Goal: Task Accomplishment & Management: Use online tool/utility

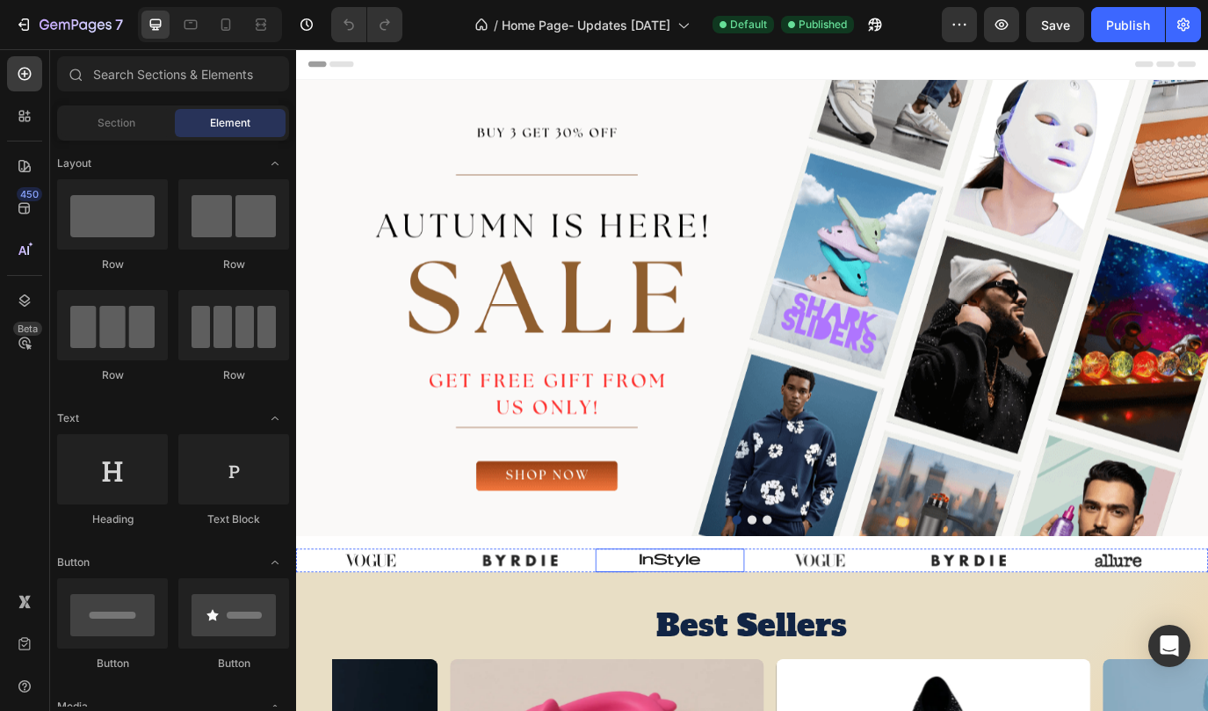
click at [650, 631] on div at bounding box center [728, 639] width 172 height 27
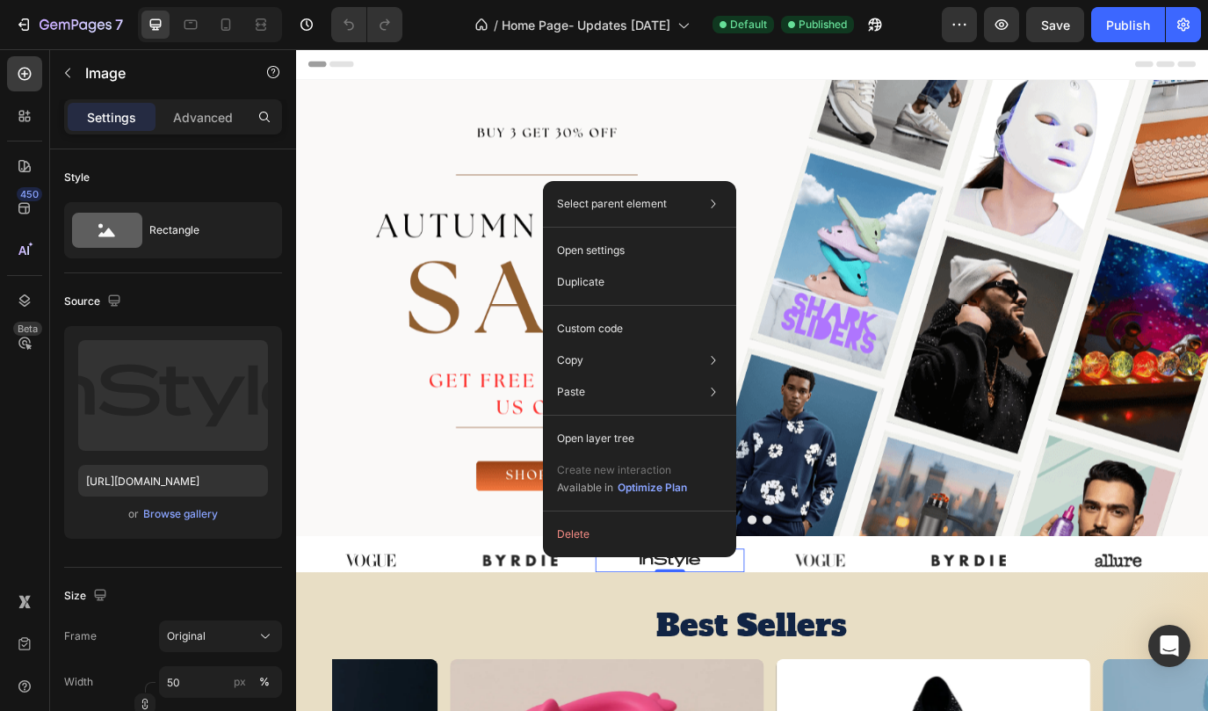
click at [663, 636] on div at bounding box center [728, 639] width 172 height 27
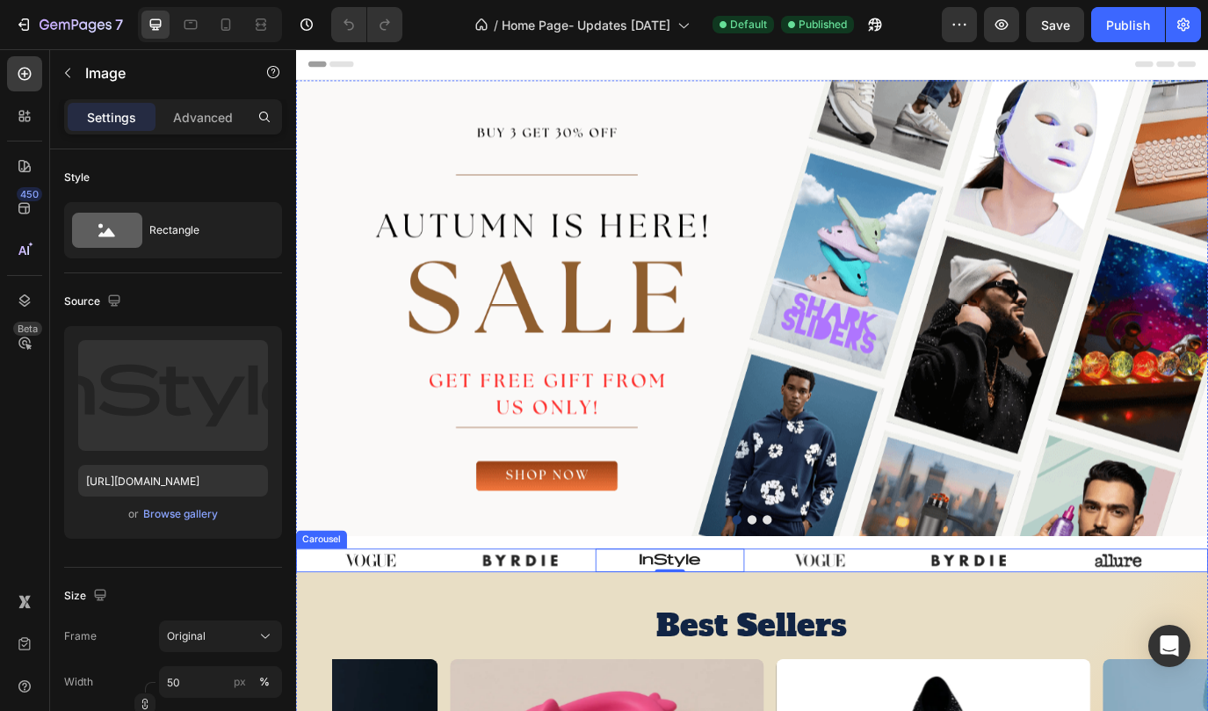
click at [1207, 635] on div "Image Image Image 0 Image Image Image" at bounding box center [823, 639] width 1054 height 27
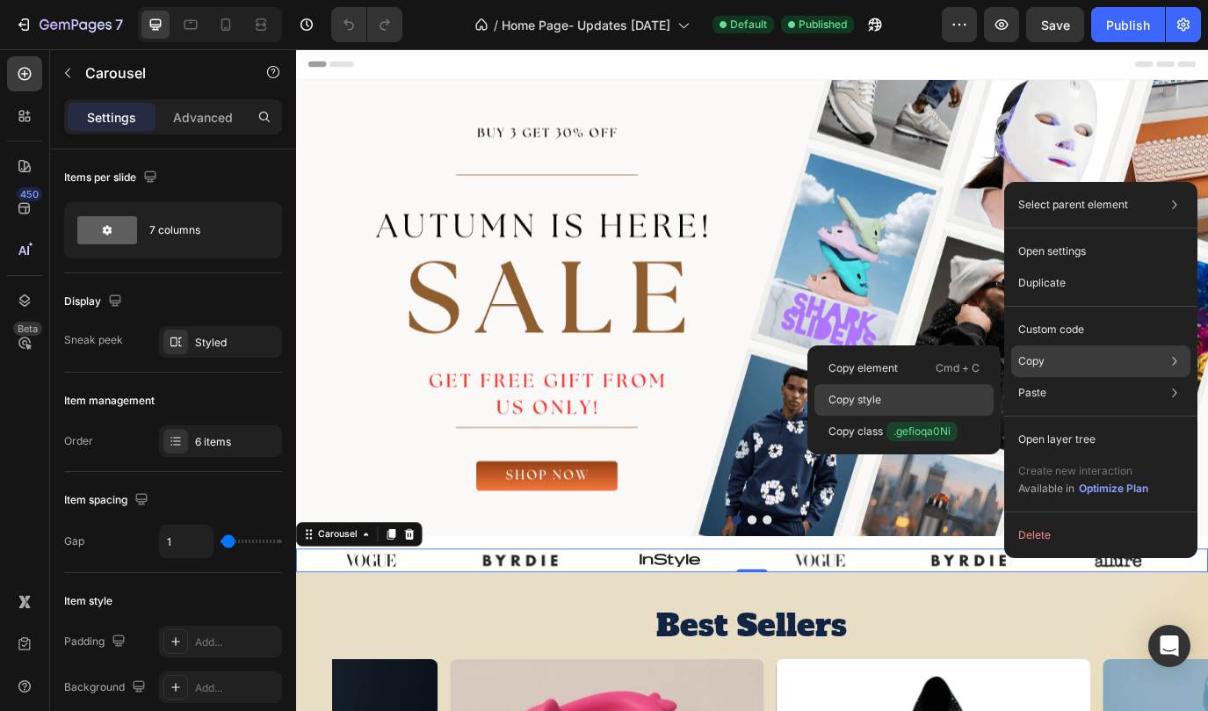
click at [870, 408] on div "Copy style" at bounding box center [903, 400] width 179 height 32
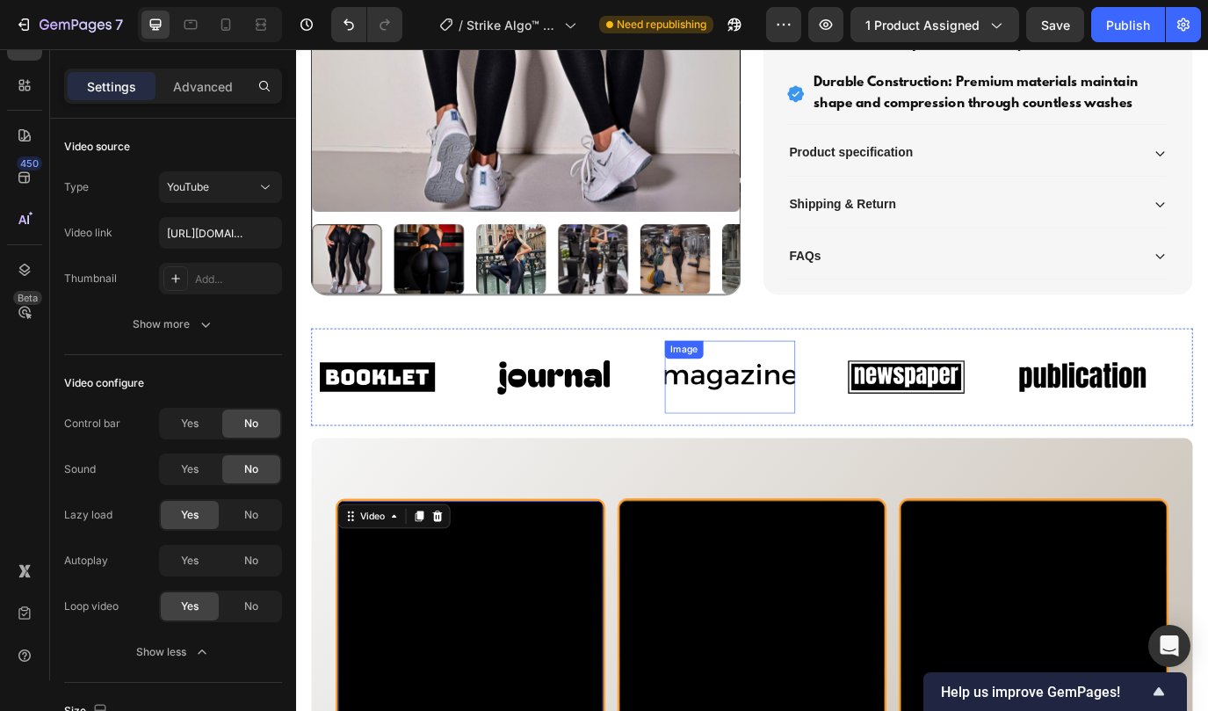
scroll to position [1019, 0]
click at [711, 479] on div "Image Image Image Image Image Image Image Image Image Image Marquee" at bounding box center [823, 428] width 1019 height 113
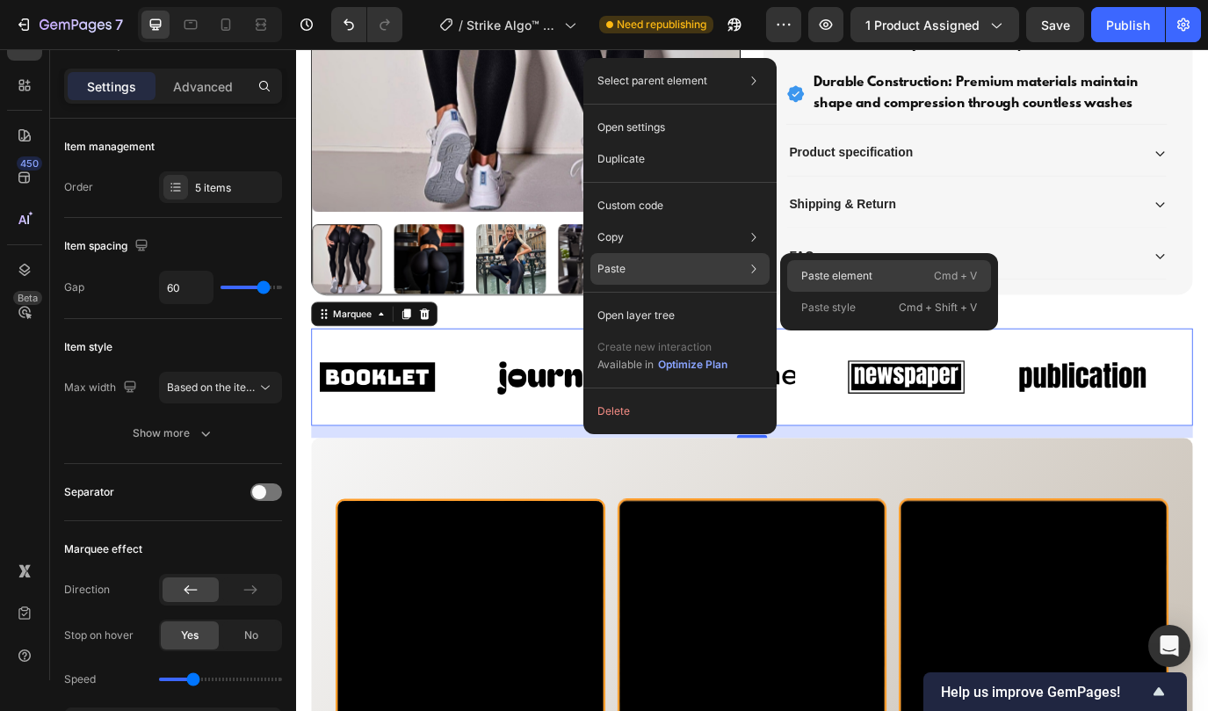
click at [820, 268] on p "Paste element" at bounding box center [836, 276] width 71 height 16
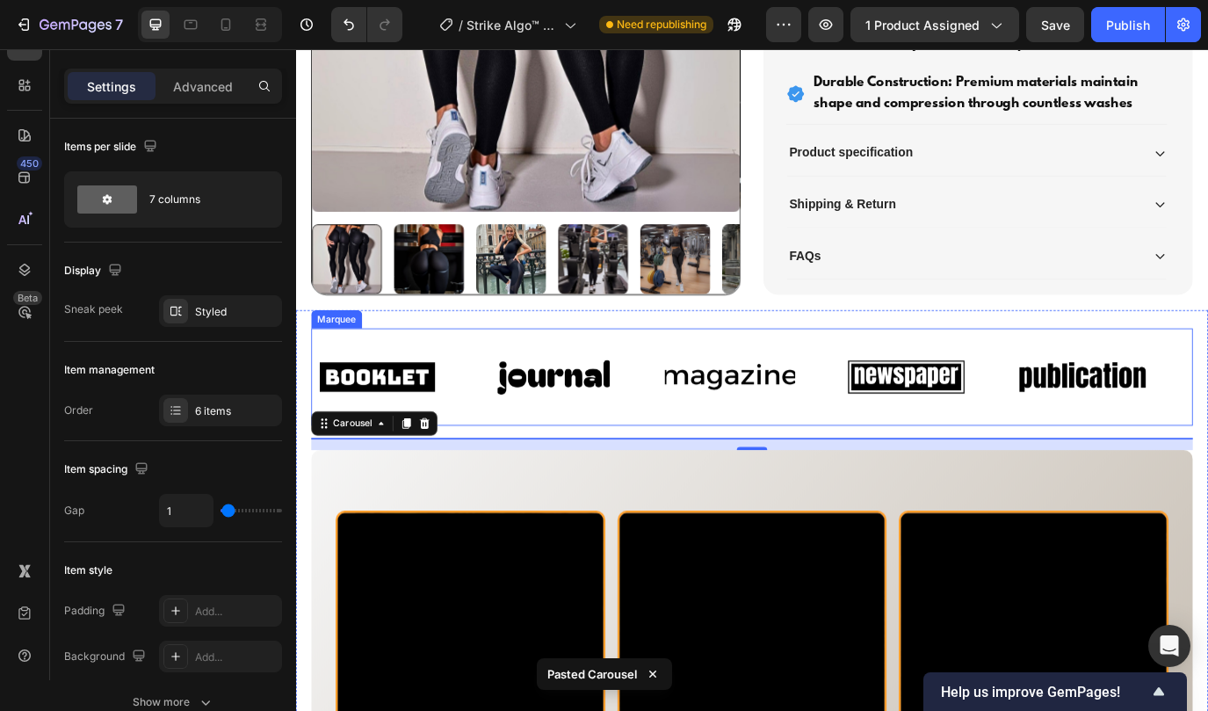
click at [719, 475] on div "Image Image Image Image Image Image Image Image Image Image Marquee" at bounding box center [823, 428] width 1019 height 113
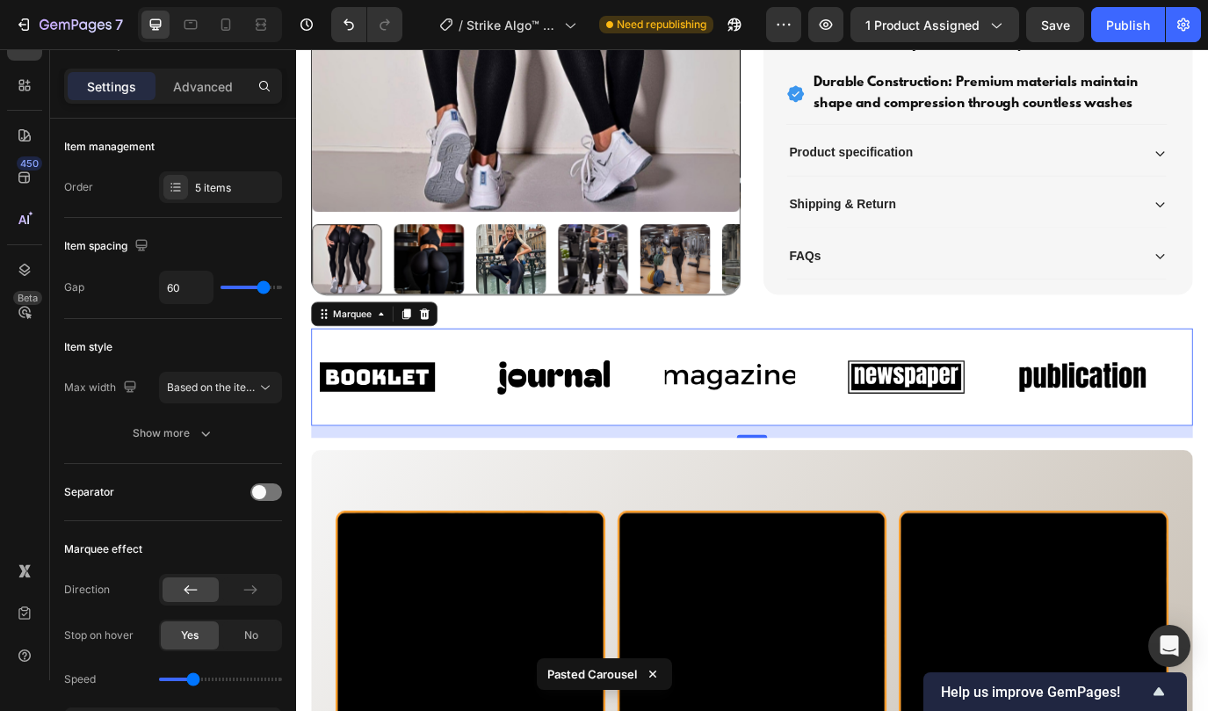
click at [691, 474] on div "Image Image Image Image Image Image Image Image Image Image Marquee 16" at bounding box center [823, 428] width 1019 height 113
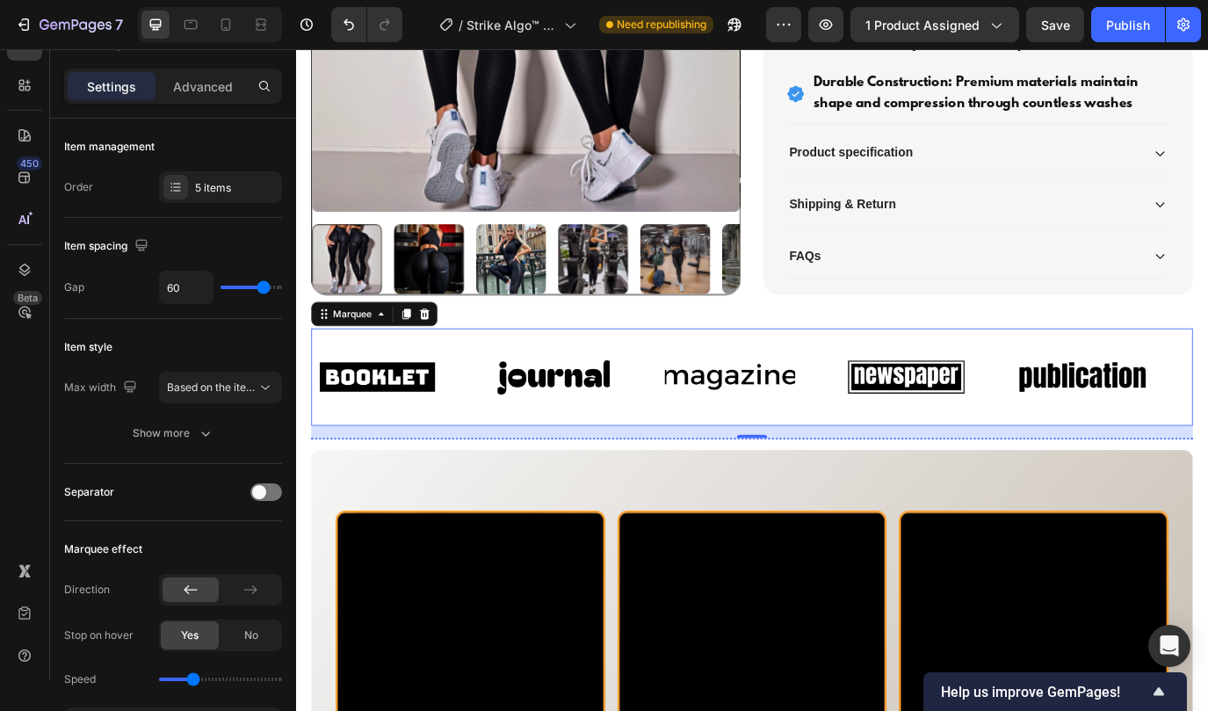
click at [391, 499] on img at bounding box center [396, 499] width 83 height 0
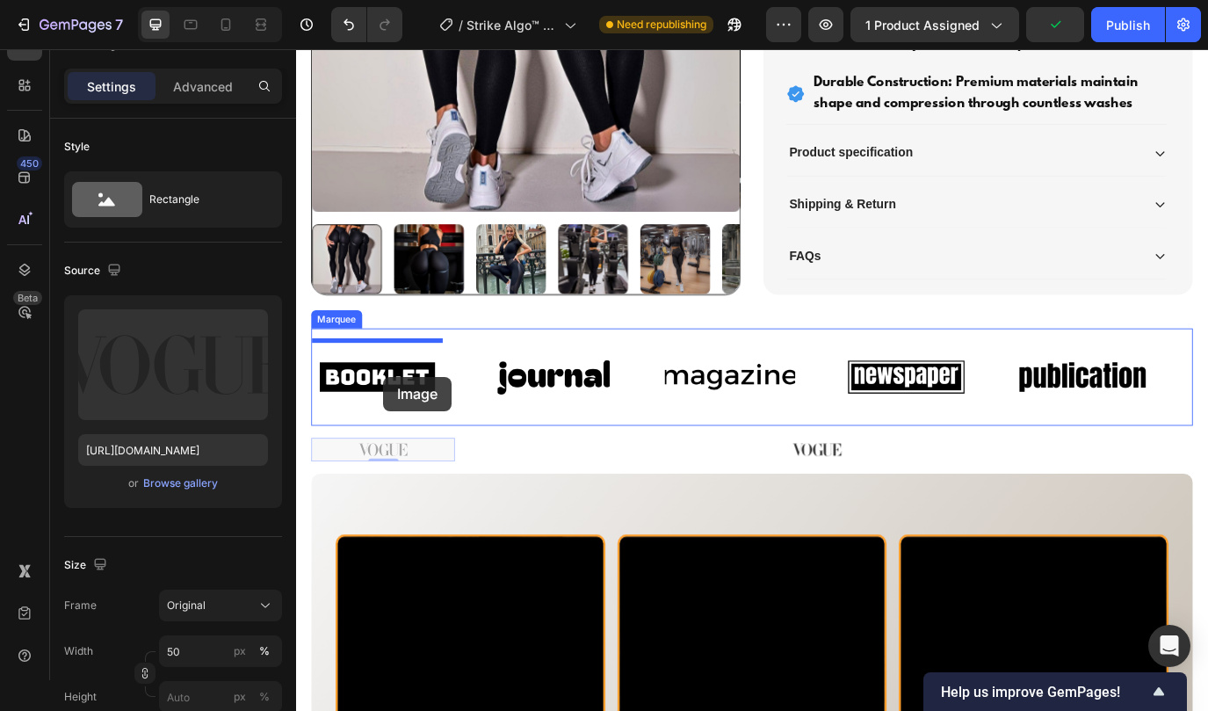
drag, startPoint x: 391, startPoint y: 512, endPoint x: 396, endPoint y: 428, distance: 84.5
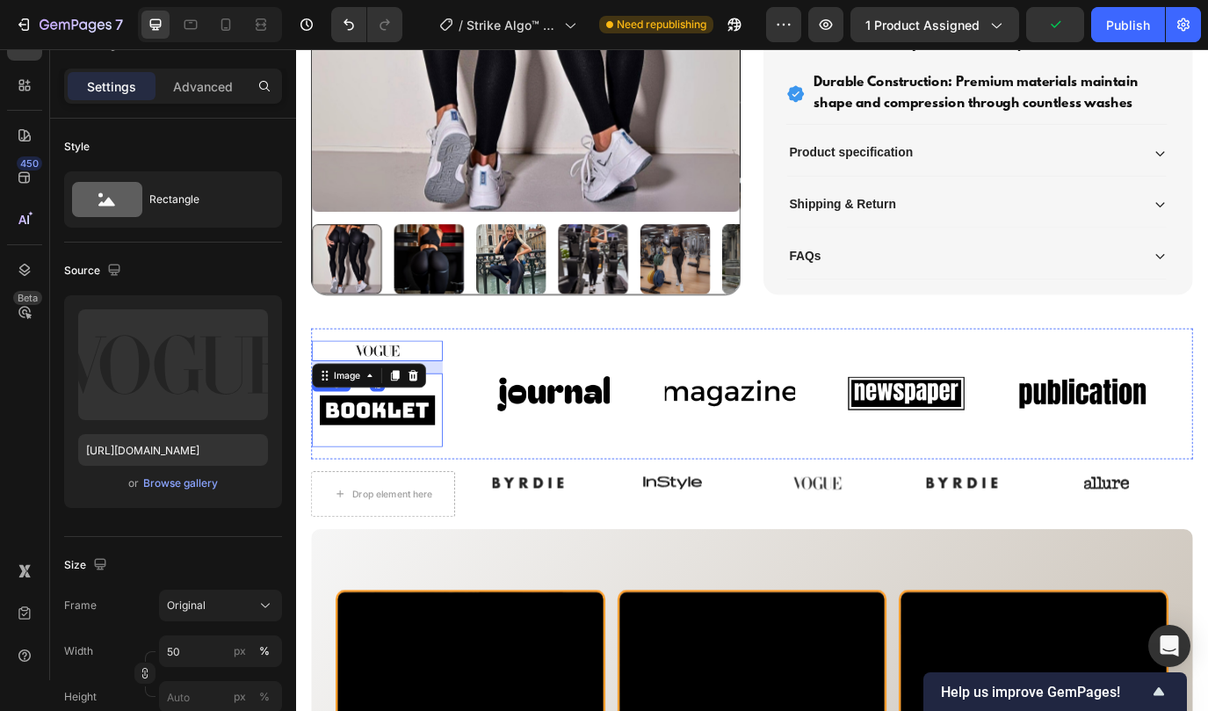
click at [393, 469] on img at bounding box center [389, 467] width 151 height 64
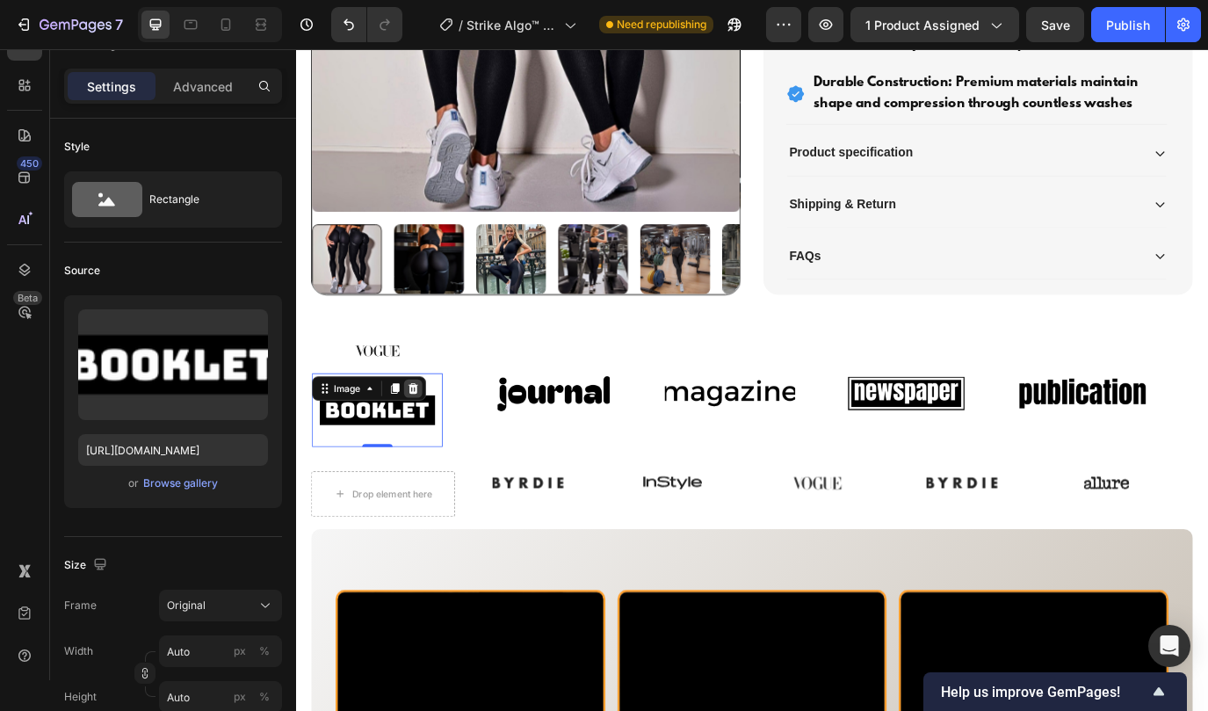
click at [430, 437] on icon at bounding box center [431, 442] width 11 height 12
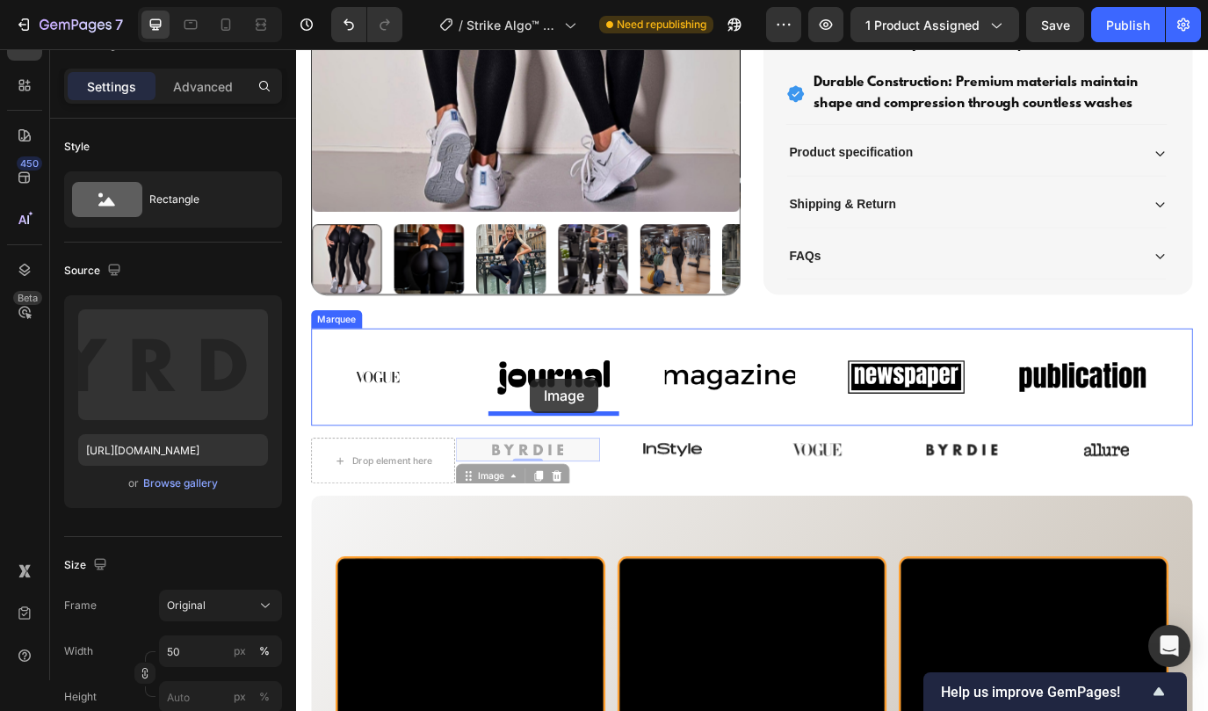
drag, startPoint x: 559, startPoint y: 509, endPoint x: 566, endPoint y: 429, distance: 80.2
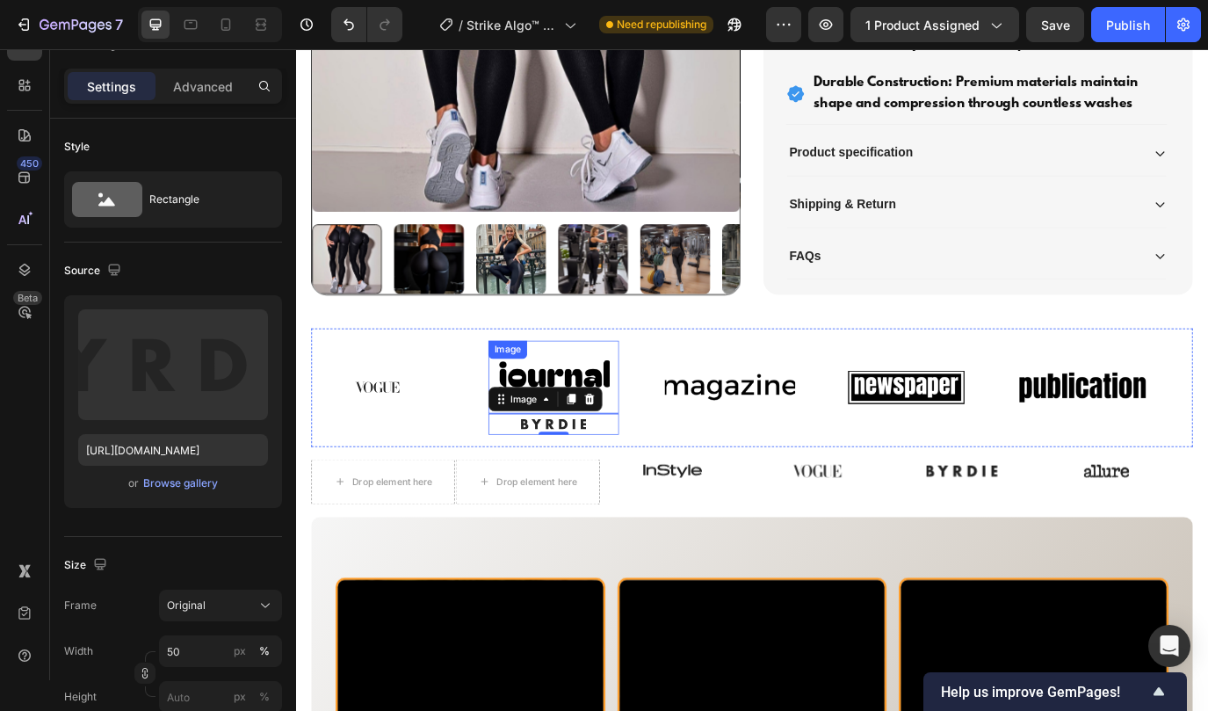
click at [618, 420] on img at bounding box center [593, 429] width 151 height 64
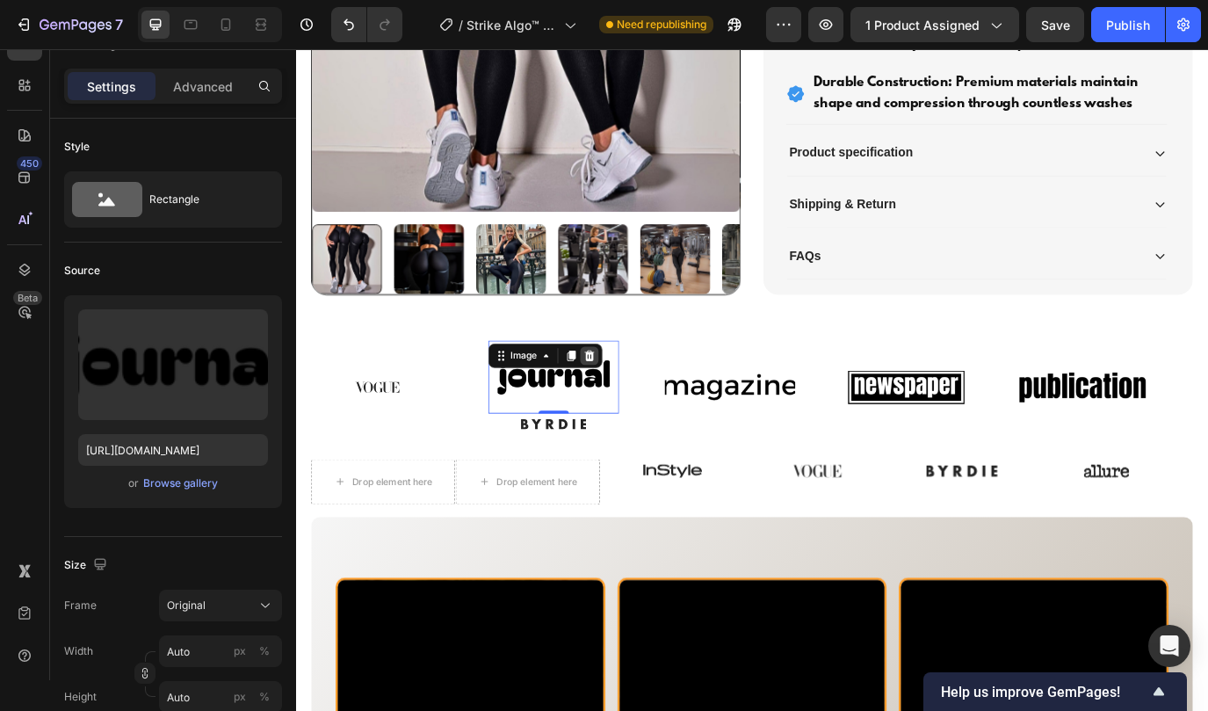
click at [637, 403] on icon at bounding box center [635, 404] width 14 height 14
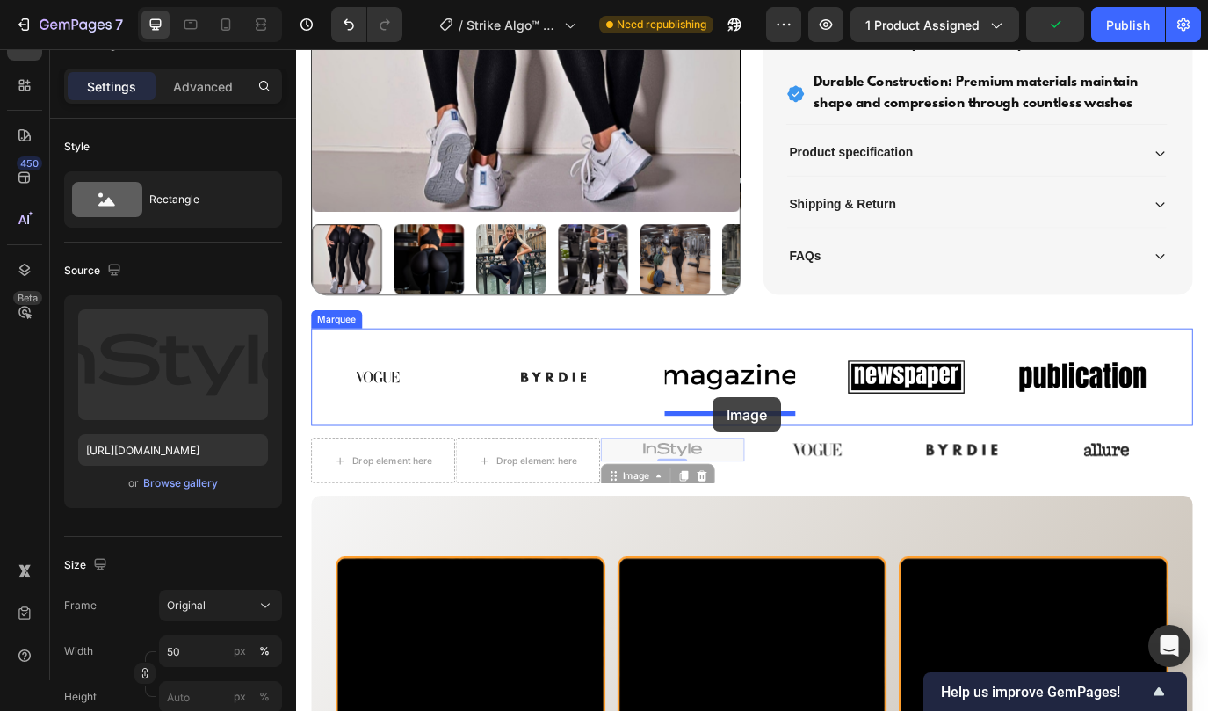
drag, startPoint x: 742, startPoint y: 518, endPoint x: 777, endPoint y: 451, distance: 75.4
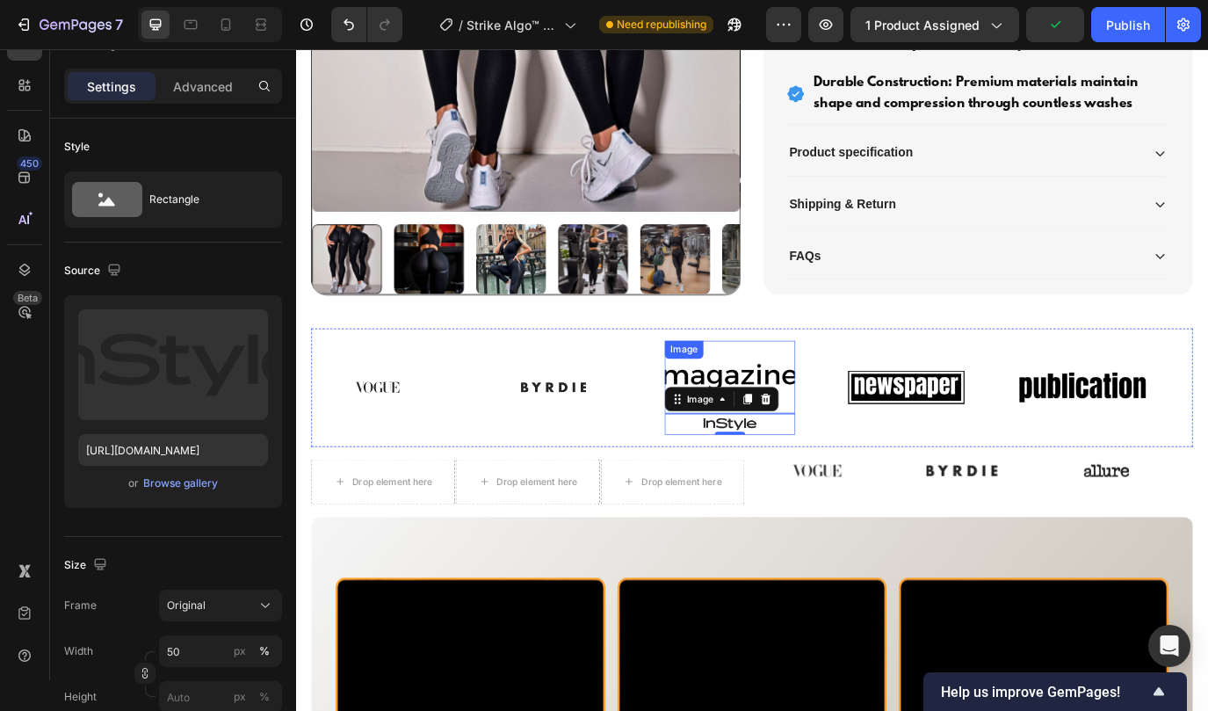
click at [855, 415] on img at bounding box center [797, 429] width 151 height 64
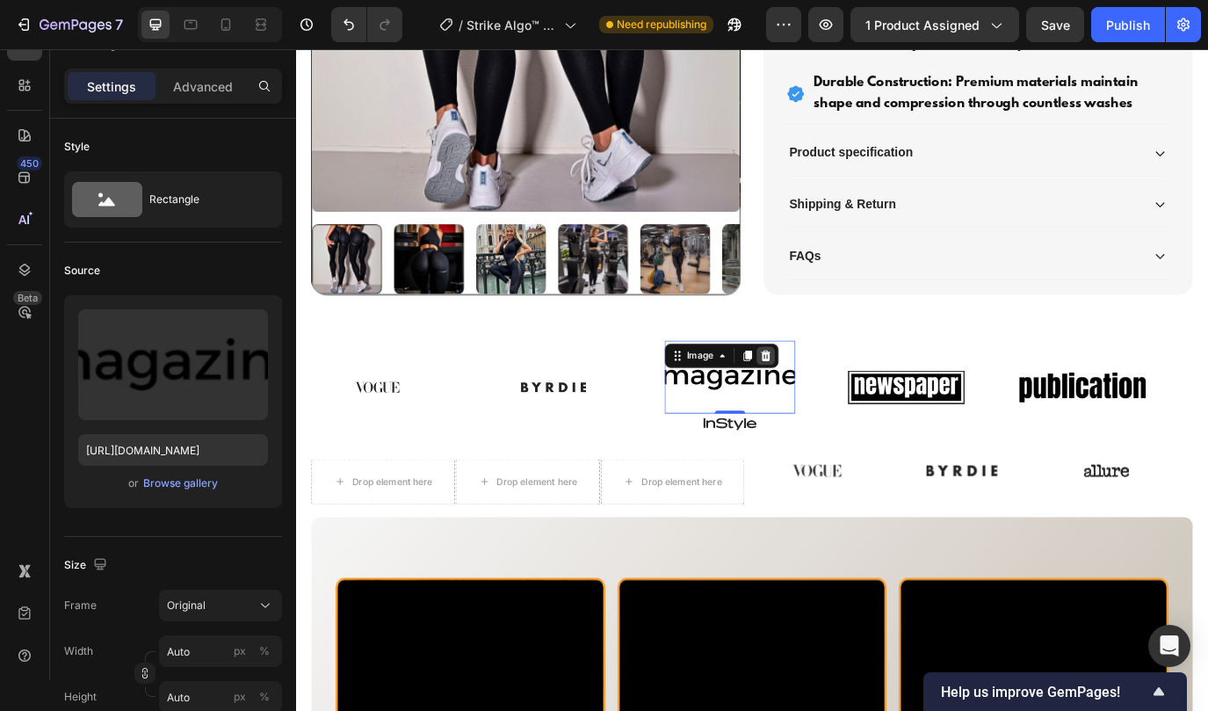
click at [840, 397] on icon at bounding box center [838, 403] width 11 height 12
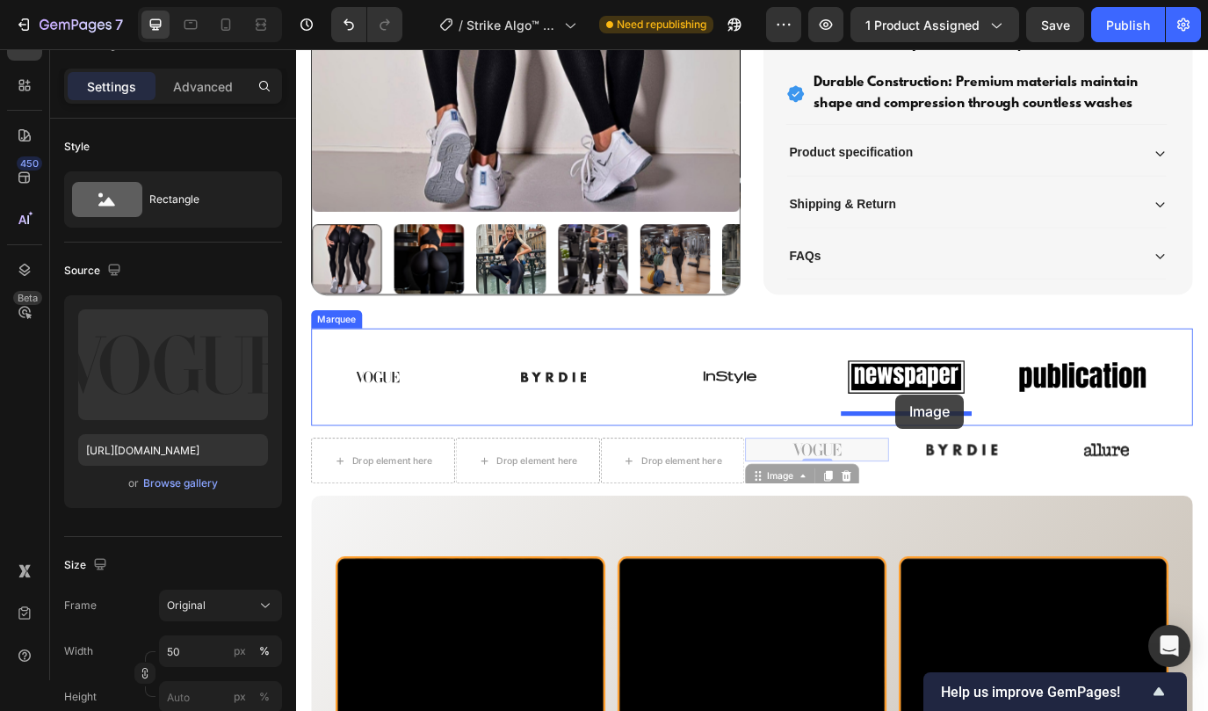
drag, startPoint x: 906, startPoint y: 516, endPoint x: 988, endPoint y: 448, distance: 107.3
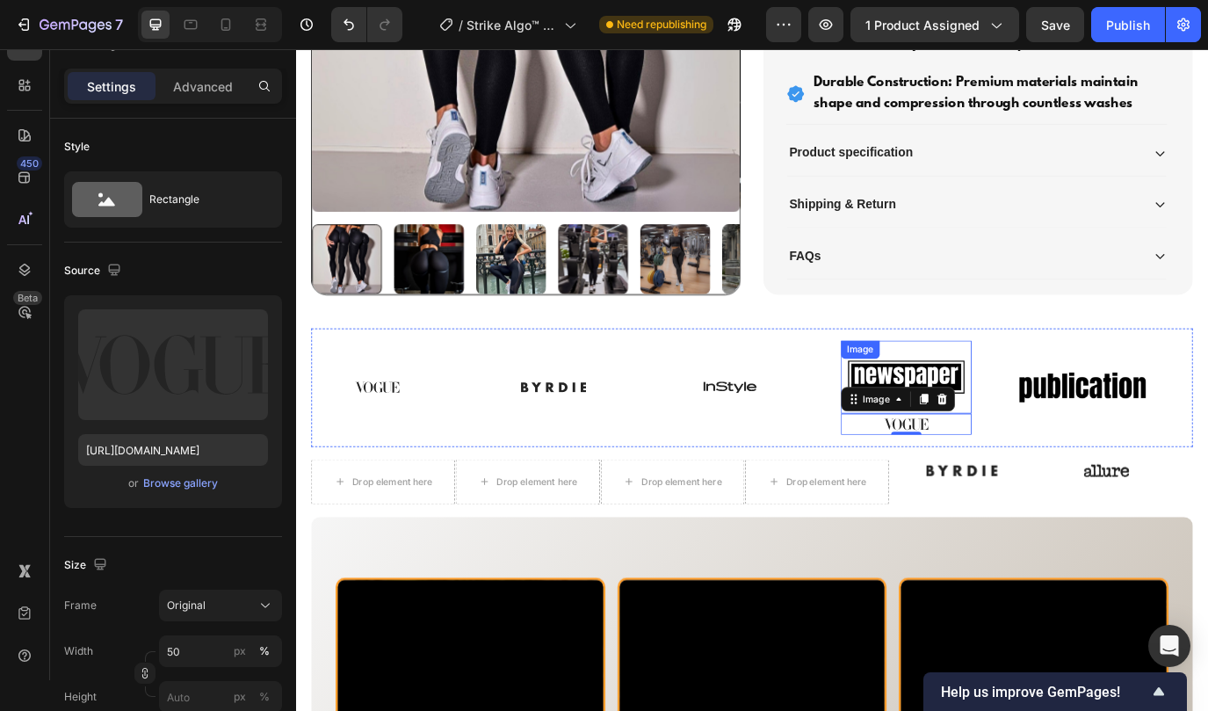
click at [1034, 411] on div "Image" at bounding box center [1001, 428] width 151 height 85
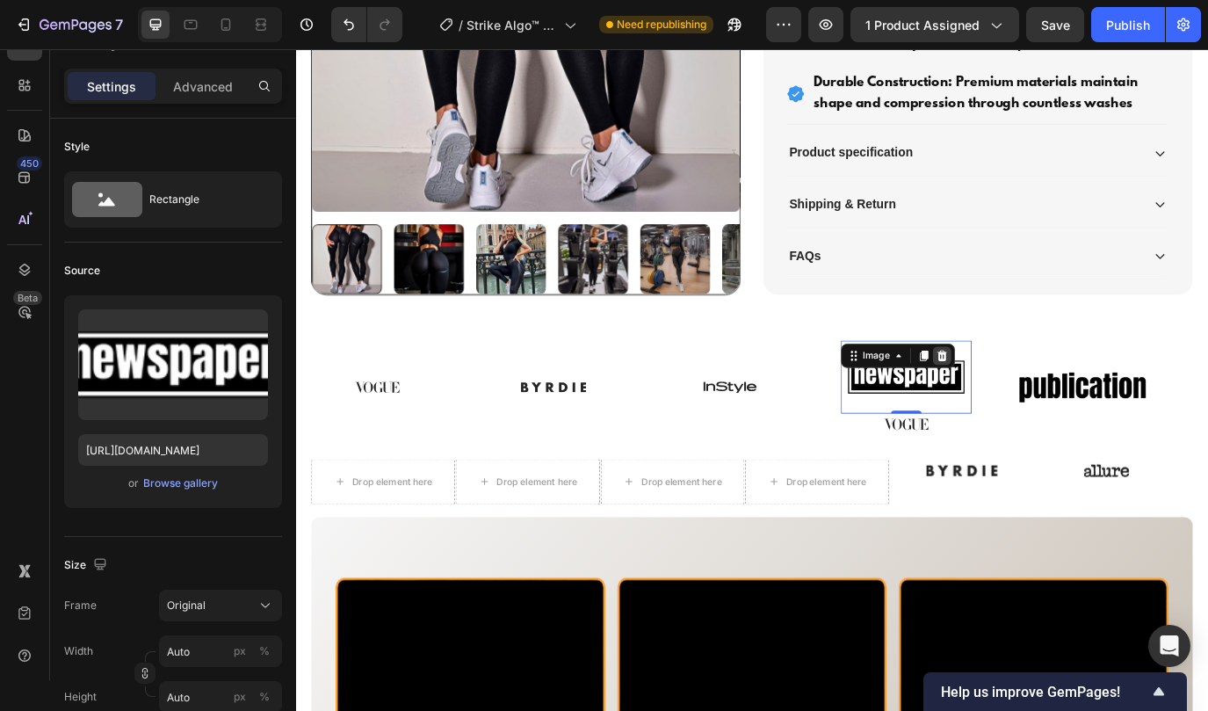
click at [1040, 402] on icon at bounding box center [1042, 404] width 14 height 14
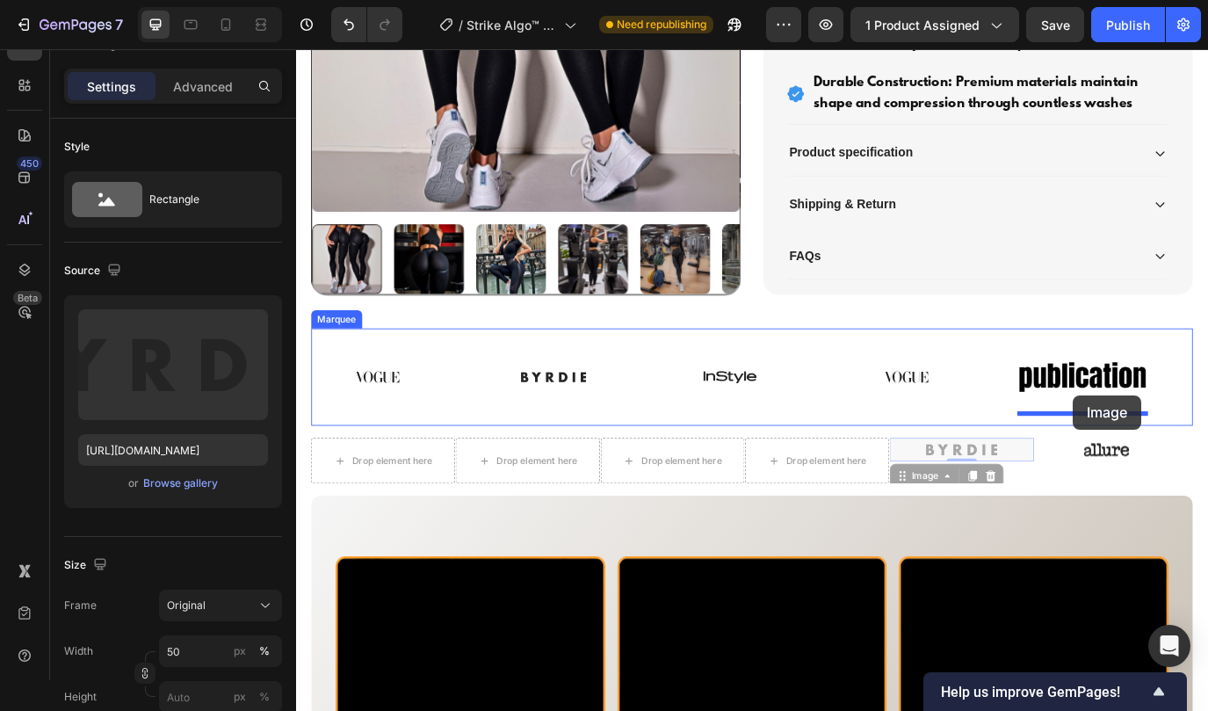
drag, startPoint x: 1079, startPoint y: 513, endPoint x: 1193, endPoint y: 449, distance: 130.9
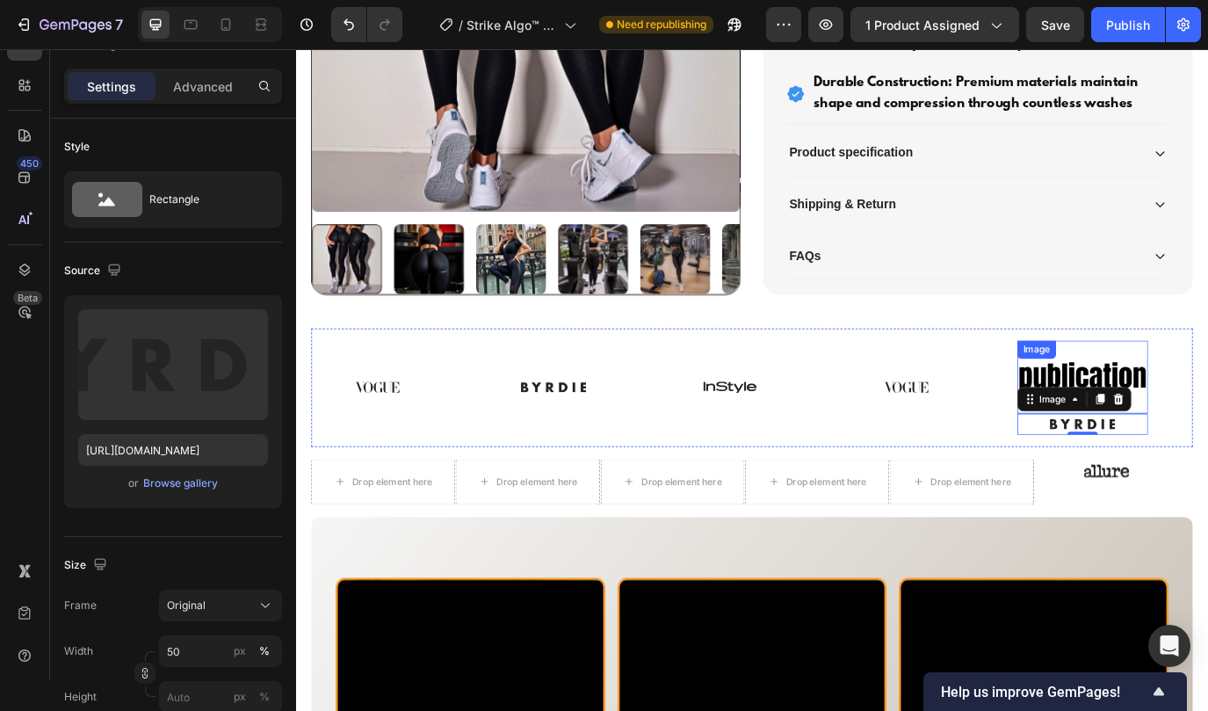
click at [1207, 416] on div "Image" at bounding box center [1204, 428] width 151 height 85
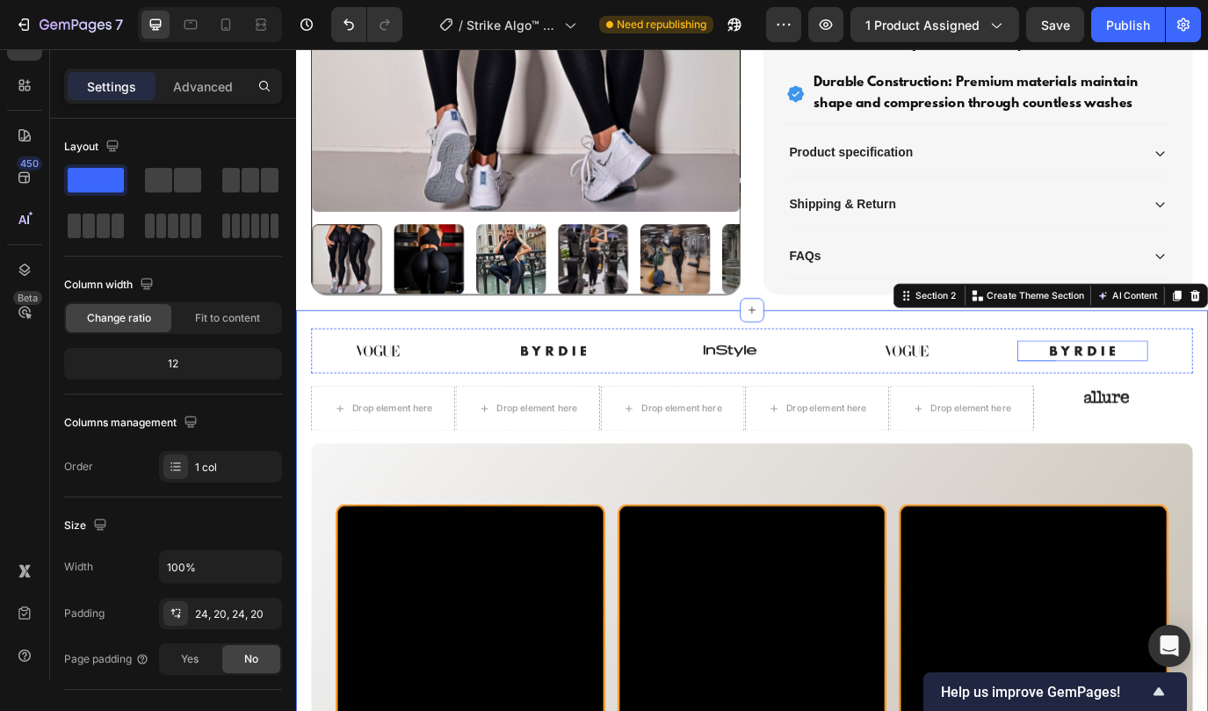
click at [1134, 408] on div "Image" at bounding box center [1204, 398] width 151 height 24
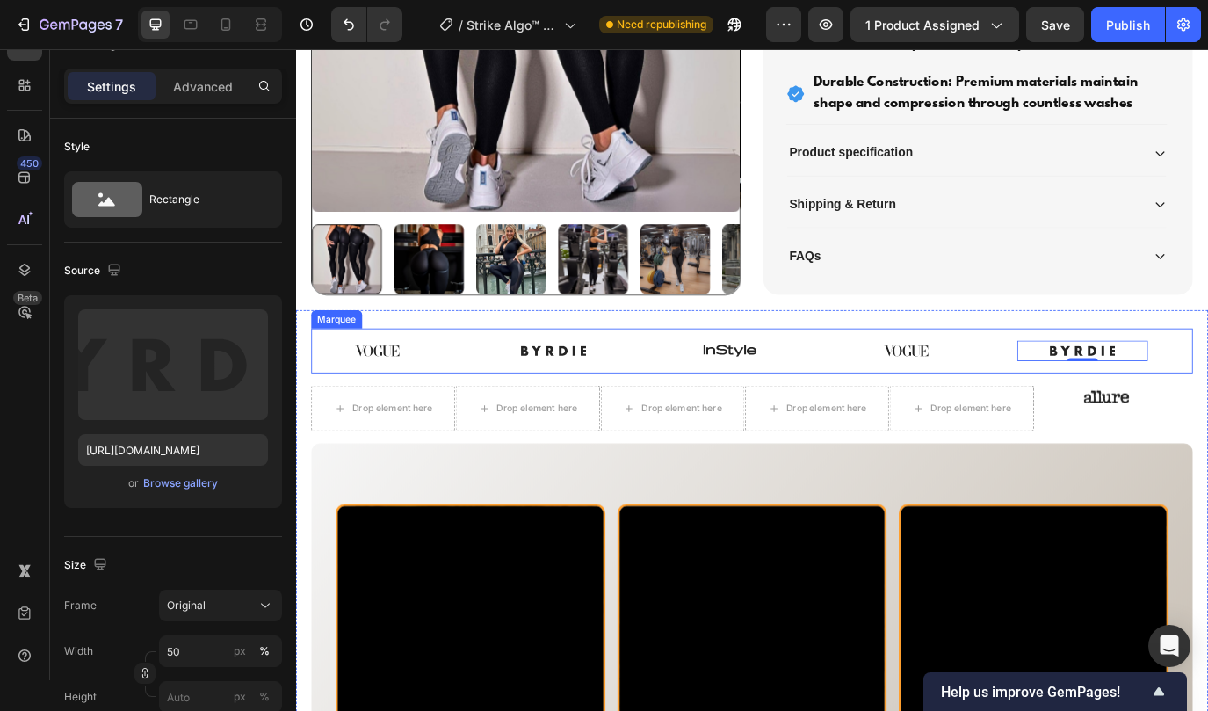
click at [1102, 403] on div "Image" at bounding box center [1028, 398] width 204 height 24
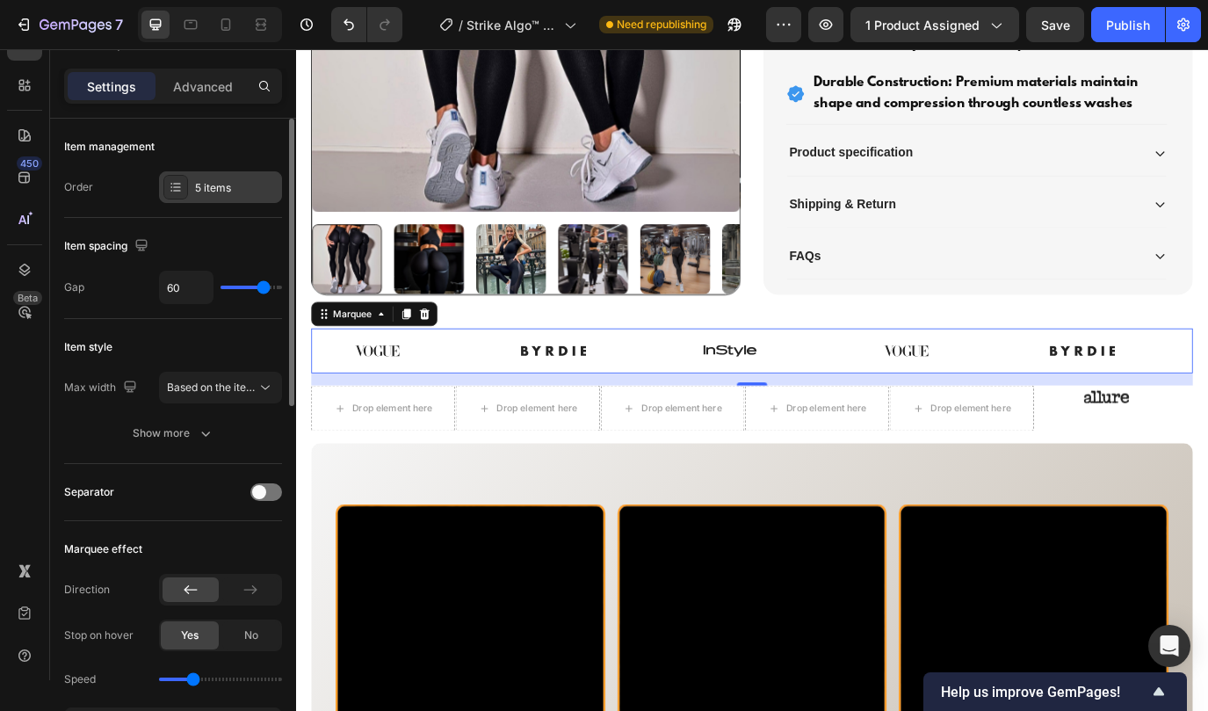
click at [247, 197] on div "5 items" at bounding box center [220, 187] width 123 height 32
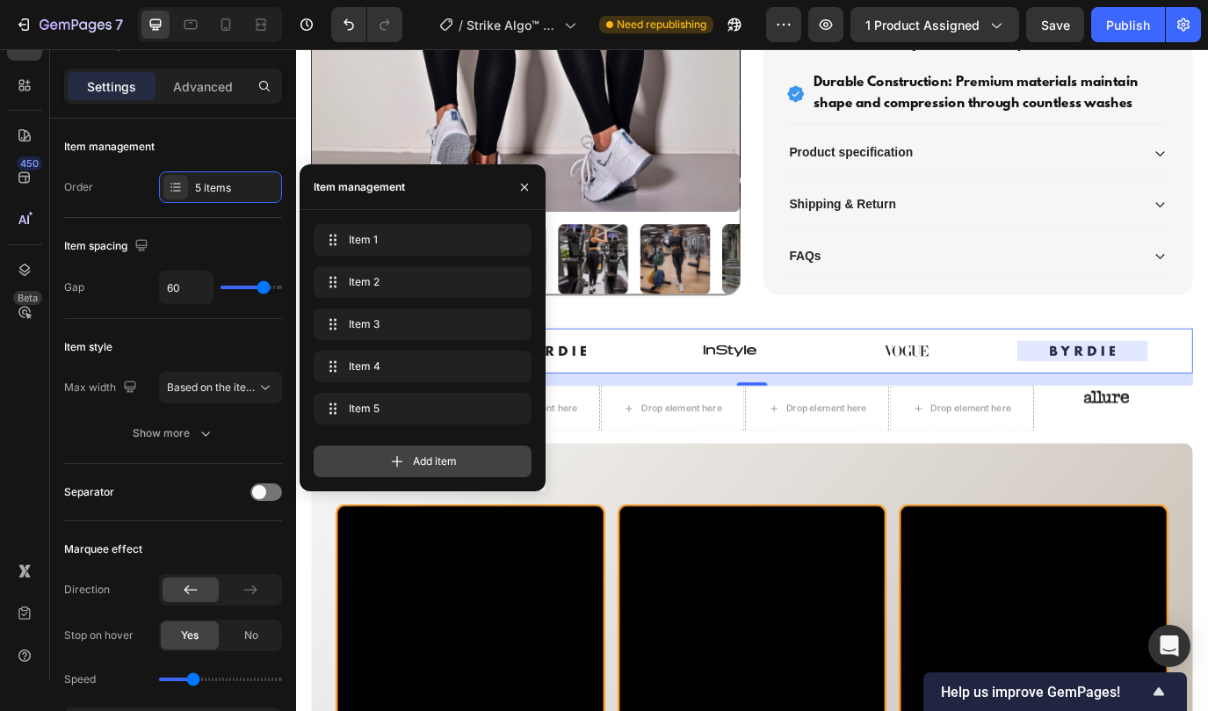
click at [412, 451] on div "Add item" at bounding box center [423, 461] width 218 height 32
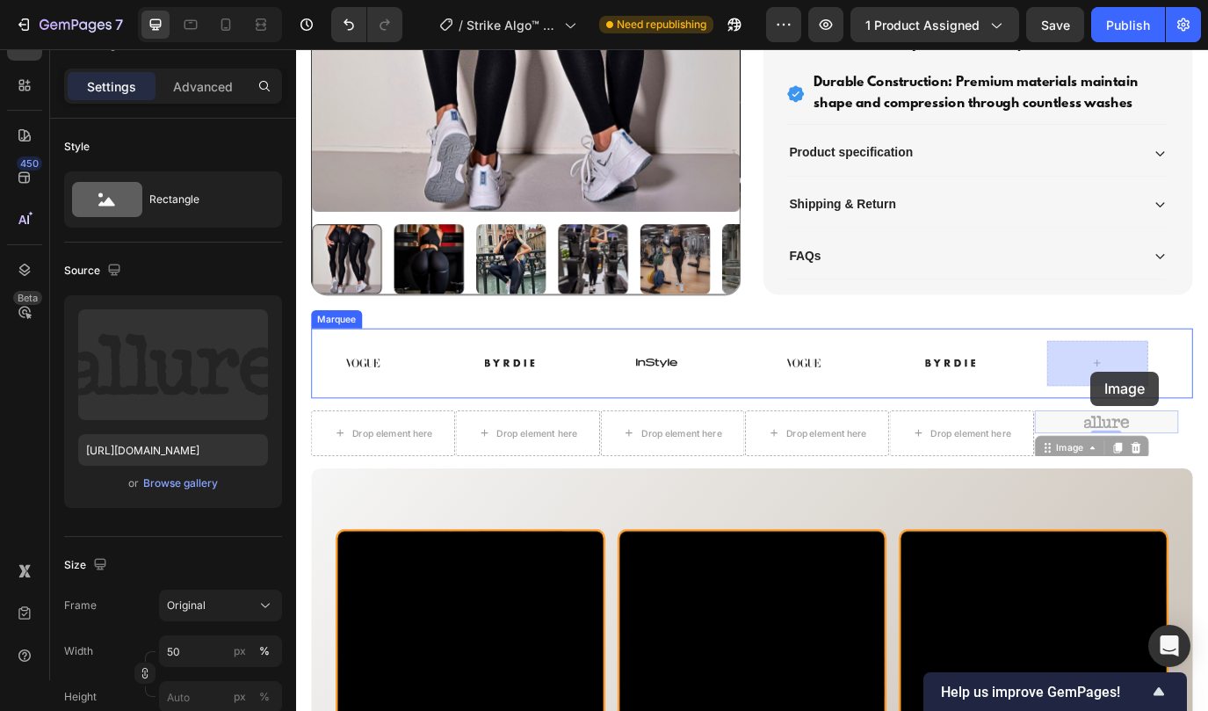
drag, startPoint x: 1220, startPoint y: 477, endPoint x: 1214, endPoint y: 422, distance: 55.7
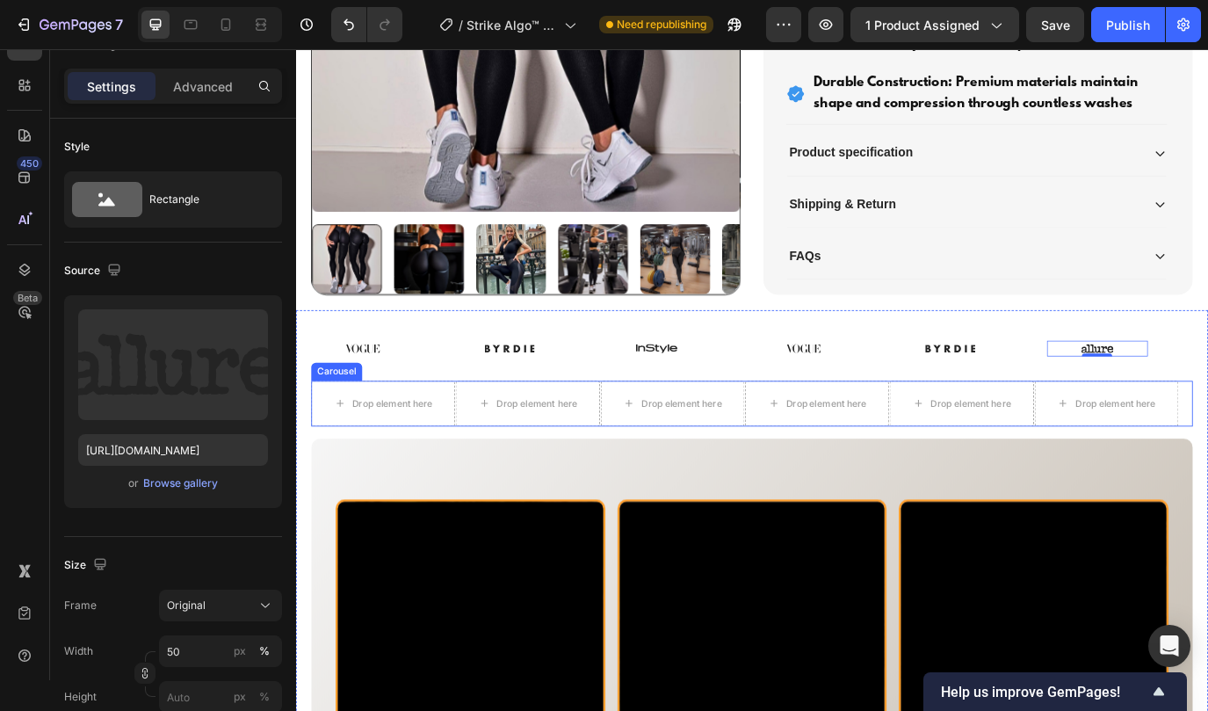
click at [1207, 472] on div "Drop element here Drop element here Drop element here Drop element here Drop el…" at bounding box center [823, 459] width 1019 height 53
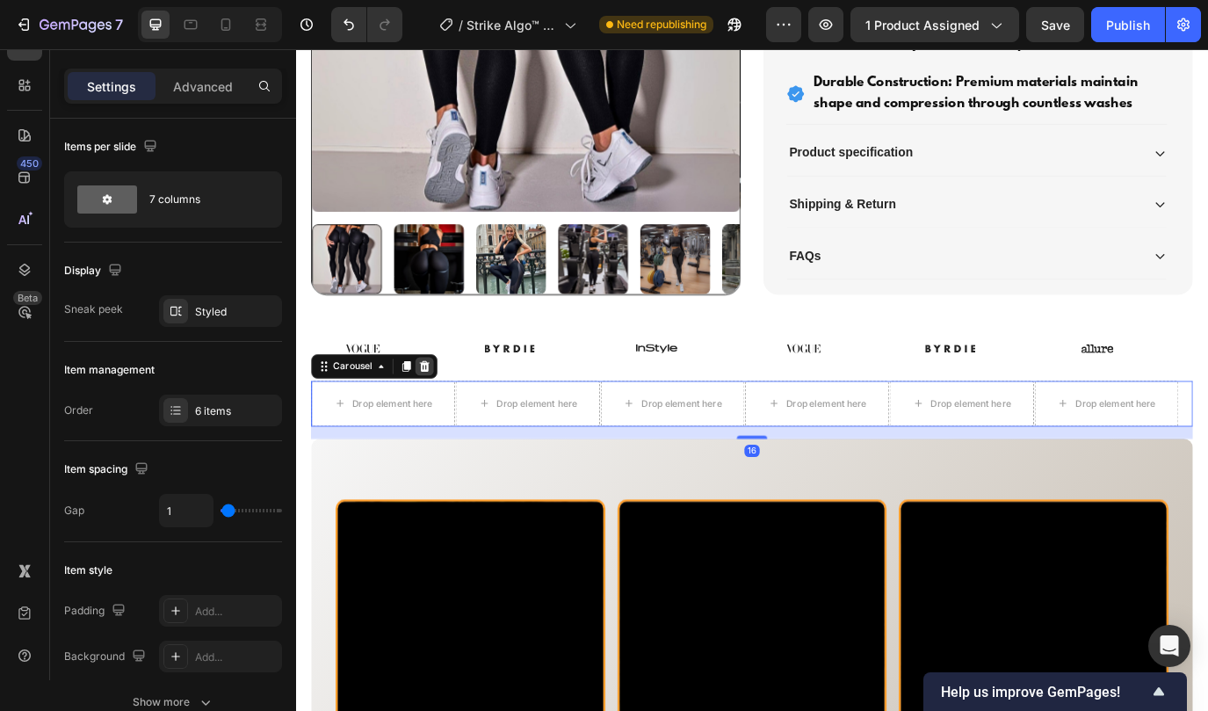
click at [445, 413] on icon at bounding box center [444, 416] width 11 height 12
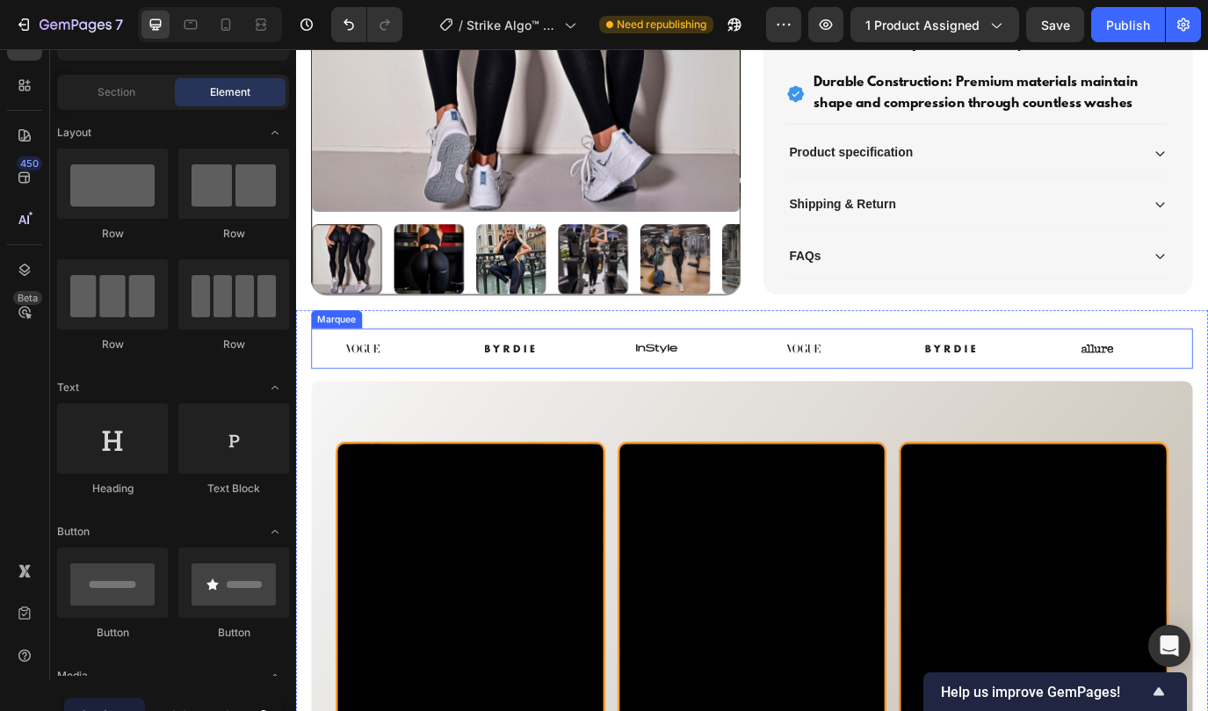
click at [444, 410] on div "Image Image Image Image Image Image Image Image Image Image Image Image Marquee" at bounding box center [823, 395] width 1019 height 47
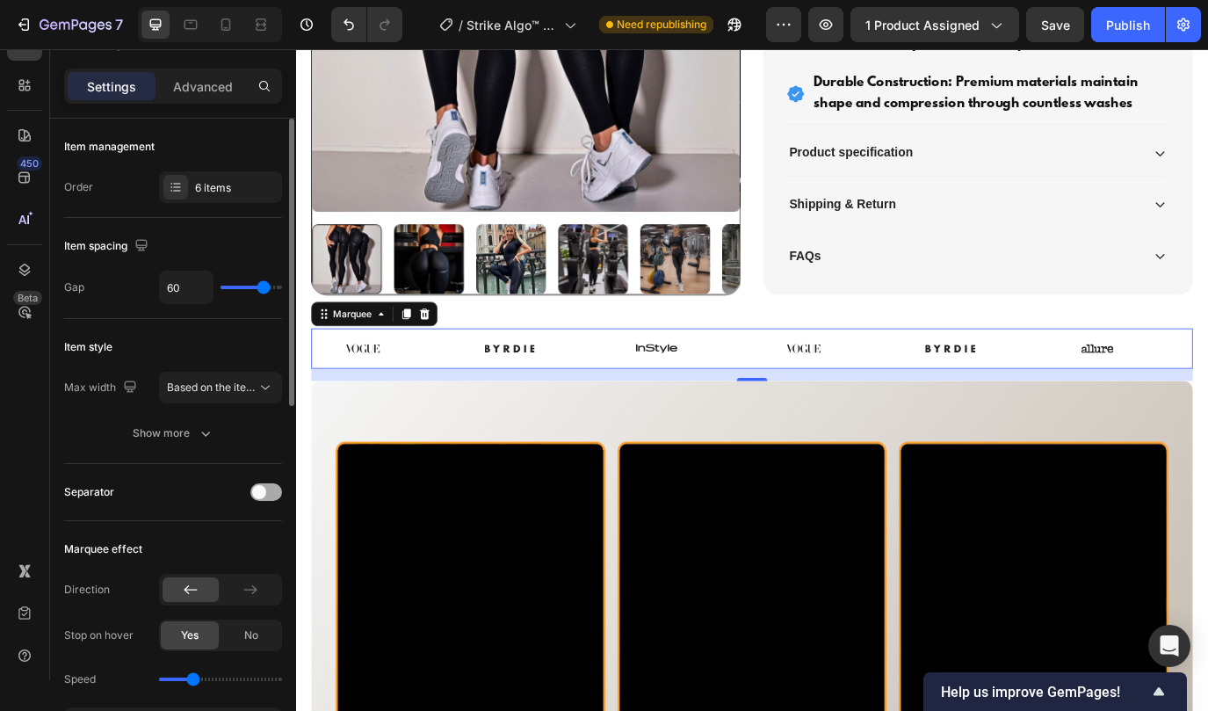
click at [260, 493] on span at bounding box center [259, 492] width 14 height 14
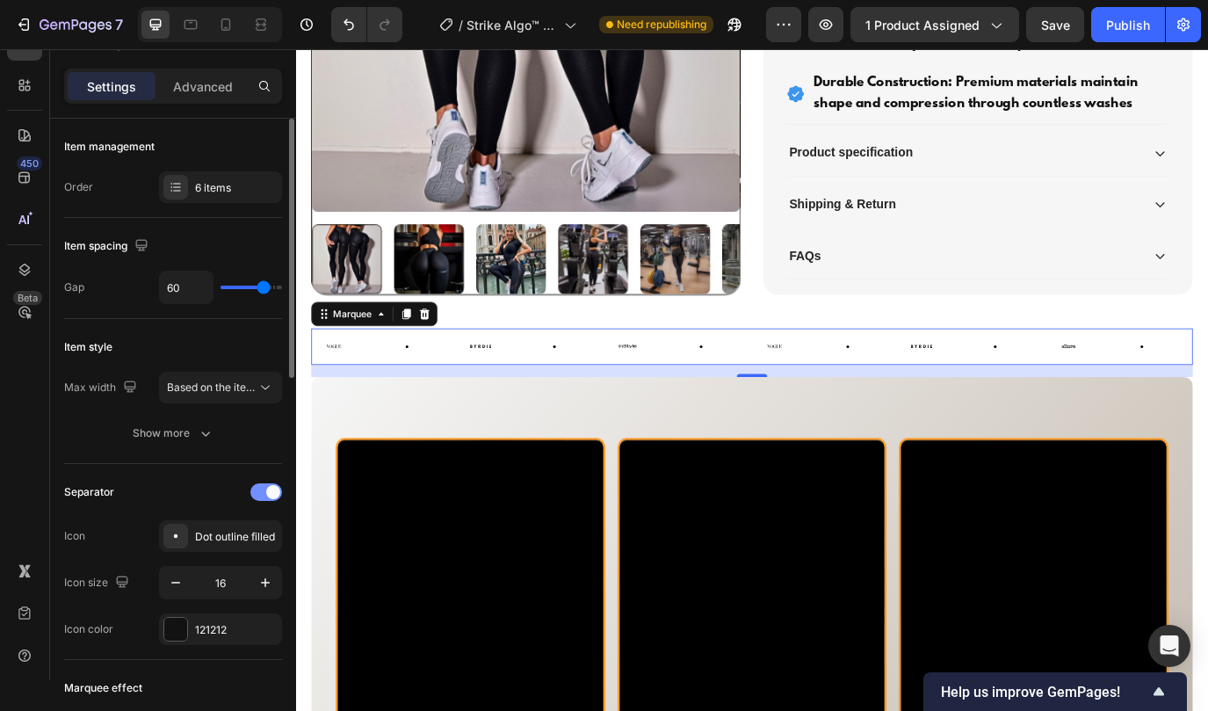
click at [260, 493] on div at bounding box center [266, 492] width 32 height 18
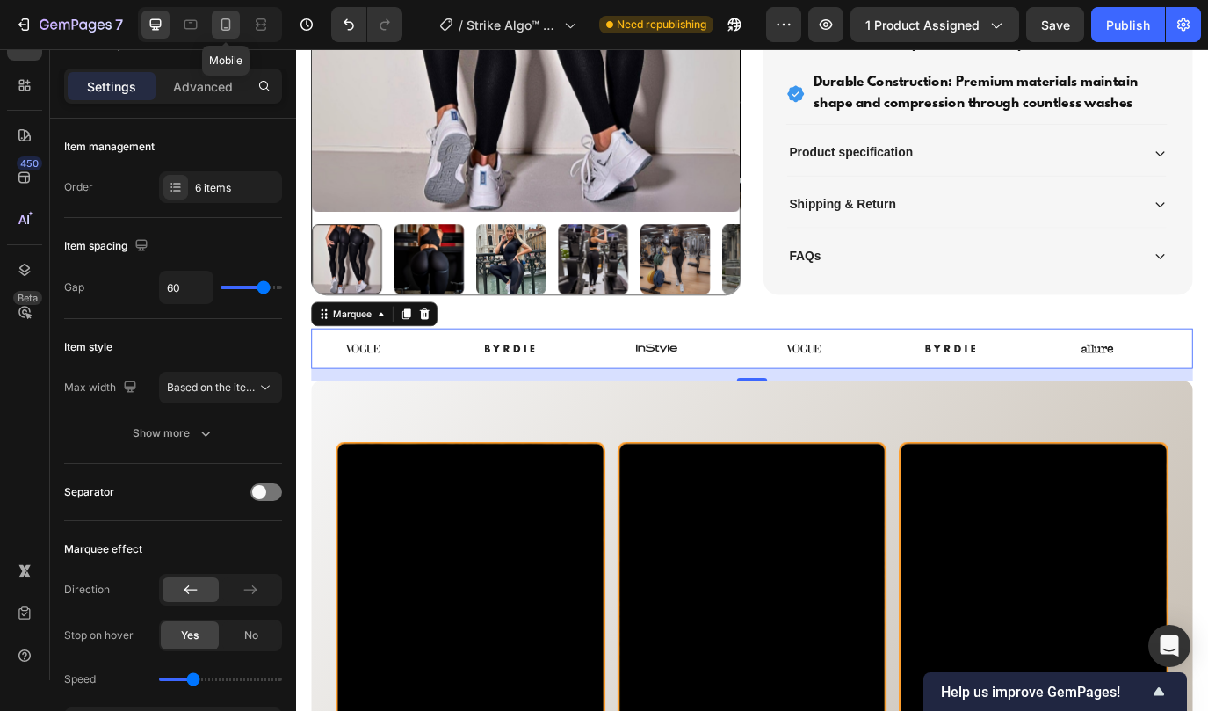
click at [226, 30] on icon at bounding box center [226, 24] width 10 height 12
type input "20"
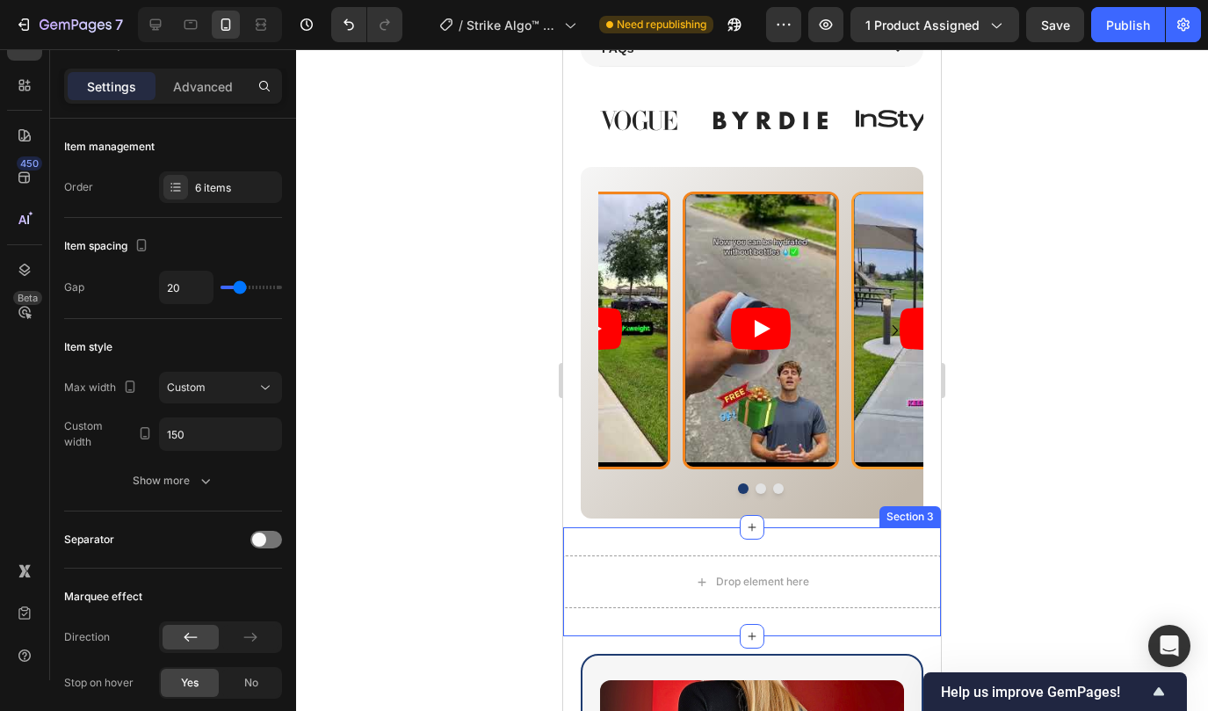
scroll to position [1545, 0]
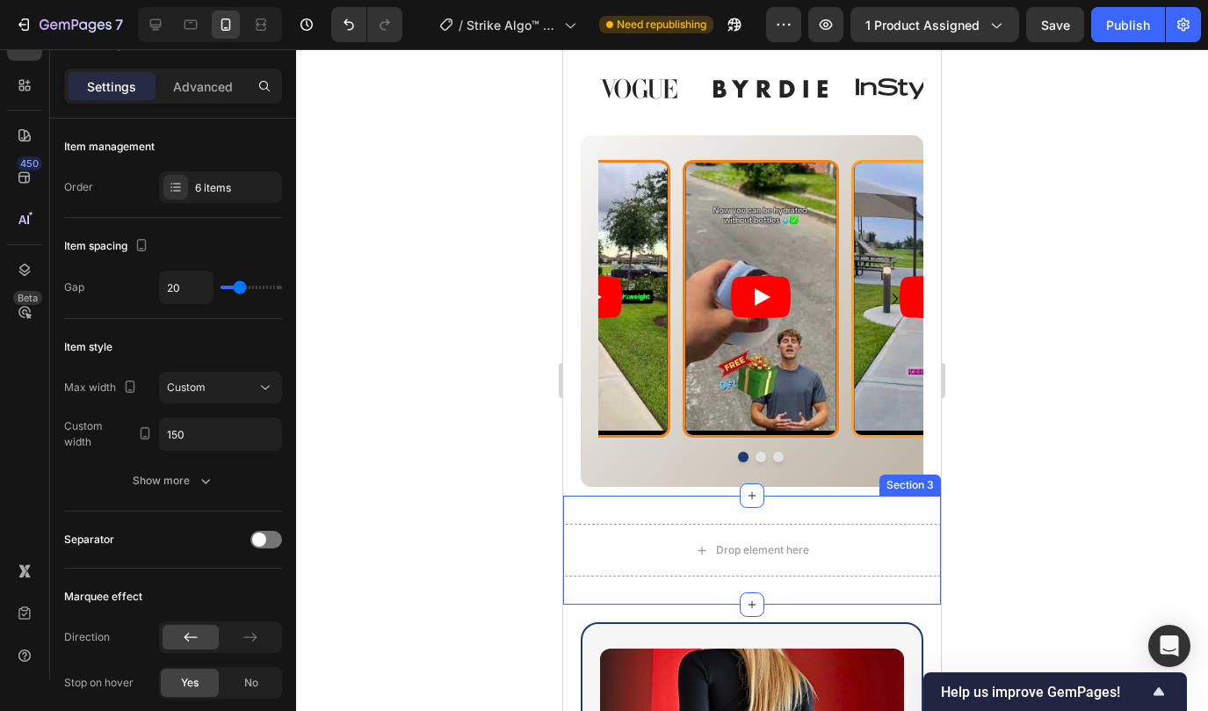
click at [700, 509] on div "Drop element here Section 3" at bounding box center [752, 549] width 378 height 109
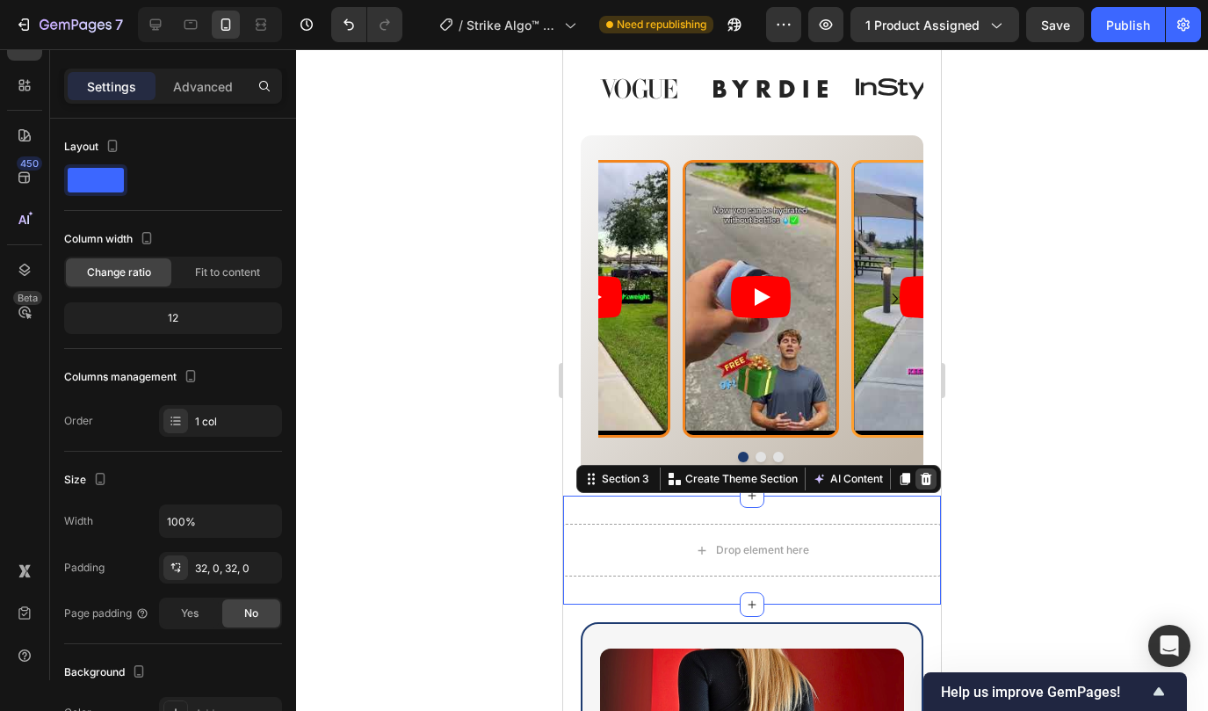
click at [926, 483] on icon at bounding box center [925, 479] width 11 height 12
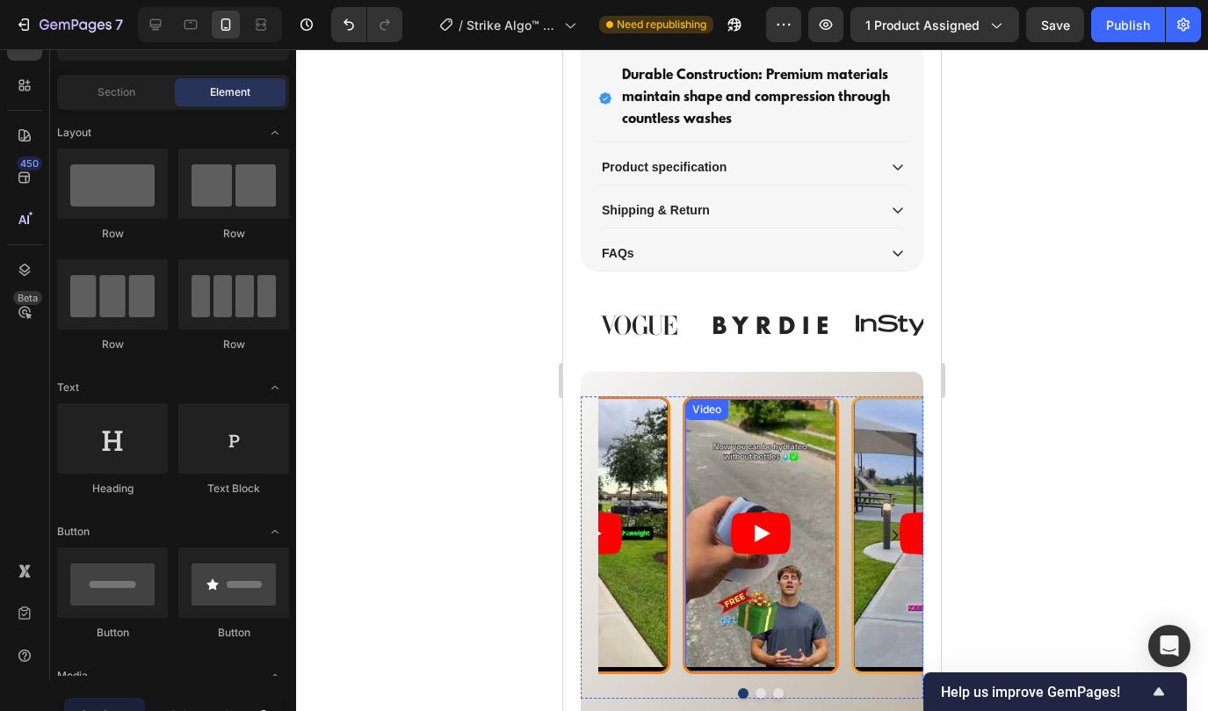
scroll to position [1293, 0]
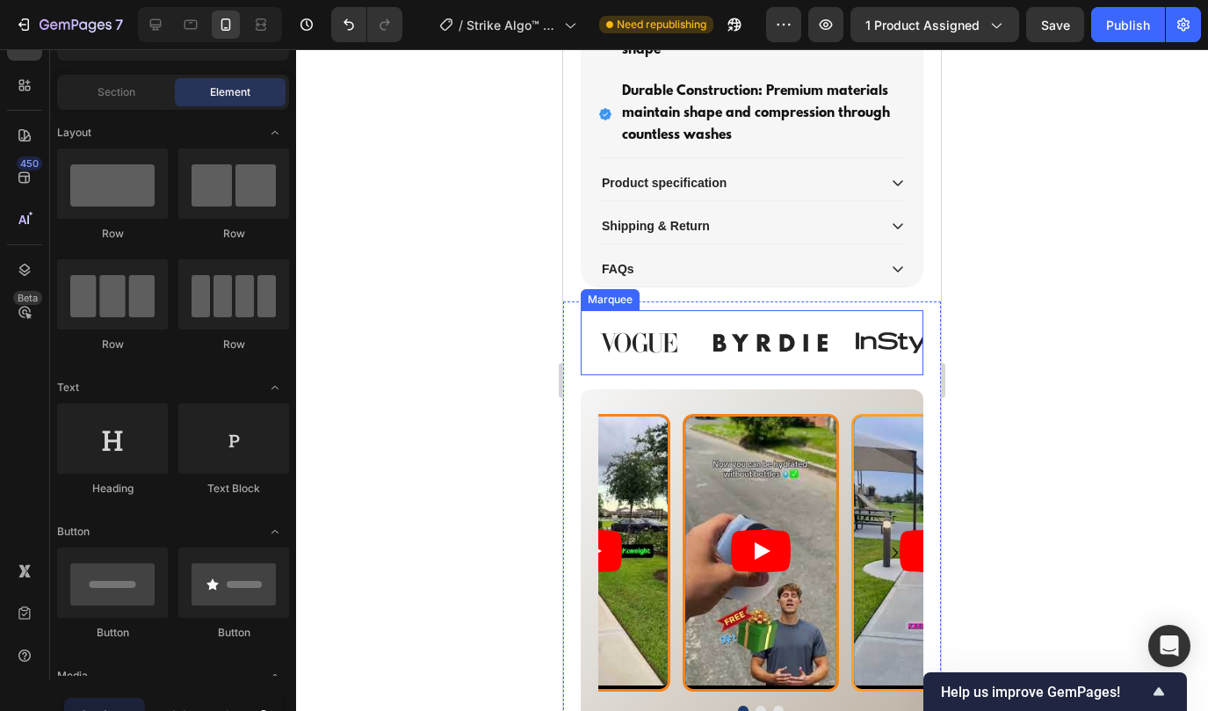
click at [704, 317] on div "Image Image Image Image Image Image Image Image Image Image Image Image Marquee" at bounding box center [752, 342] width 343 height 64
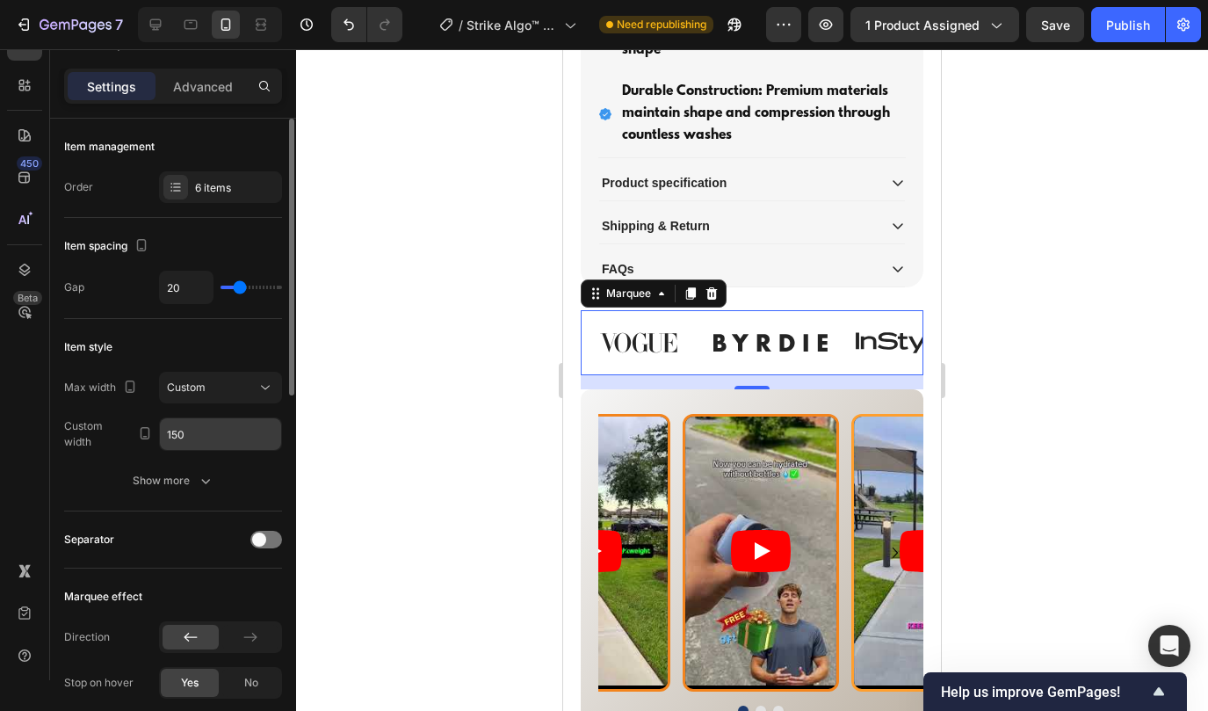
click at [215, 438] on input "150" at bounding box center [220, 434] width 121 height 32
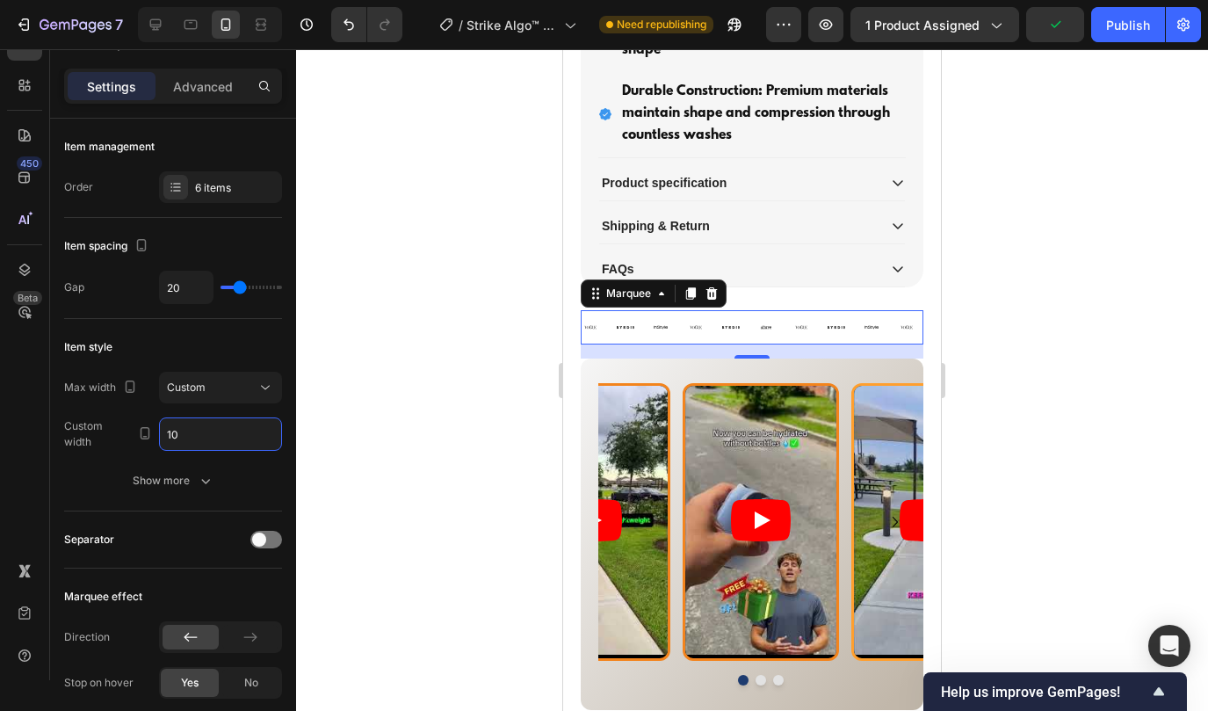
type input "1"
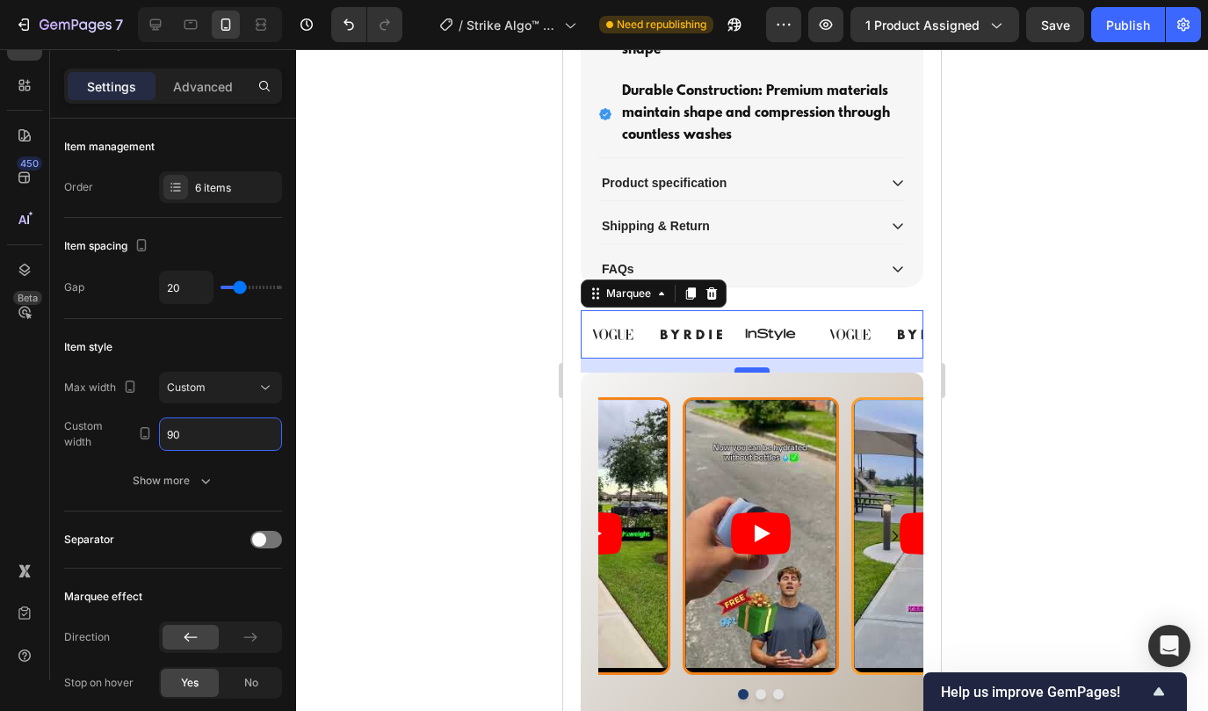
type input "90"
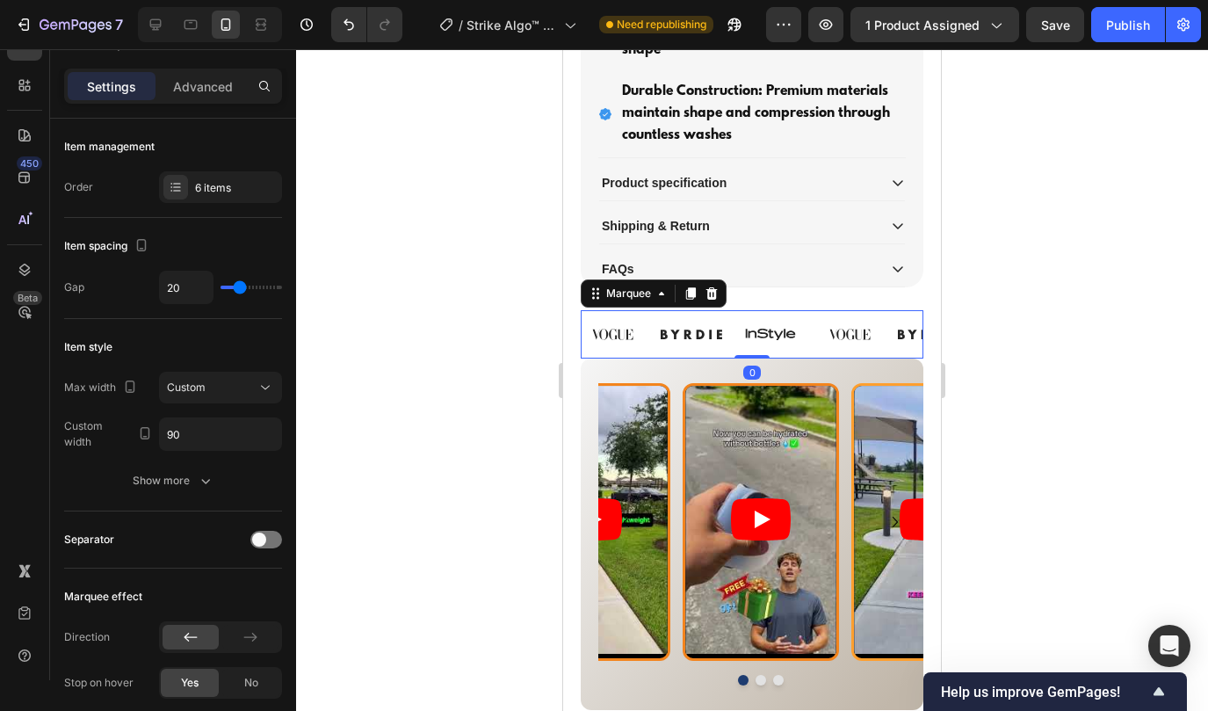
drag, startPoint x: 743, startPoint y: 365, endPoint x: 743, endPoint y: 338, distance: 27.2
click at [743, 338] on div "Image Image Image Image Image Image Image Image Image Image Image Image Marquee…" at bounding box center [752, 333] width 343 height 47
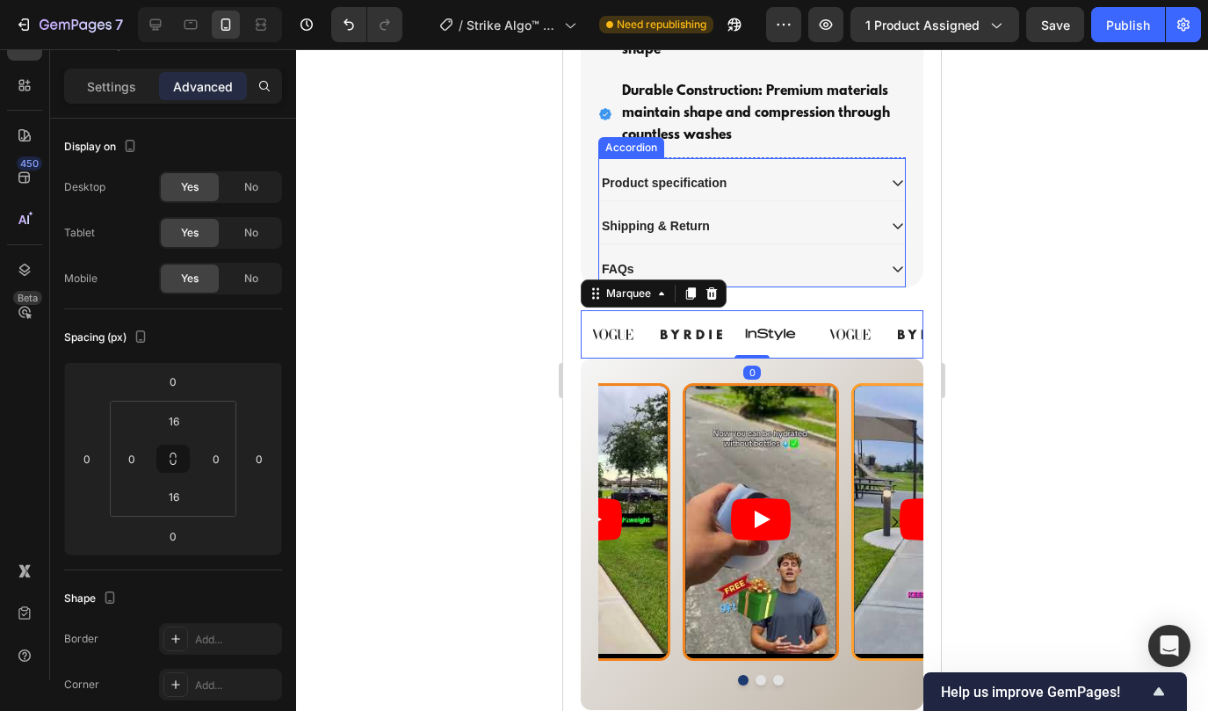
click at [790, 284] on div "FAQs" at bounding box center [752, 269] width 306 height 36
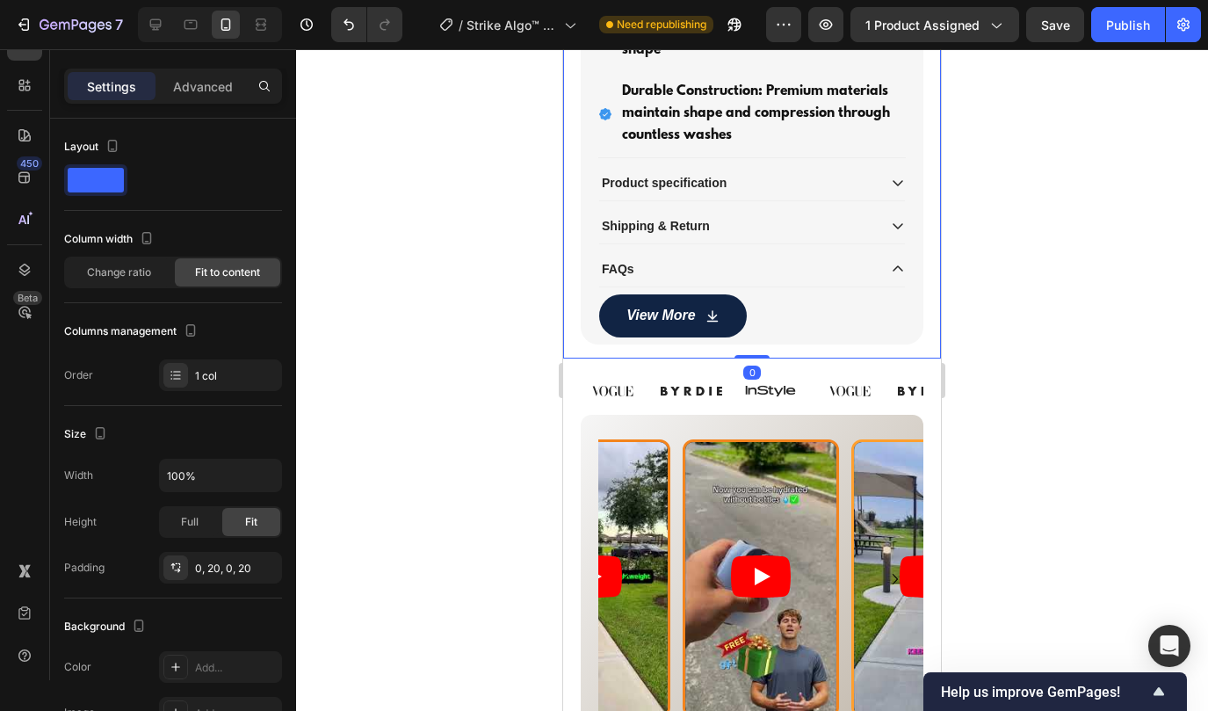
click at [896, 263] on icon at bounding box center [898, 269] width 14 height 14
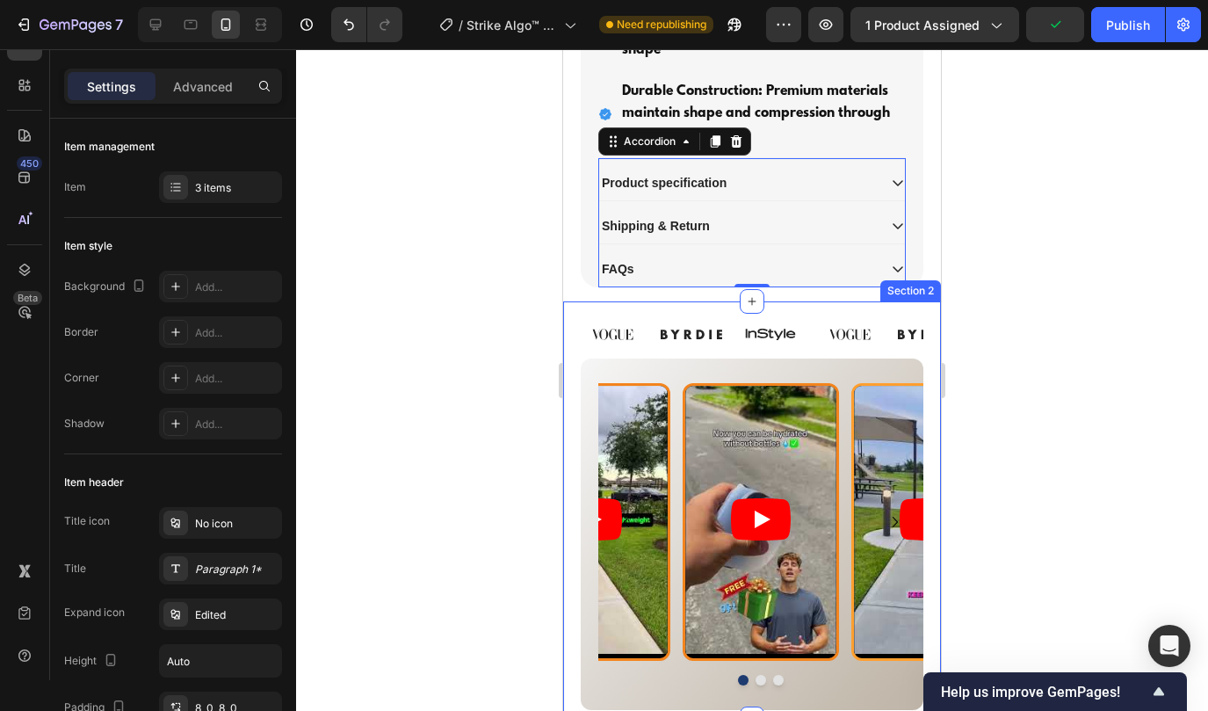
click at [568, 333] on div "Image Image Image Image Image Image Image Image Image Image Image Image Marquee…" at bounding box center [752, 509] width 378 height 417
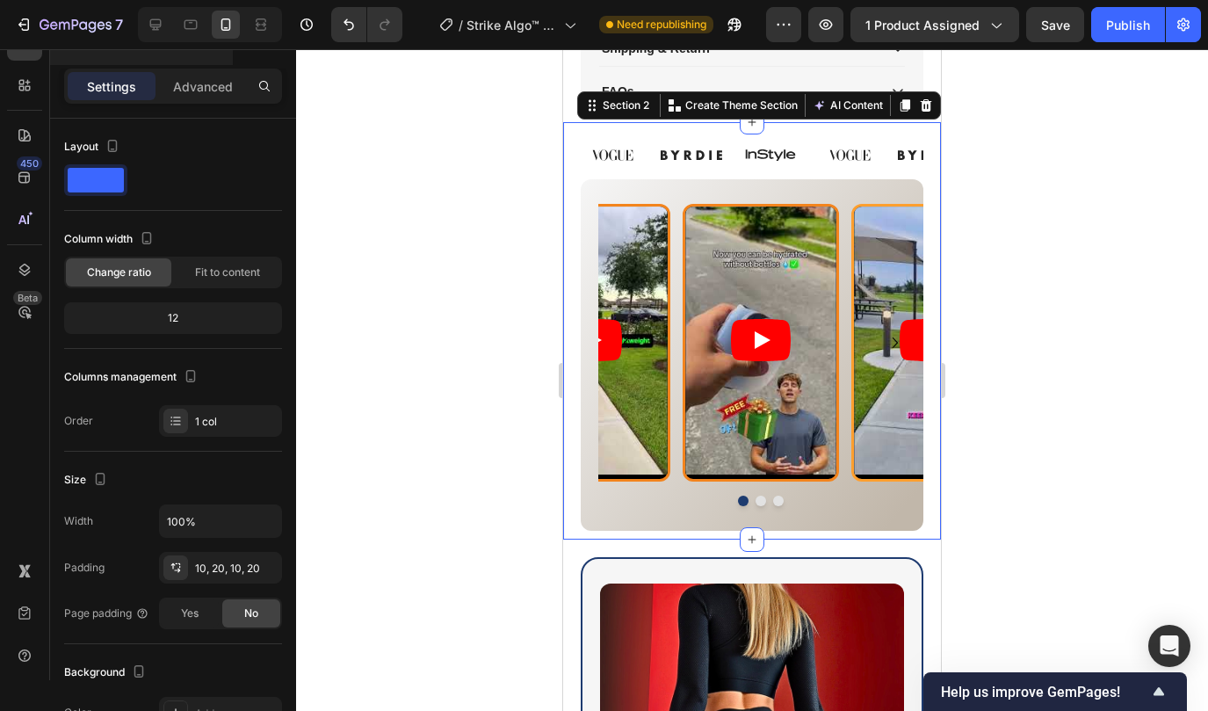
scroll to position [1399, 0]
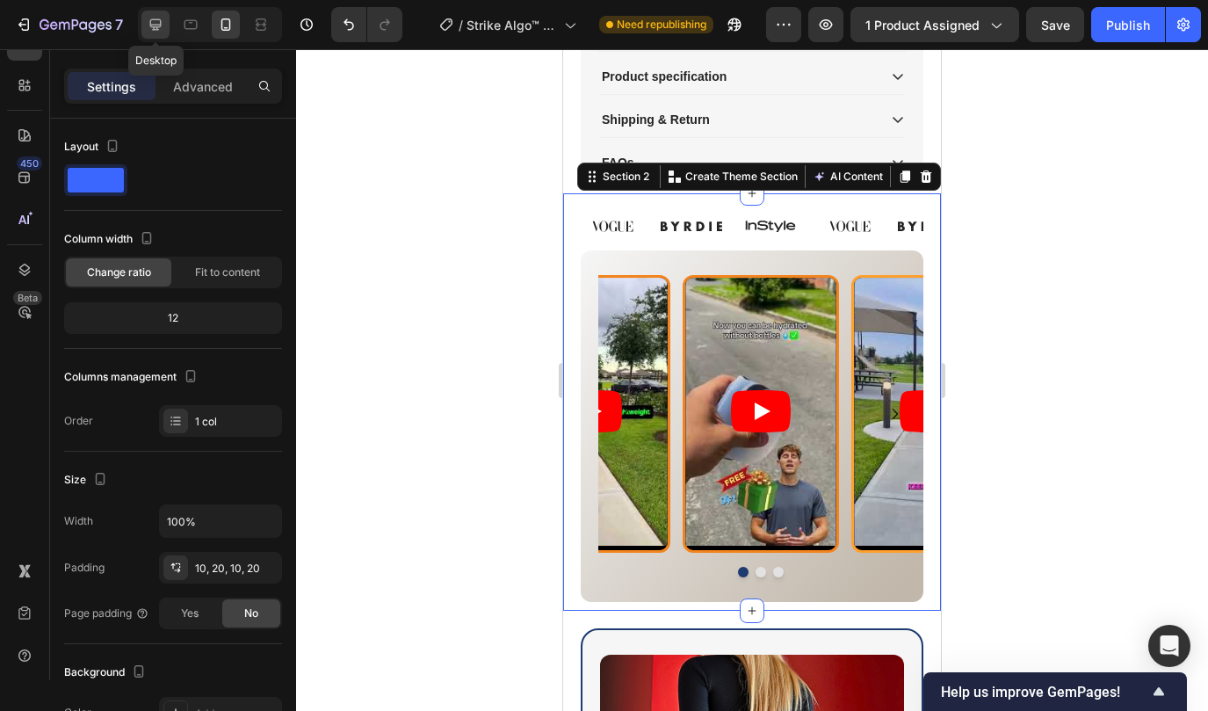
click at [155, 32] on icon at bounding box center [156, 25] width 18 height 18
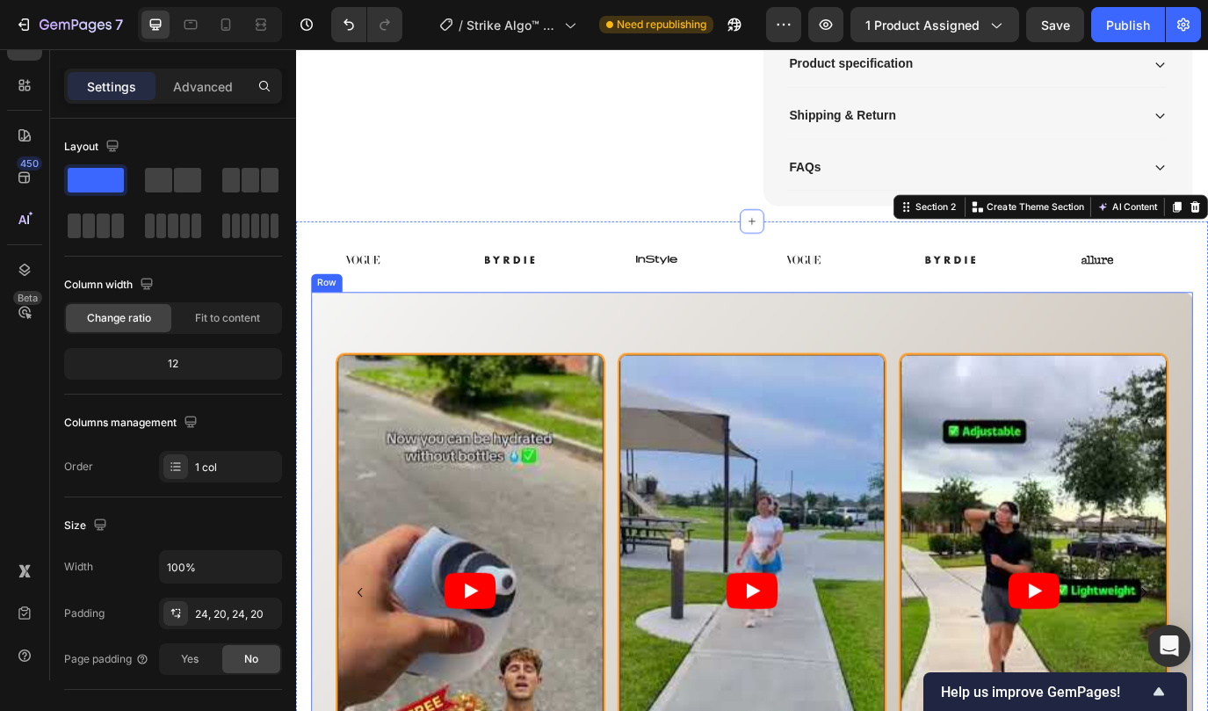
scroll to position [1120, 0]
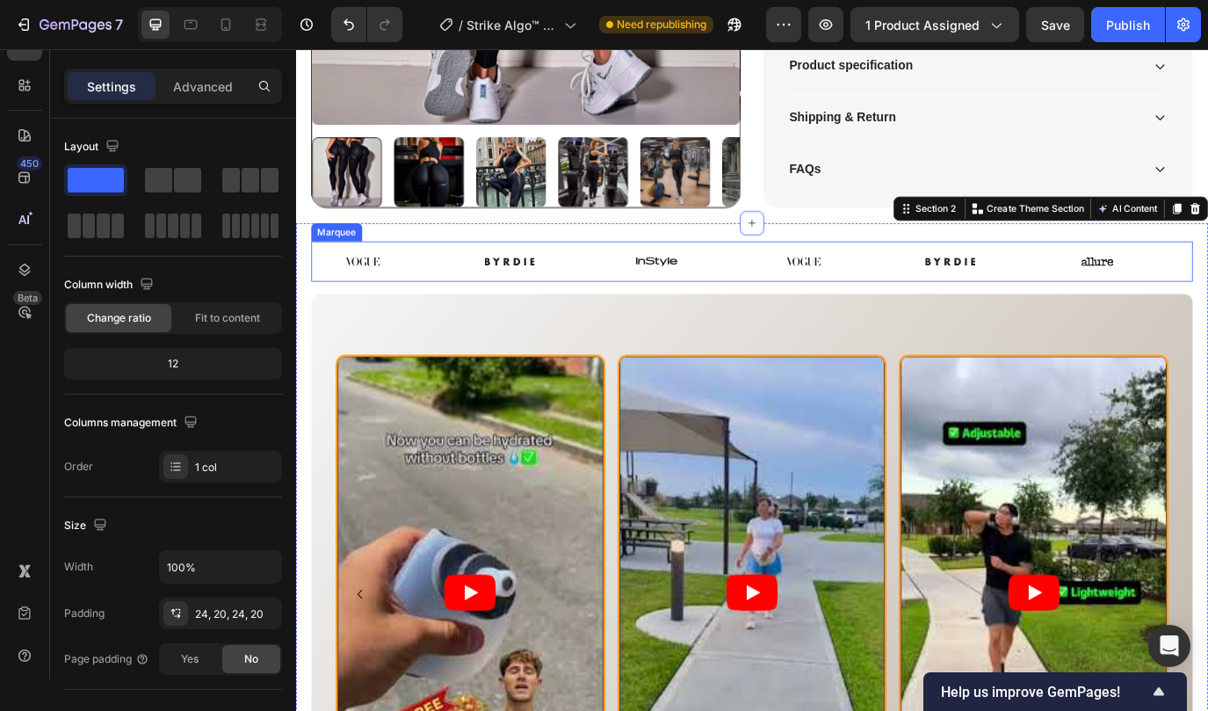
click at [655, 278] on div "Image Image Image Image Image Image Image Image Image Image Image Image Marquee" at bounding box center [823, 294] width 1019 height 47
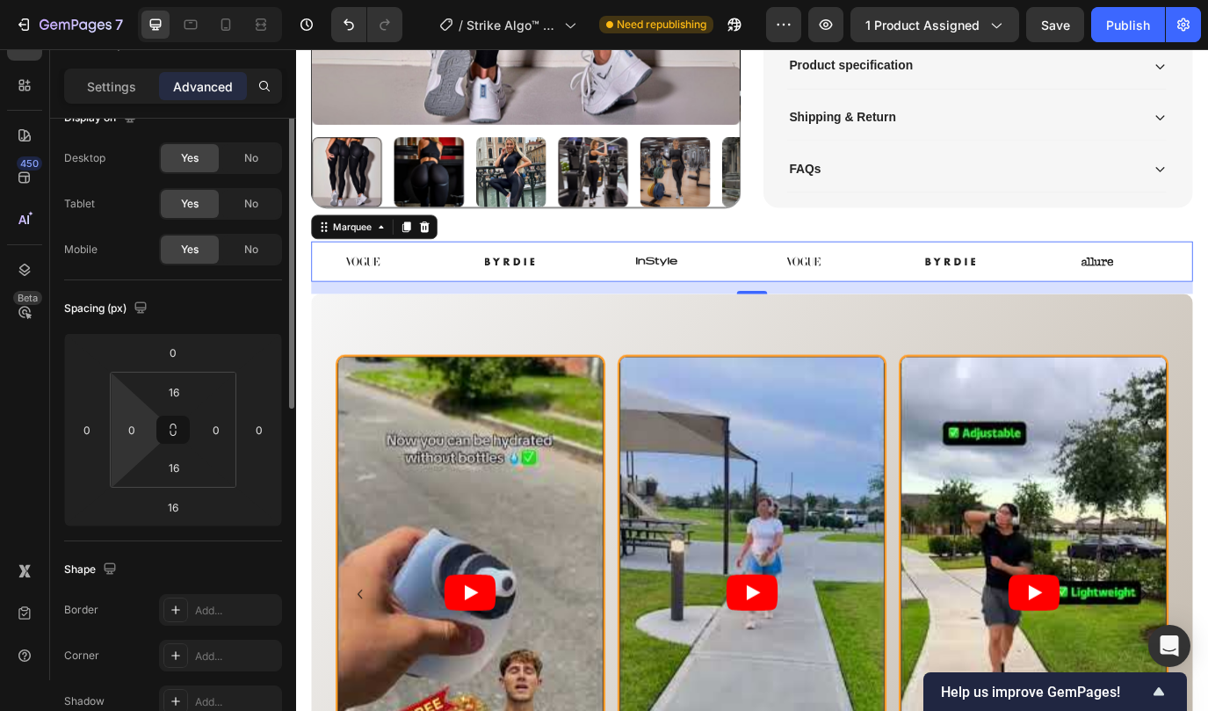
scroll to position [0, 0]
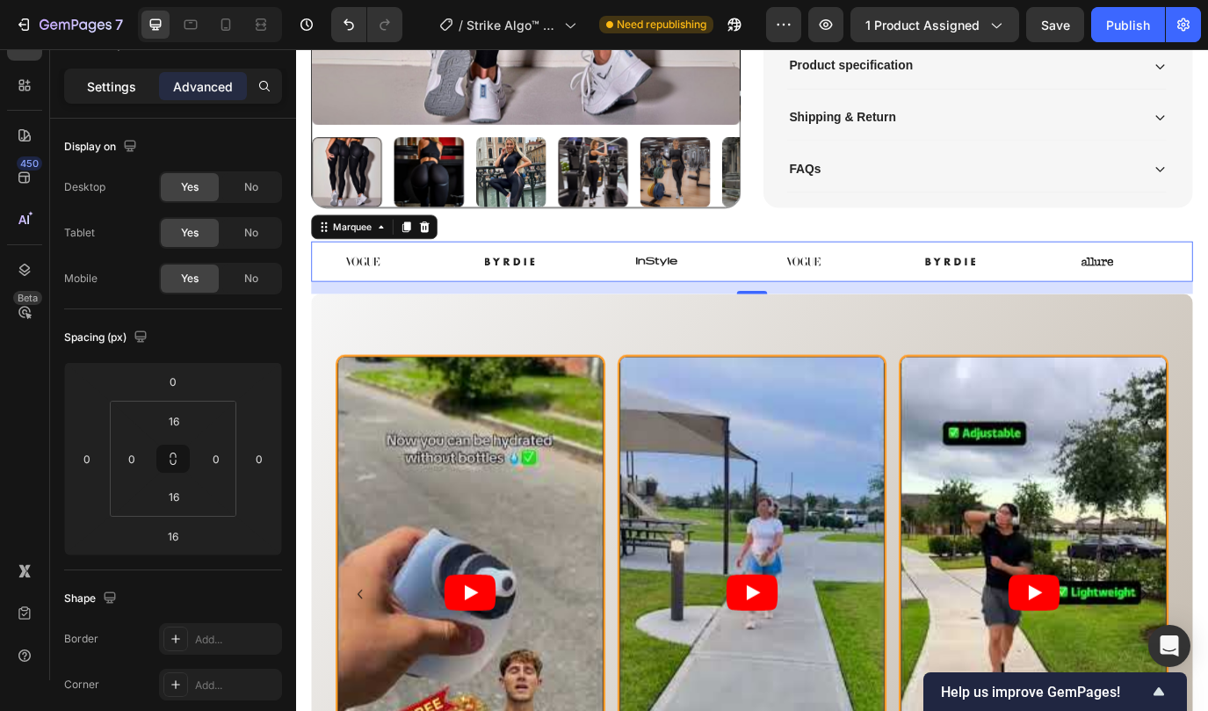
click at [110, 89] on p "Settings" at bounding box center [111, 86] width 49 height 18
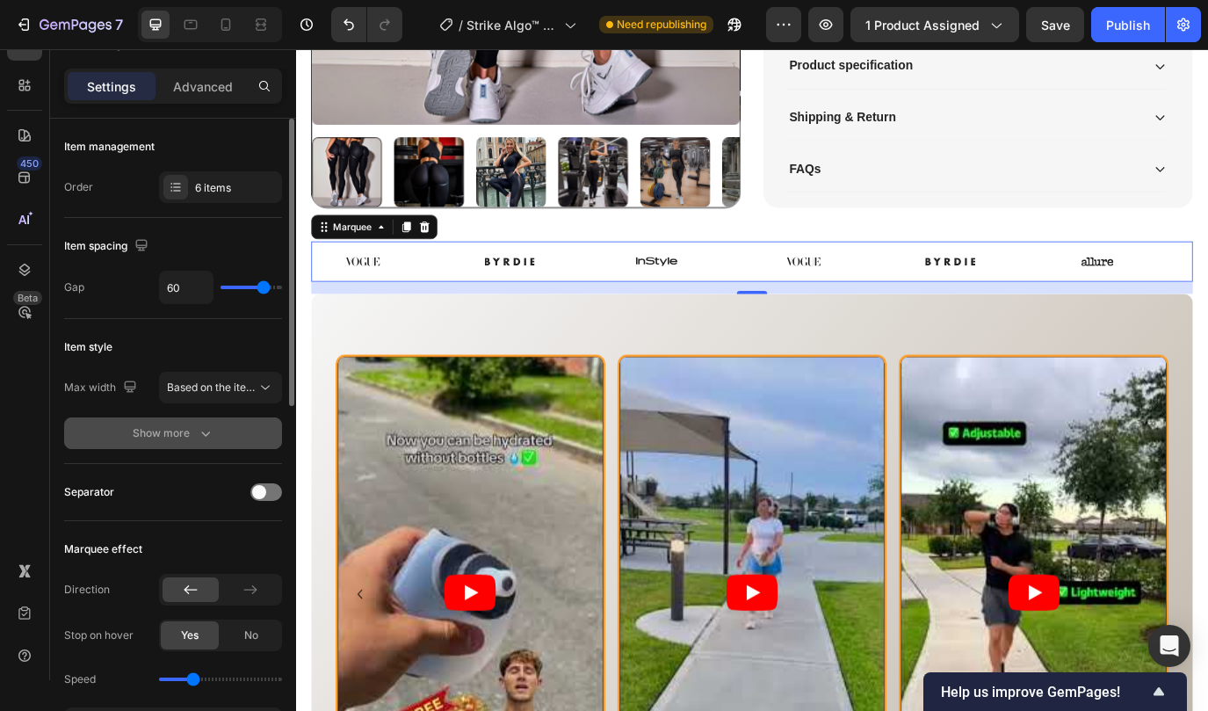
click at [203, 438] on icon "button" at bounding box center [206, 433] width 18 height 18
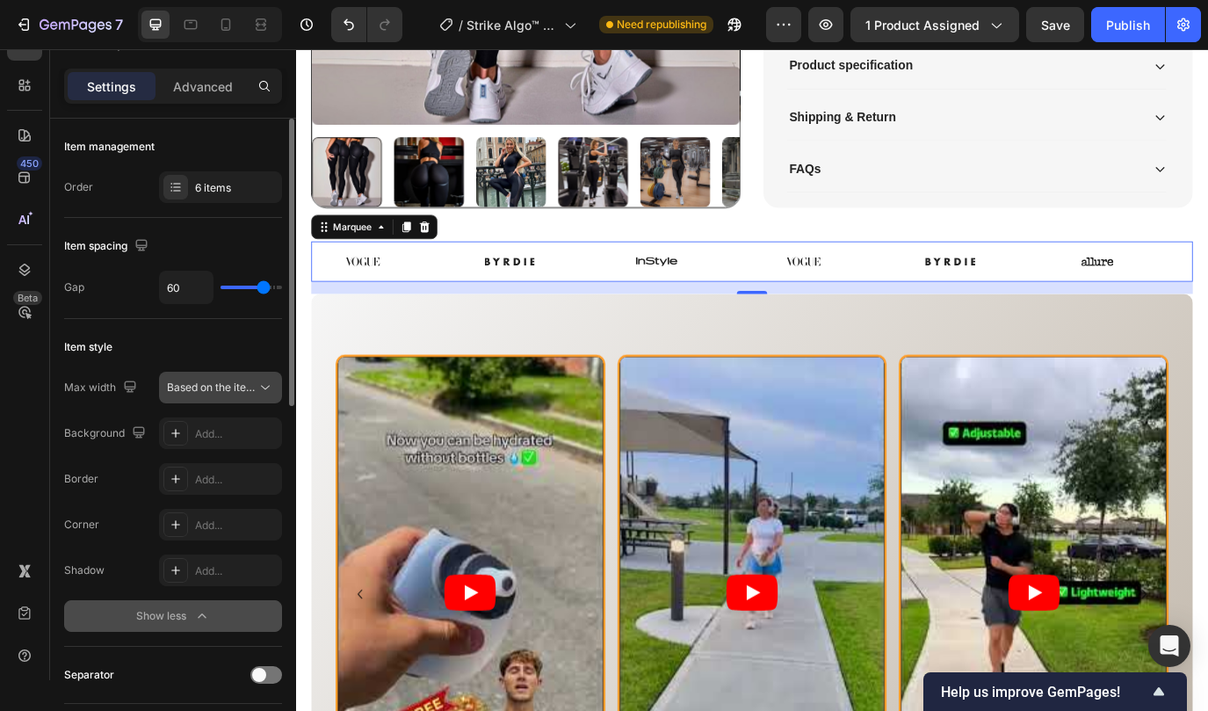
click at [251, 384] on span "Based on the item count" at bounding box center [226, 386] width 119 height 13
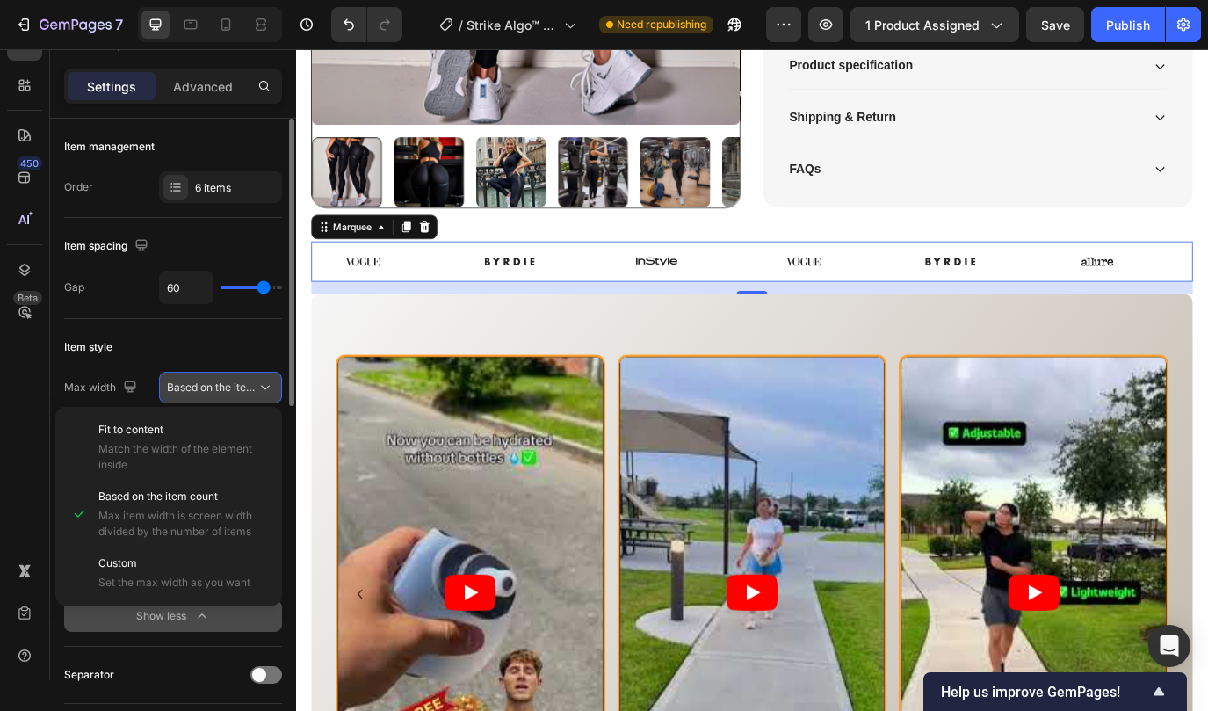
click at [251, 384] on span "Based on the item count" at bounding box center [226, 386] width 119 height 13
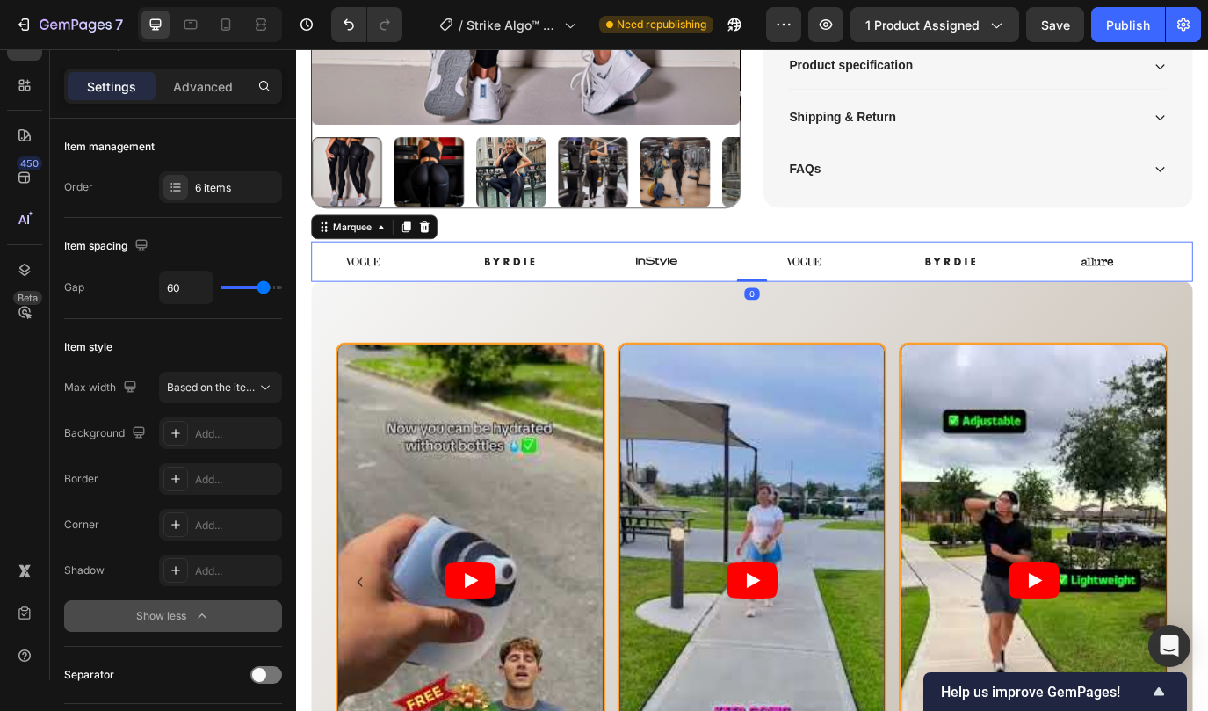
drag, startPoint x: 817, startPoint y: 327, endPoint x: 814, endPoint y: 296, distance: 30.9
click at [814, 296] on div "Image Image Image Image Image Image Image Image Image Image Image Image Marquee…" at bounding box center [823, 294] width 1019 height 47
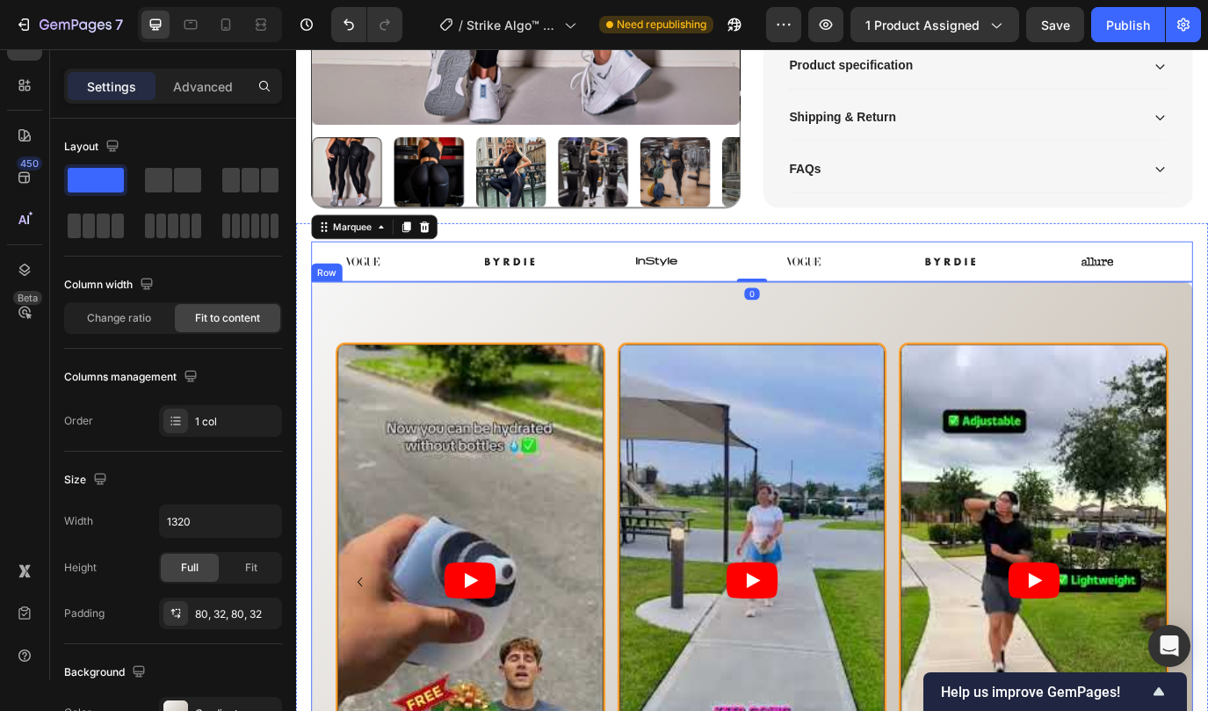
click at [657, 348] on div "Video Video Video Carousel Row" at bounding box center [823, 677] width 1019 height 719
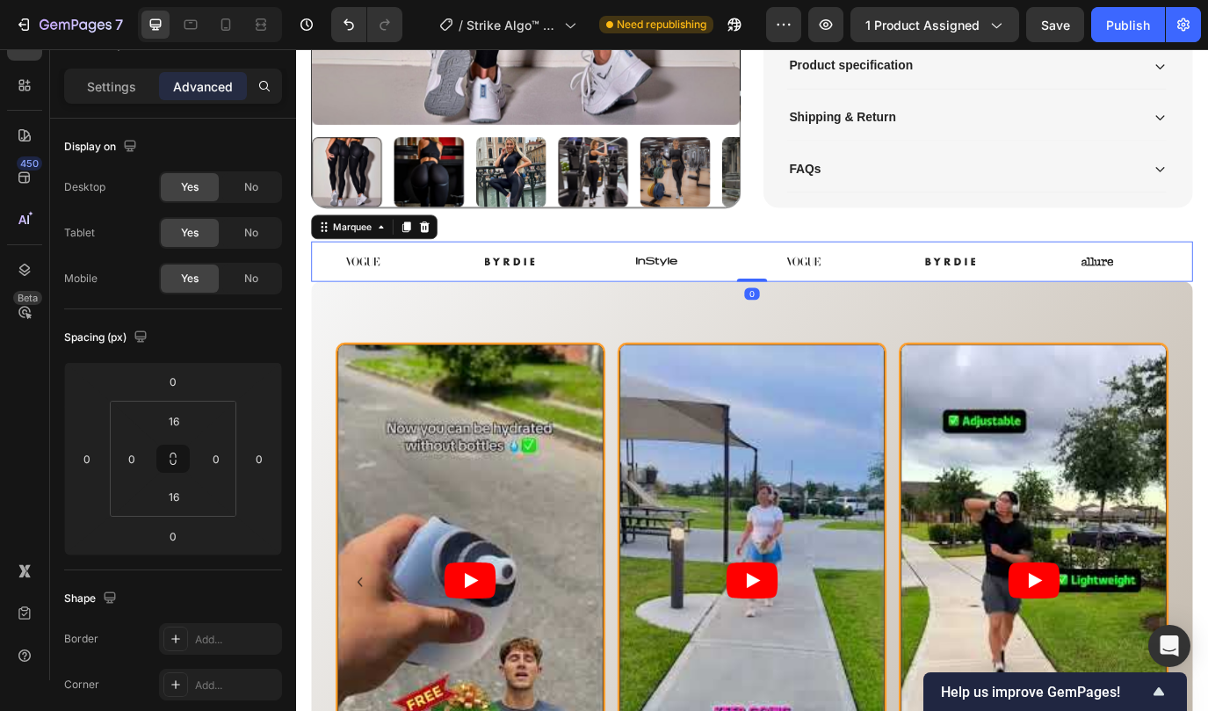
click at [617, 285] on div "Image" at bounding box center [569, 294] width 170 height 18
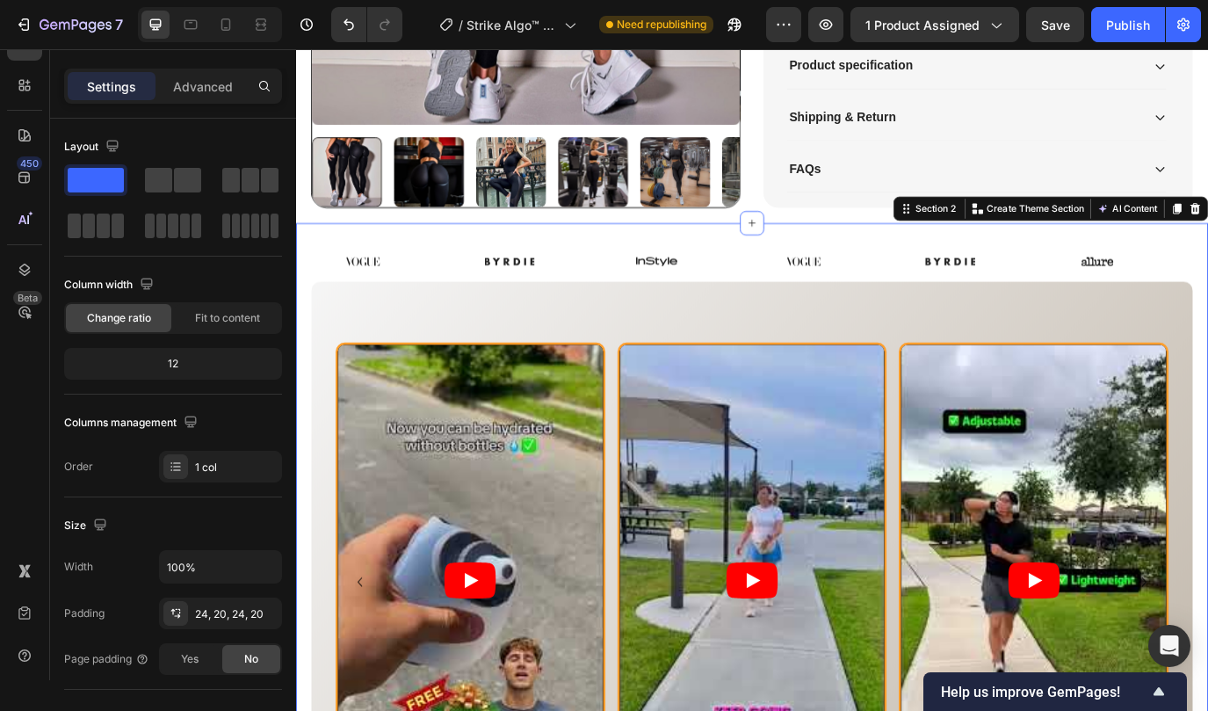
click at [617, 263] on div "Image Image Image Image Image Image Image Image Image Image Image Image Marquee…" at bounding box center [823, 654] width 1054 height 808
click at [632, 274] on div "Image Image Image Image Image Image Image Image Image Image Image Image Marquee" at bounding box center [823, 294] width 1019 height 47
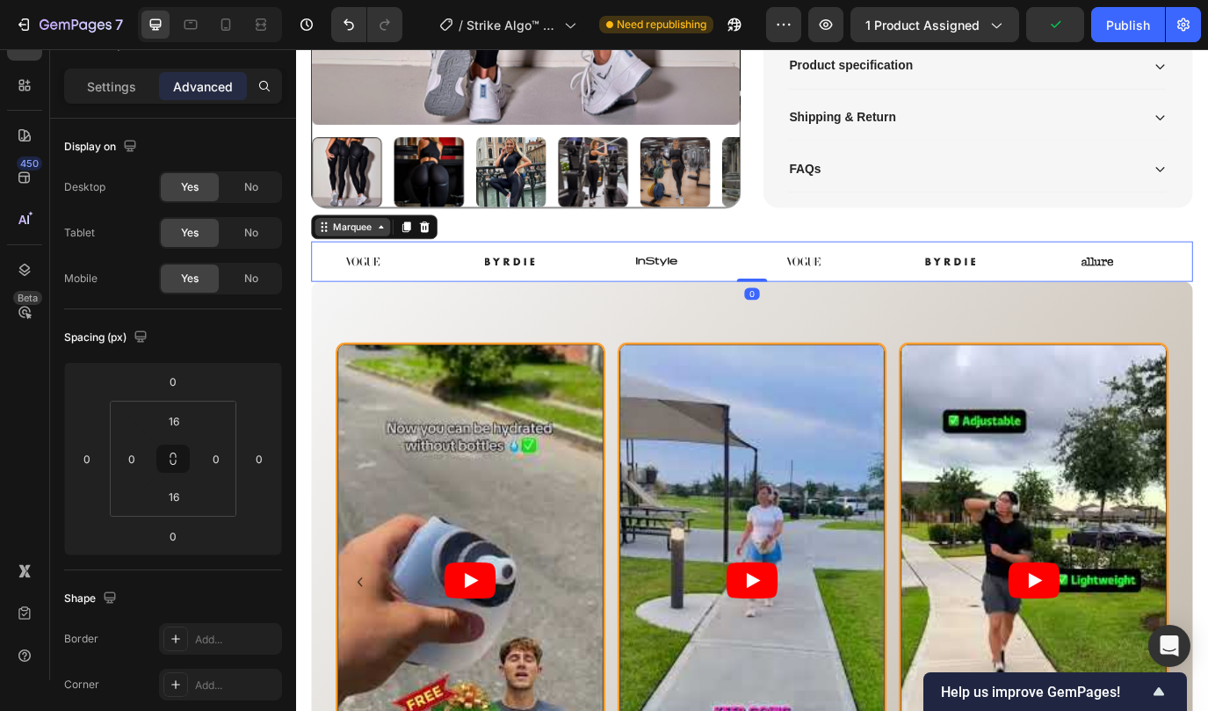
click at [389, 255] on icon at bounding box center [394, 255] width 14 height 14
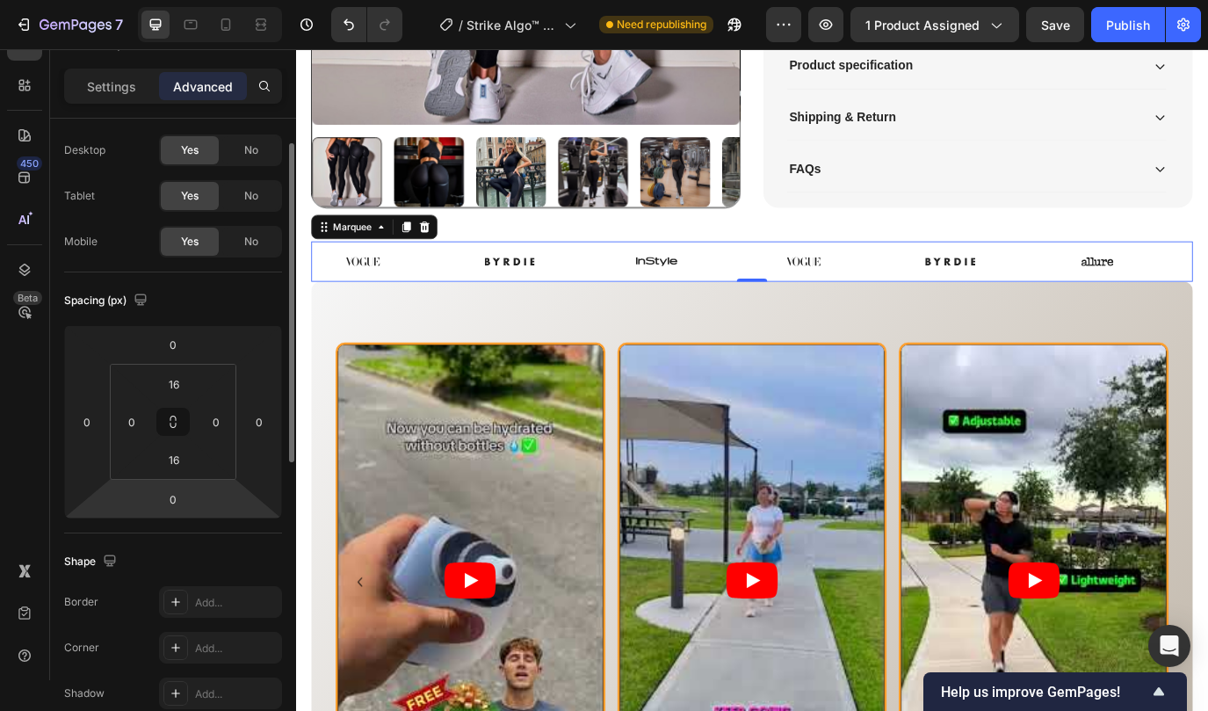
scroll to position [4, 0]
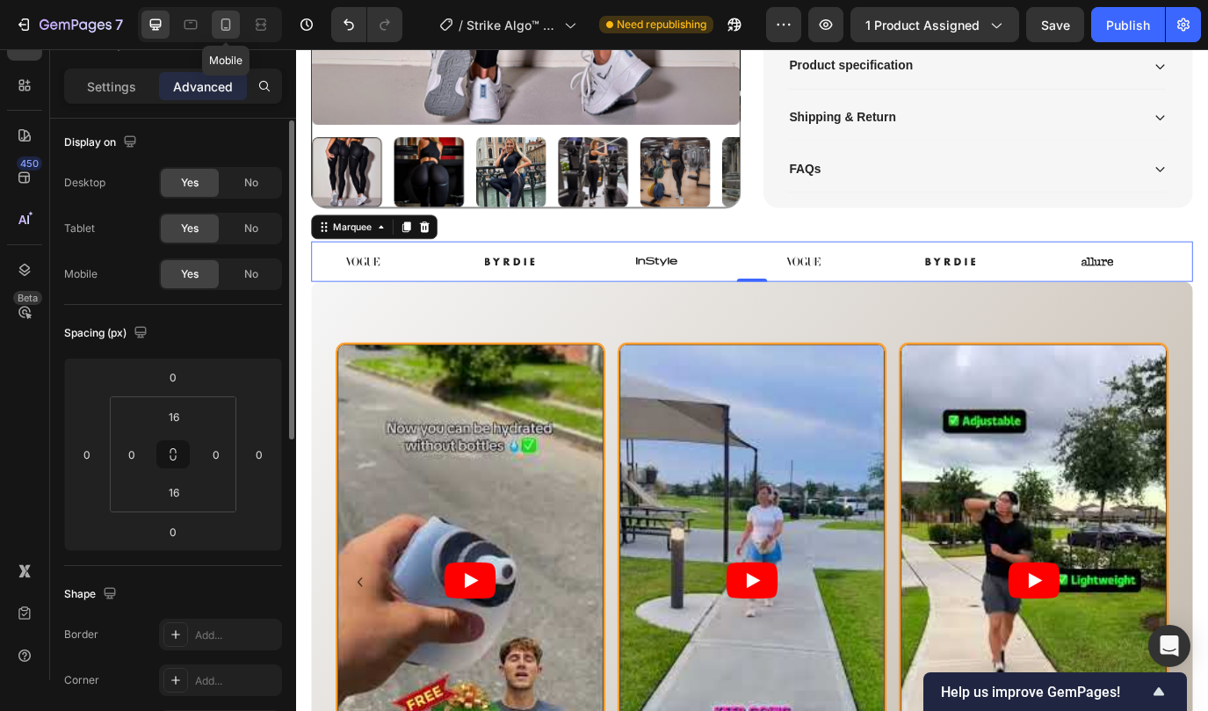
click at [219, 25] on icon at bounding box center [226, 25] width 18 height 18
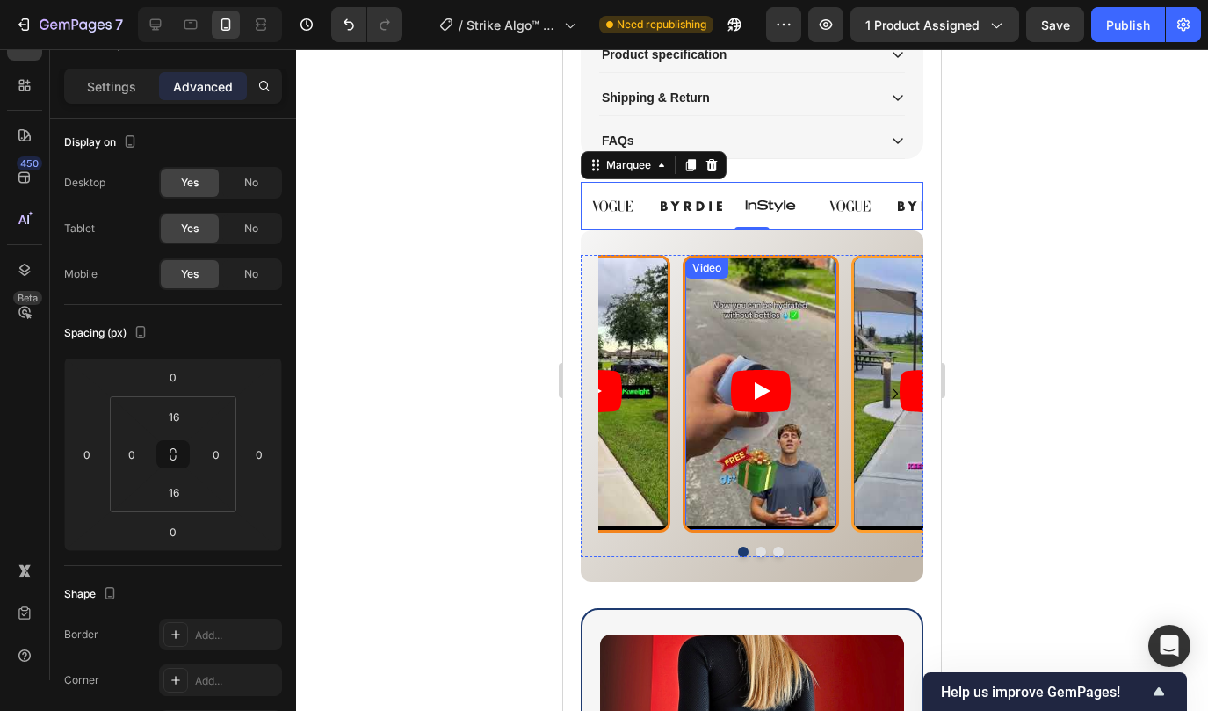
scroll to position [1372, 0]
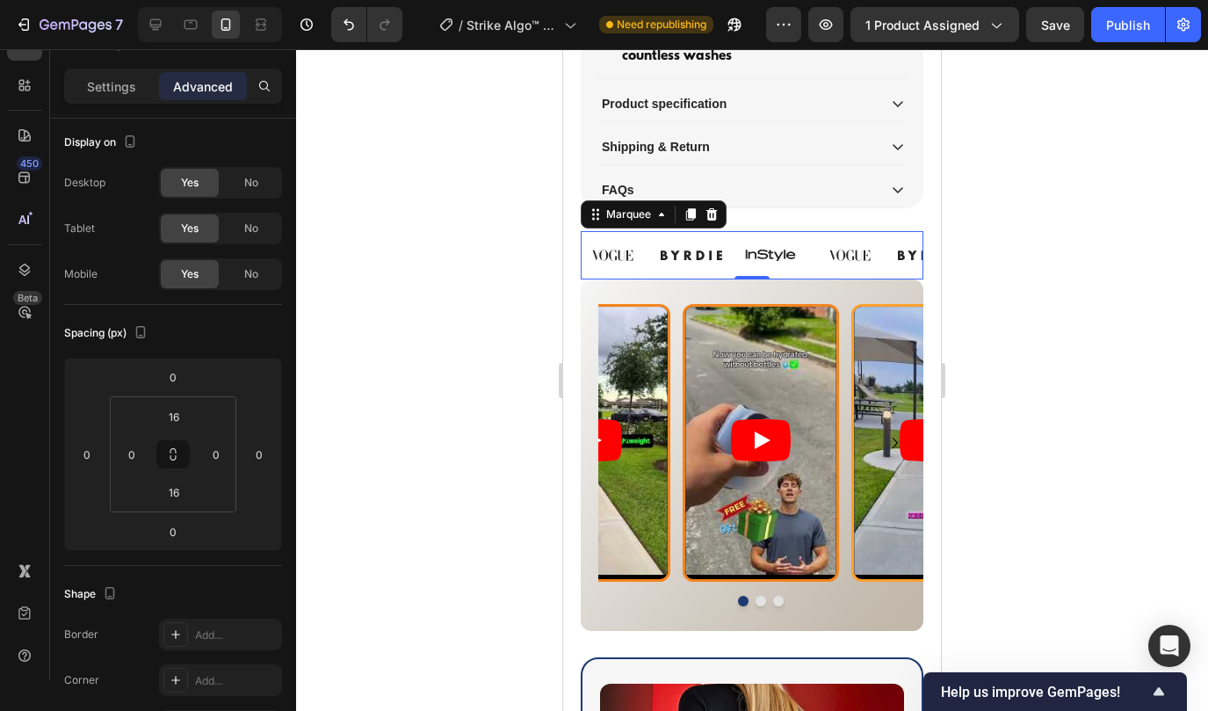
click at [730, 237] on div "Image Image Image Image Image Image Image Image Image Image Image Image Marquee…" at bounding box center [752, 254] width 343 height 47
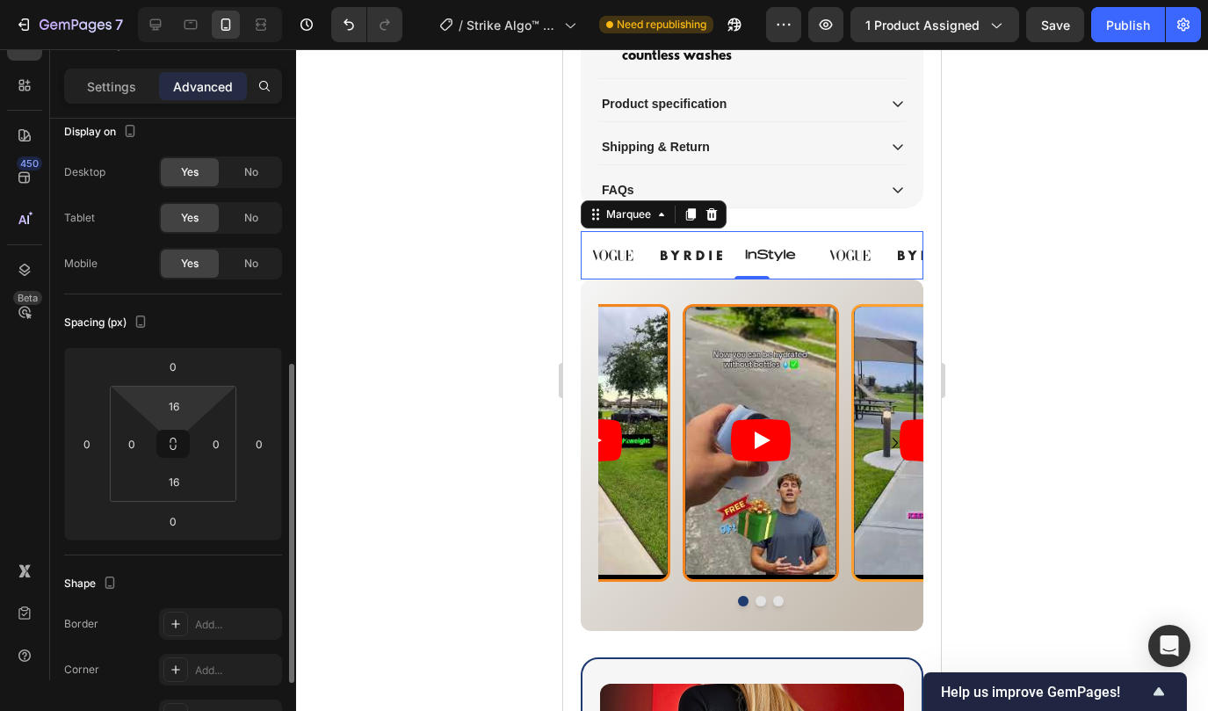
scroll to position [0, 0]
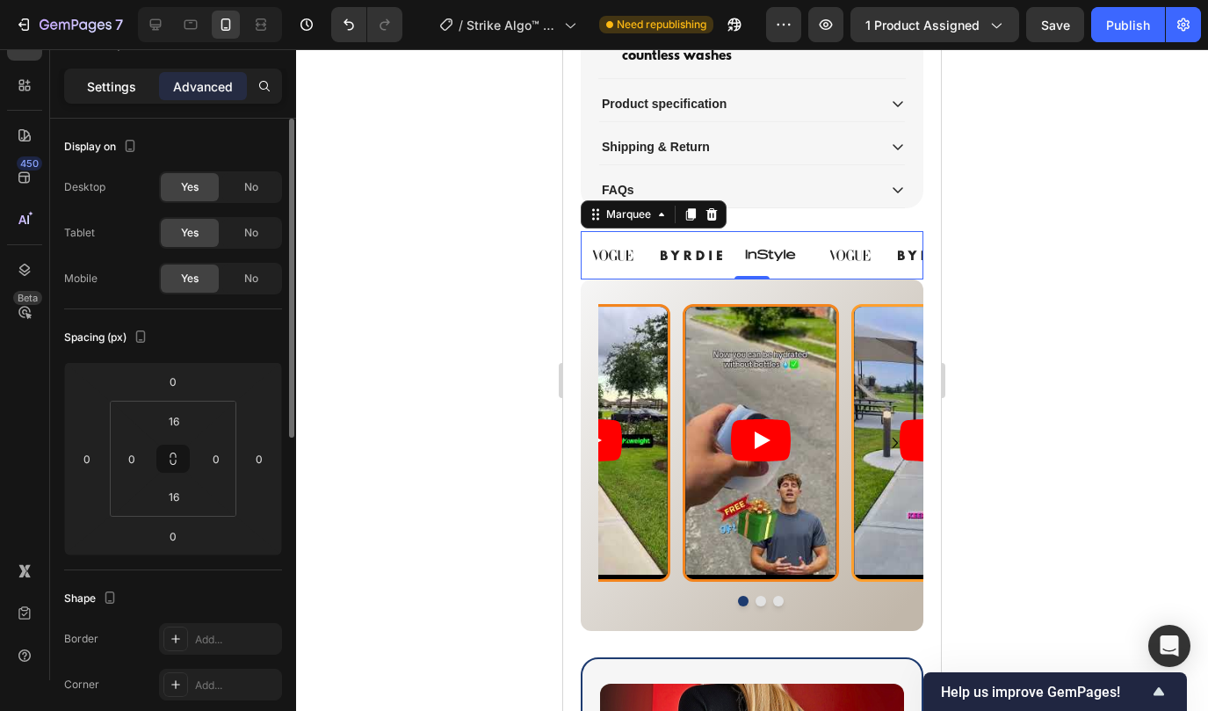
click at [125, 94] on p "Settings" at bounding box center [111, 86] width 49 height 18
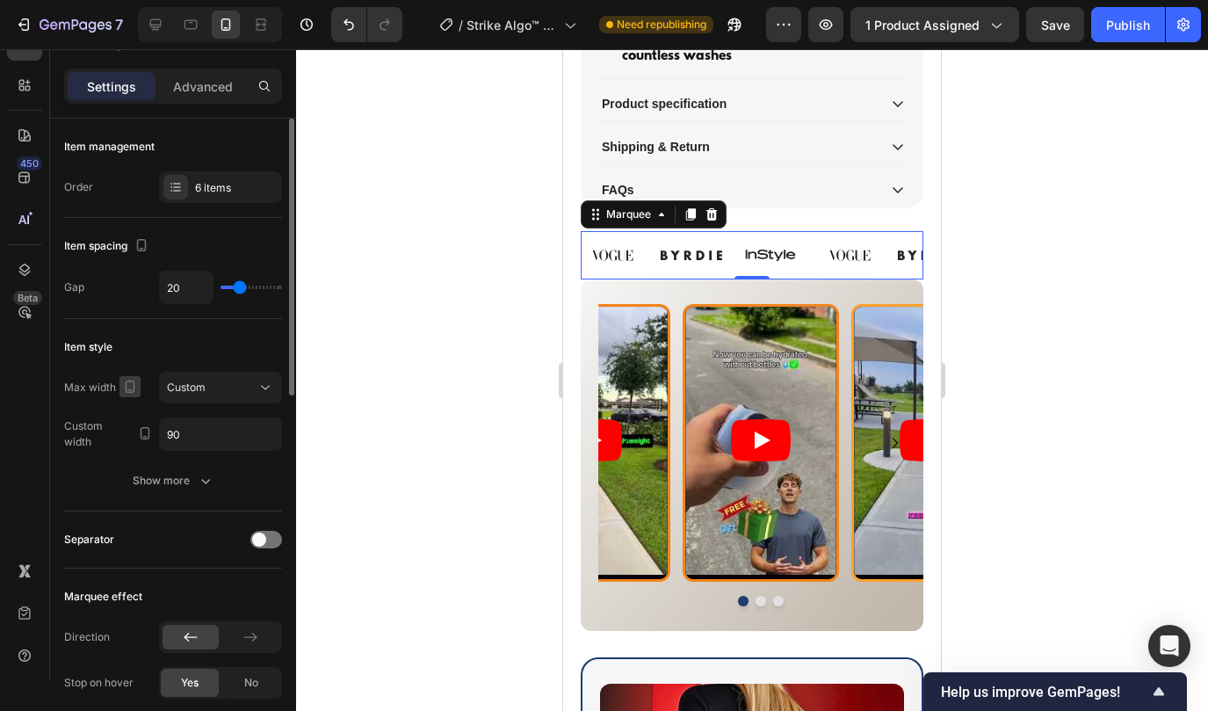
click at [128, 388] on icon "button" at bounding box center [130, 387] width 18 height 18
click at [128, 386] on icon "button" at bounding box center [130, 387] width 18 height 18
click at [159, 23] on icon at bounding box center [156, 25] width 18 height 18
type input "60"
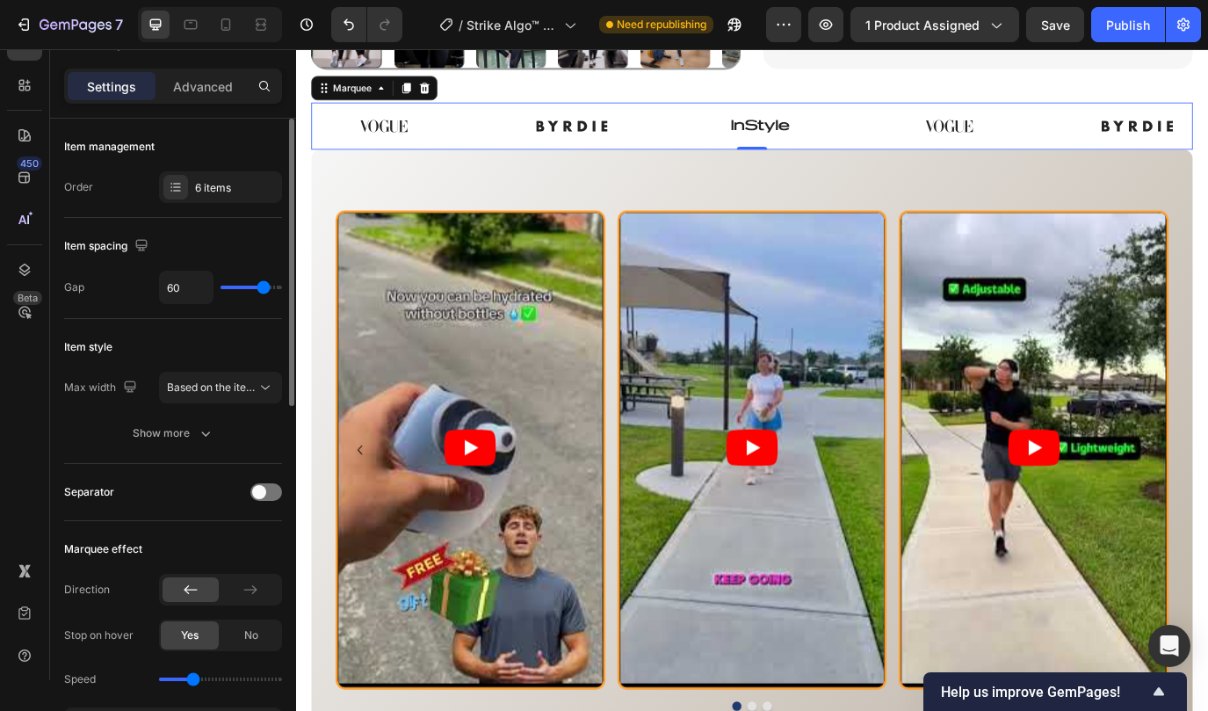
scroll to position [1280, 0]
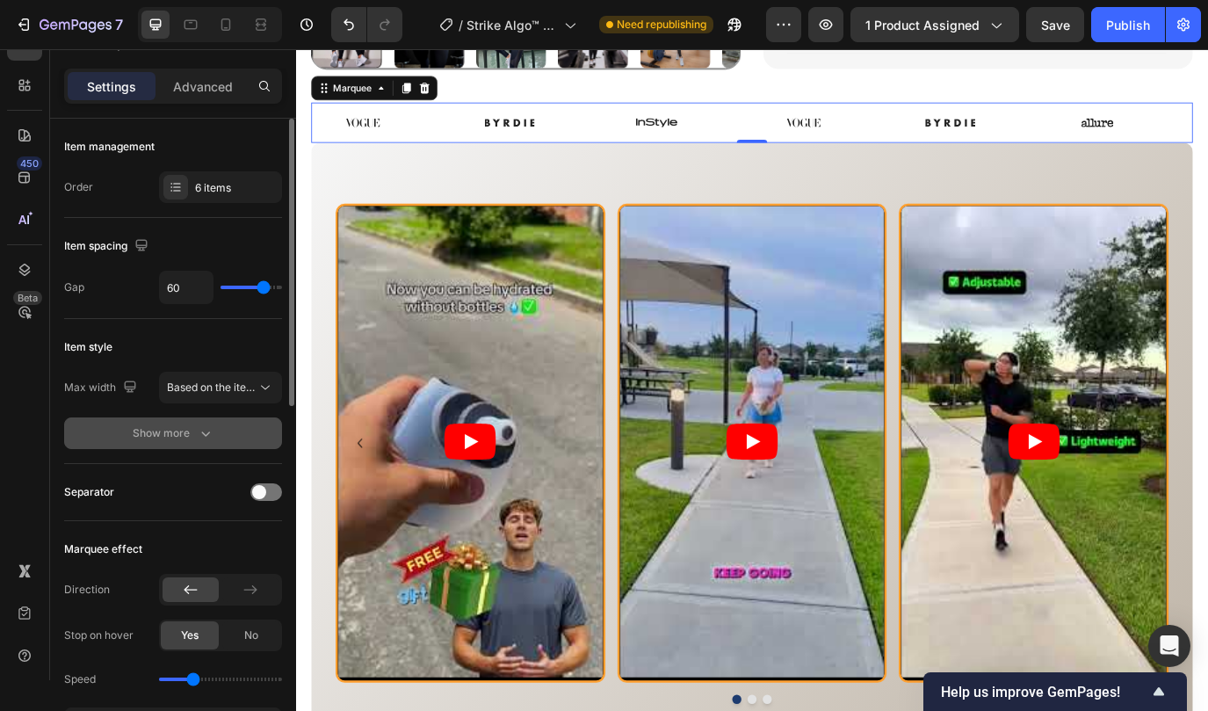
click at [198, 427] on icon "button" at bounding box center [206, 433] width 18 height 18
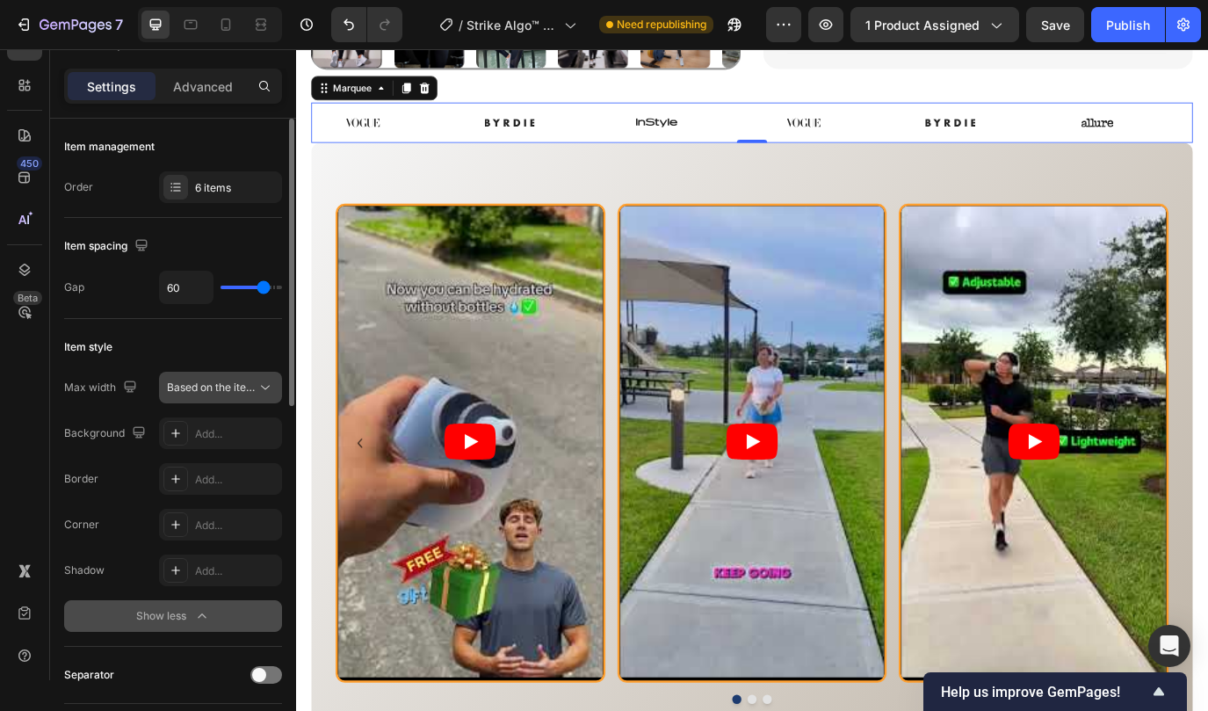
click at [262, 386] on icon at bounding box center [265, 388] width 9 height 4
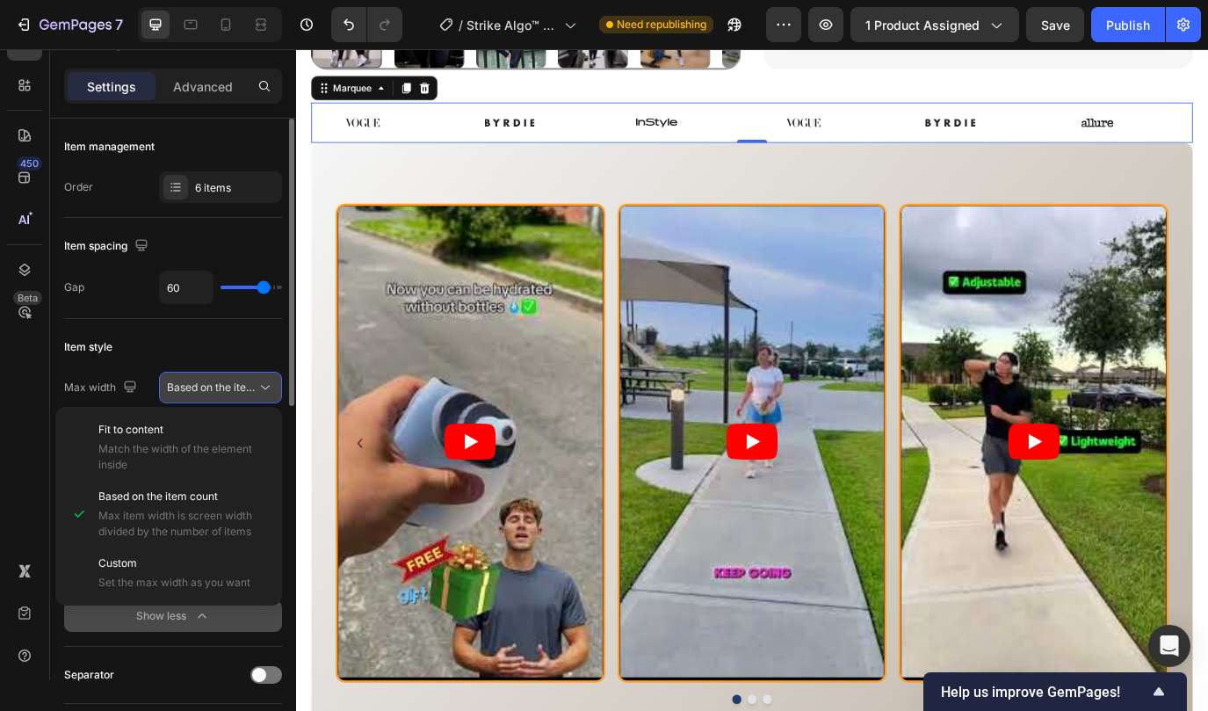
click at [262, 386] on icon at bounding box center [265, 388] width 9 height 4
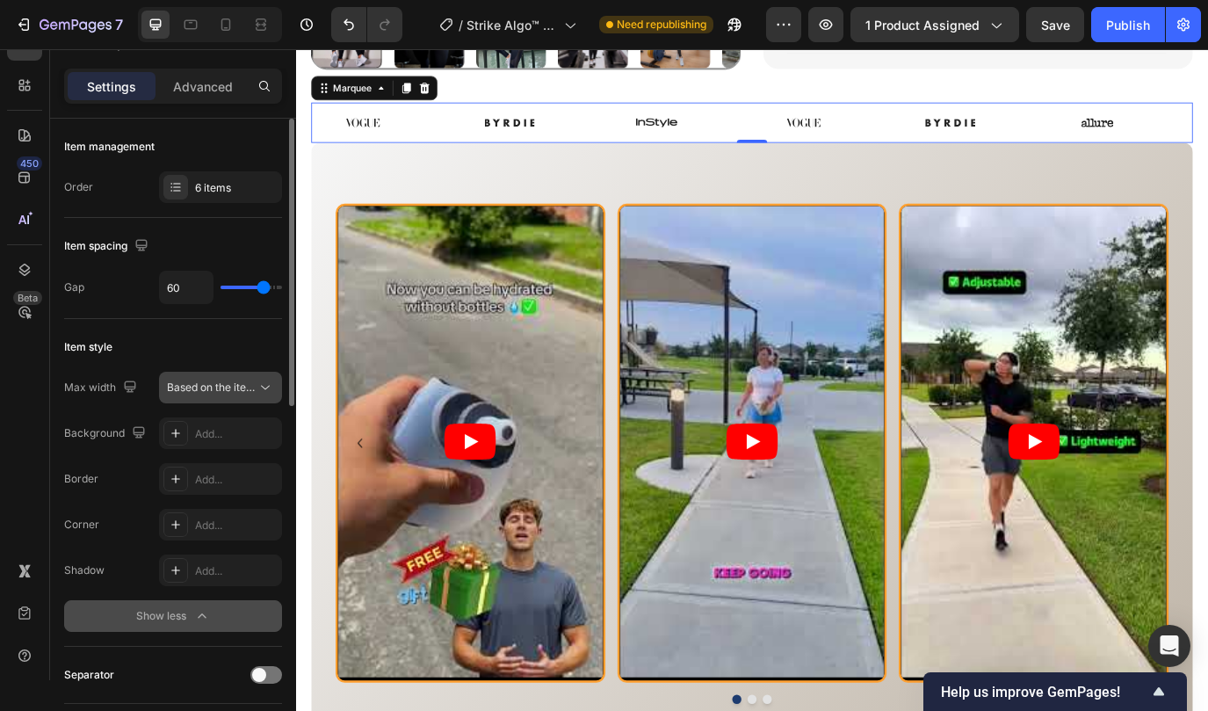
click at [256, 388] on icon at bounding box center [265, 388] width 18 height 18
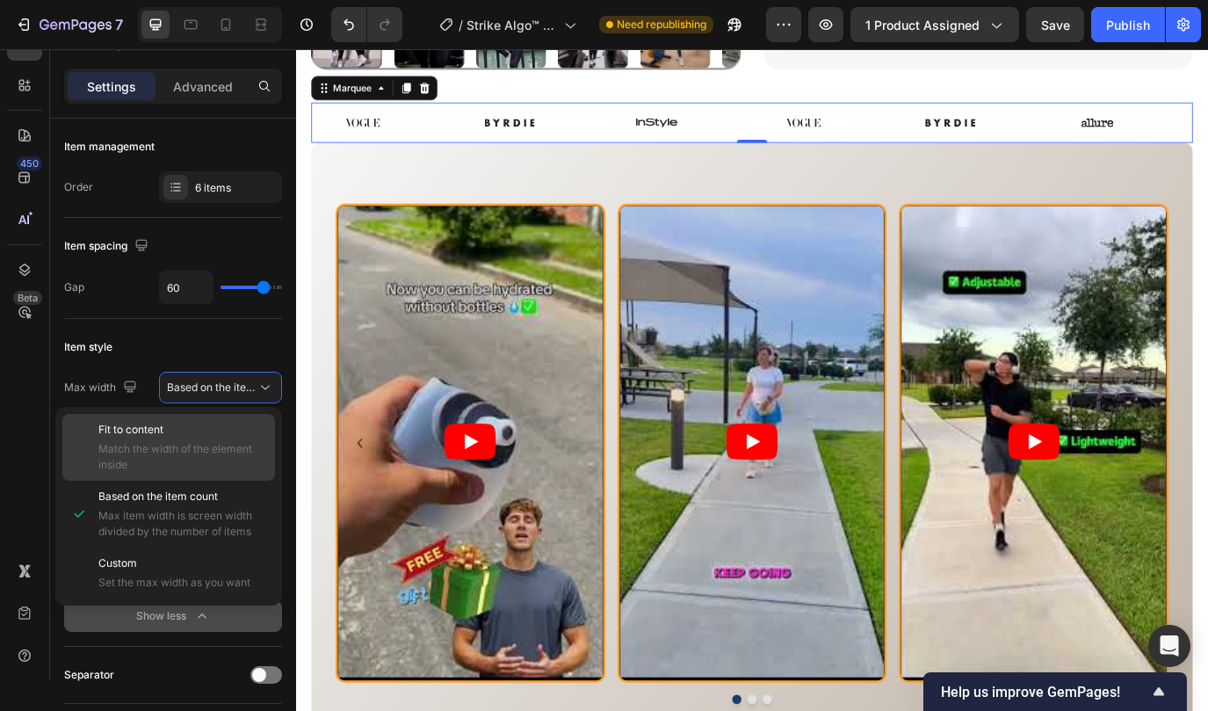
click at [191, 454] on span "Match the width of the element inside" at bounding box center [182, 457] width 169 height 32
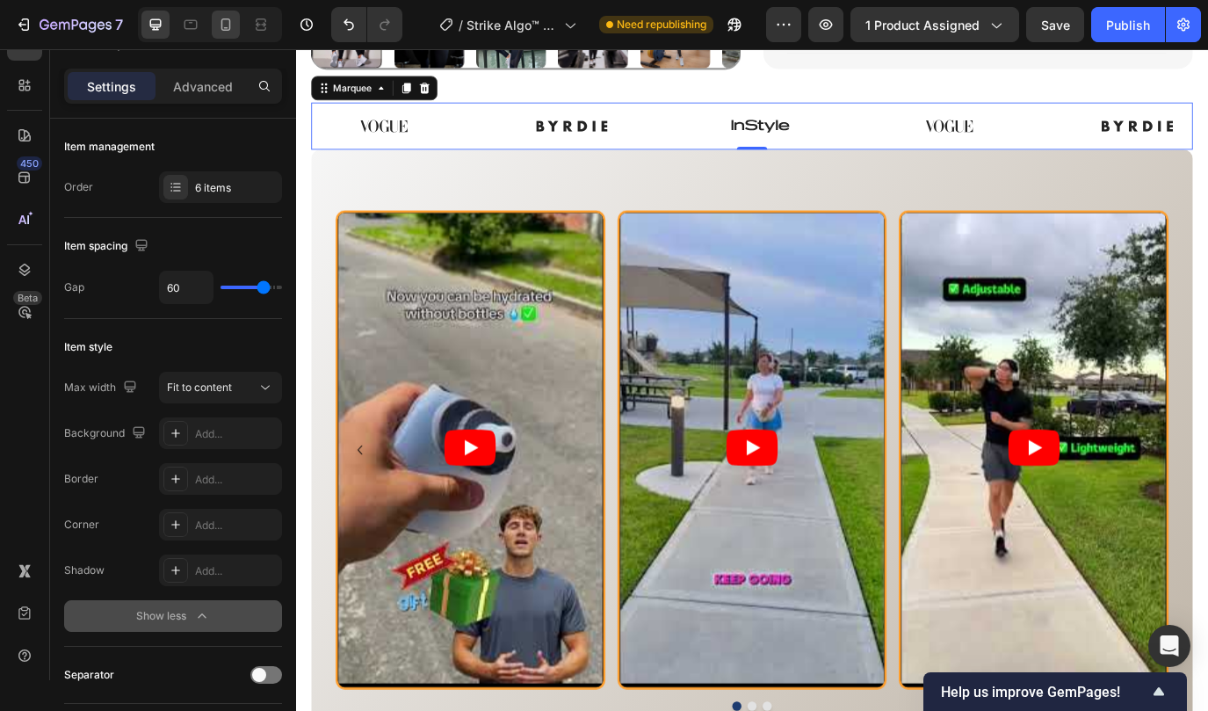
click at [227, 31] on icon at bounding box center [226, 25] width 18 height 18
type input "20"
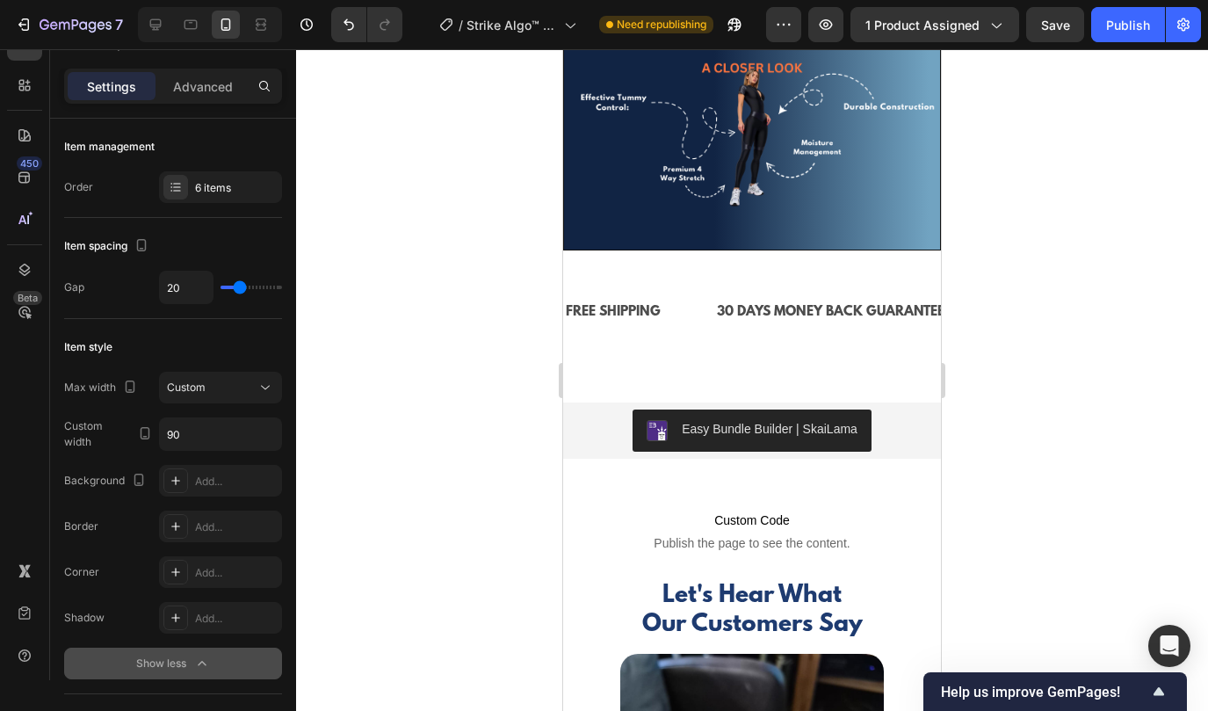
scroll to position [3806, 0]
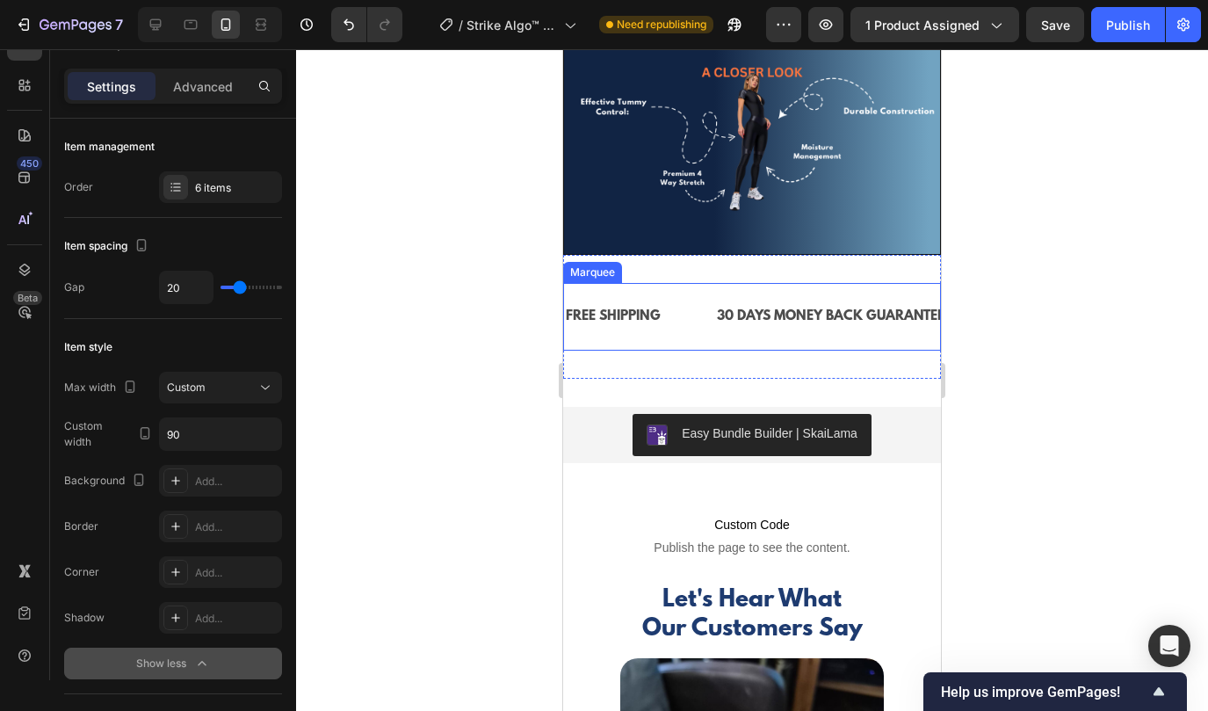
click at [705, 333] on div "FREE SHIPPING Text Block" at bounding box center [639, 317] width 151 height 40
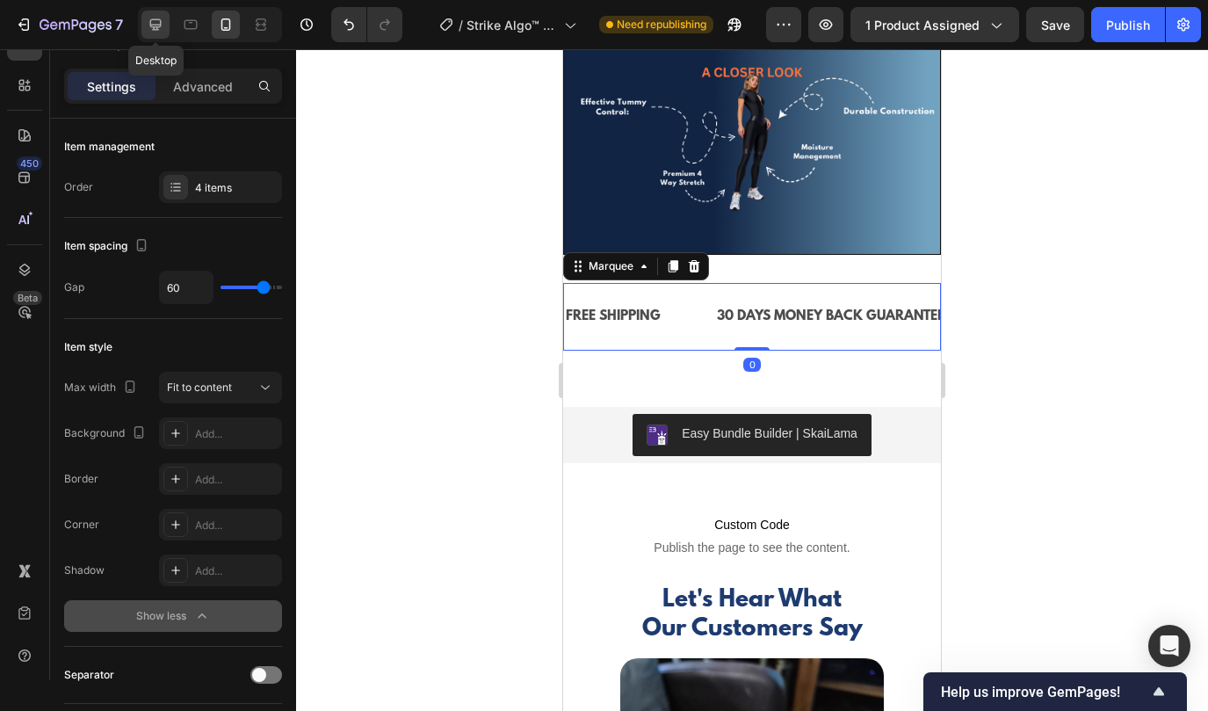
click at [148, 24] on icon at bounding box center [156, 25] width 18 height 18
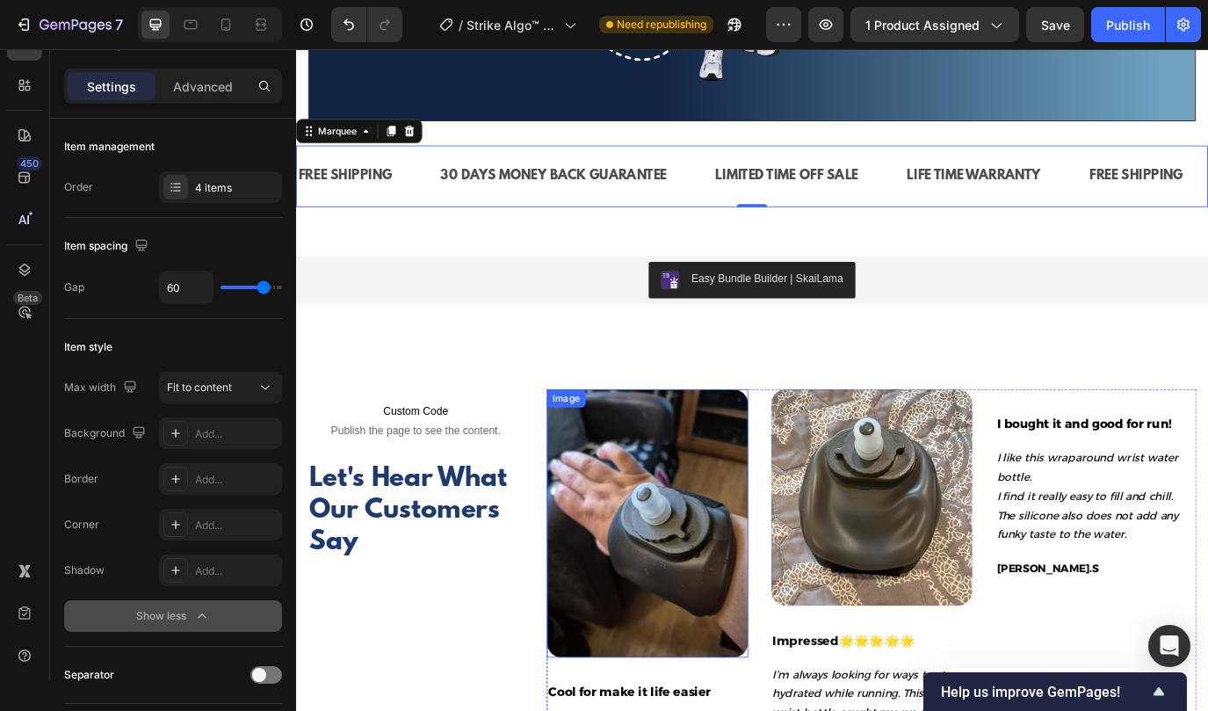
scroll to position [4161, 0]
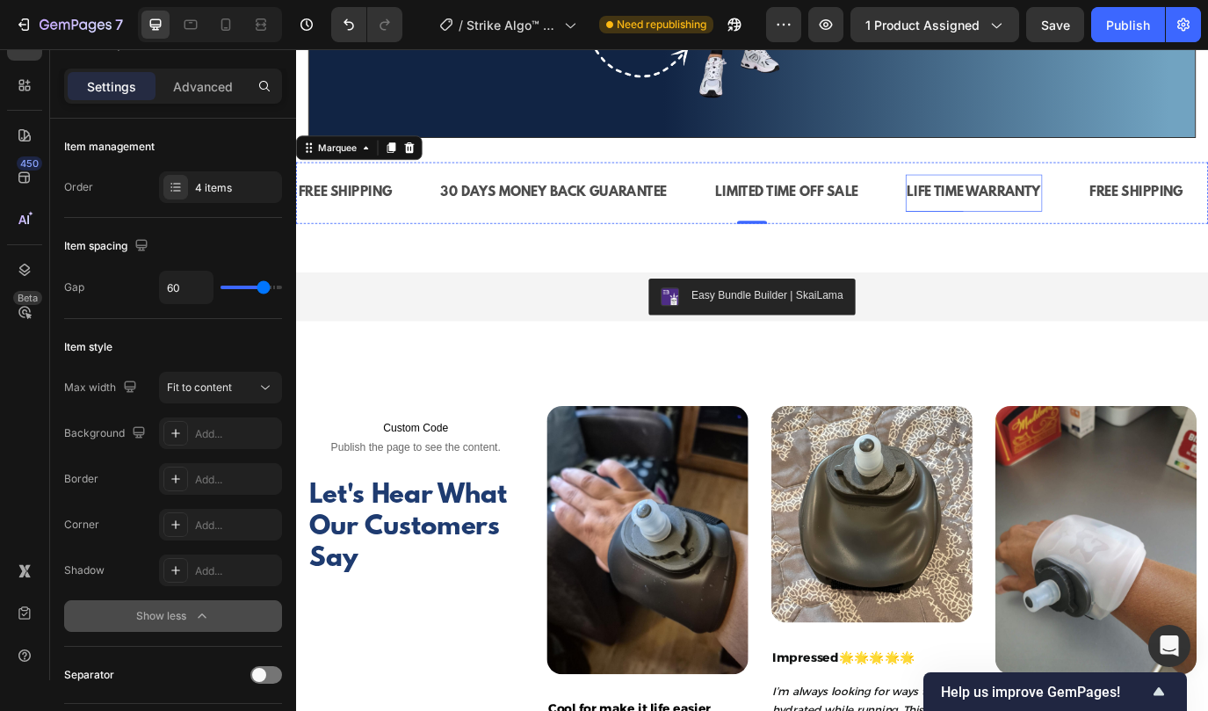
click at [1072, 216] on div "LIFE TIME WARRANTY" at bounding box center [1079, 215] width 158 height 29
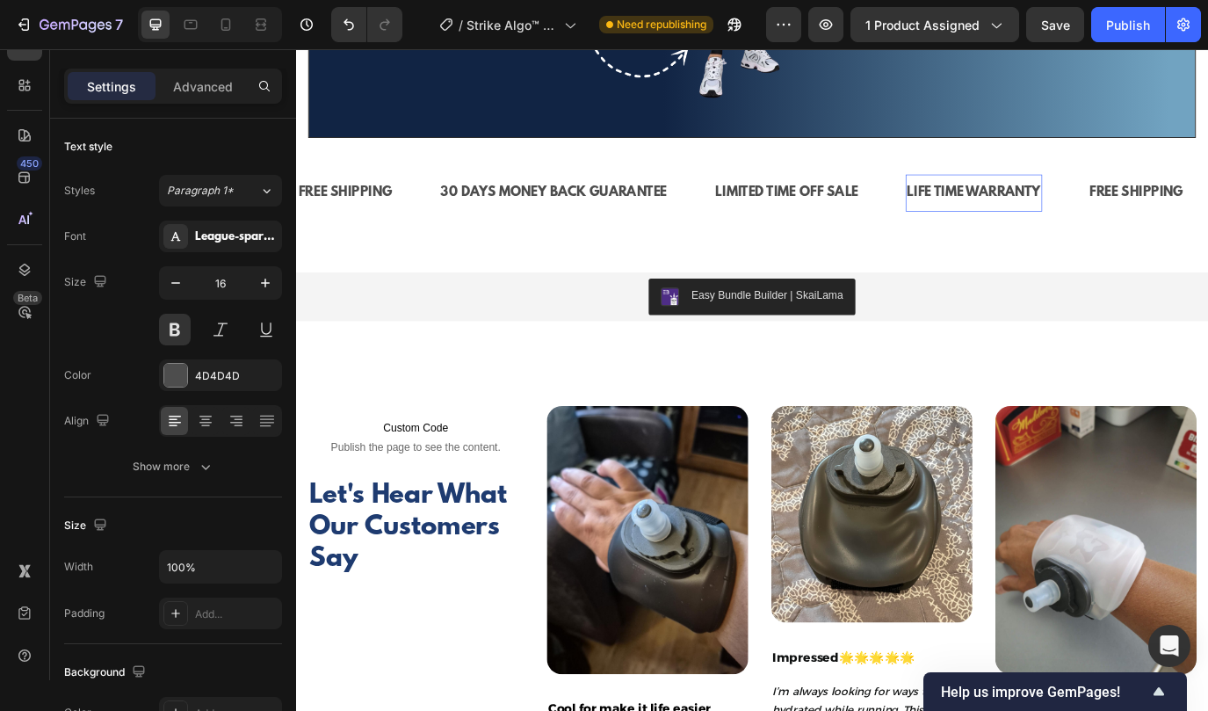
click at [1072, 216] on div "LIFE TIME WARRANTY" at bounding box center [1079, 215] width 158 height 29
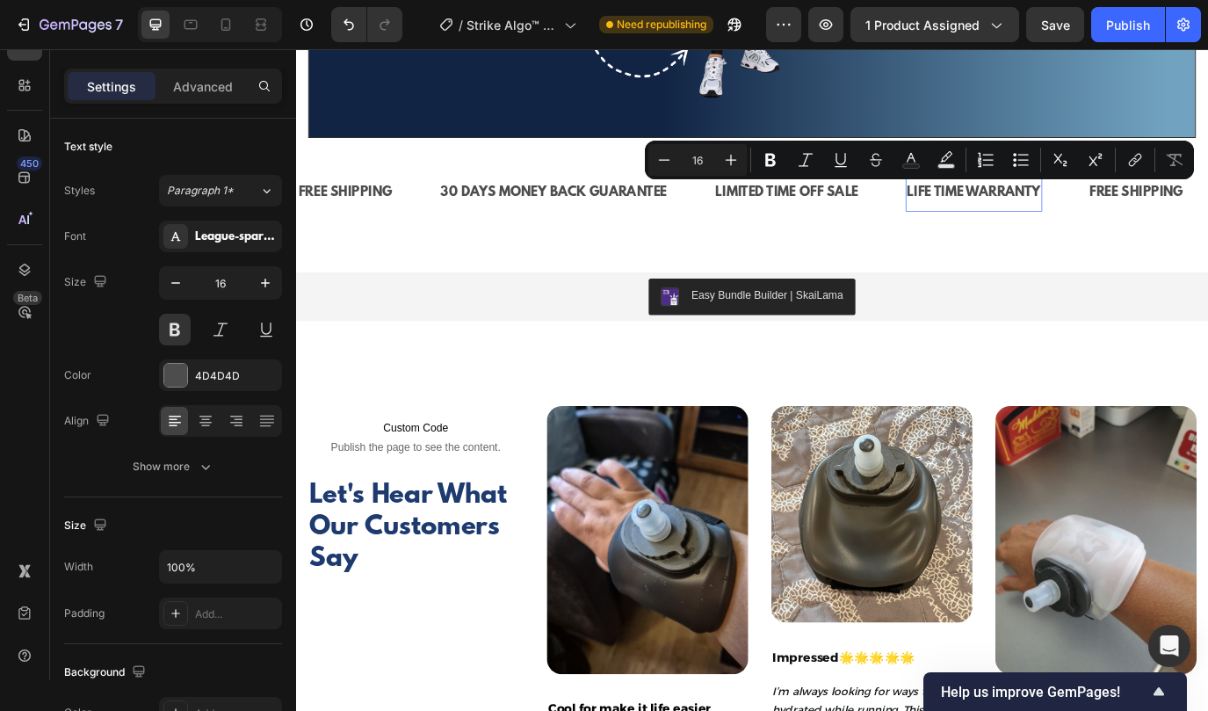
click at [1057, 211] on p "LIFE TIME WARRANTY" at bounding box center [1079, 215] width 155 height 25
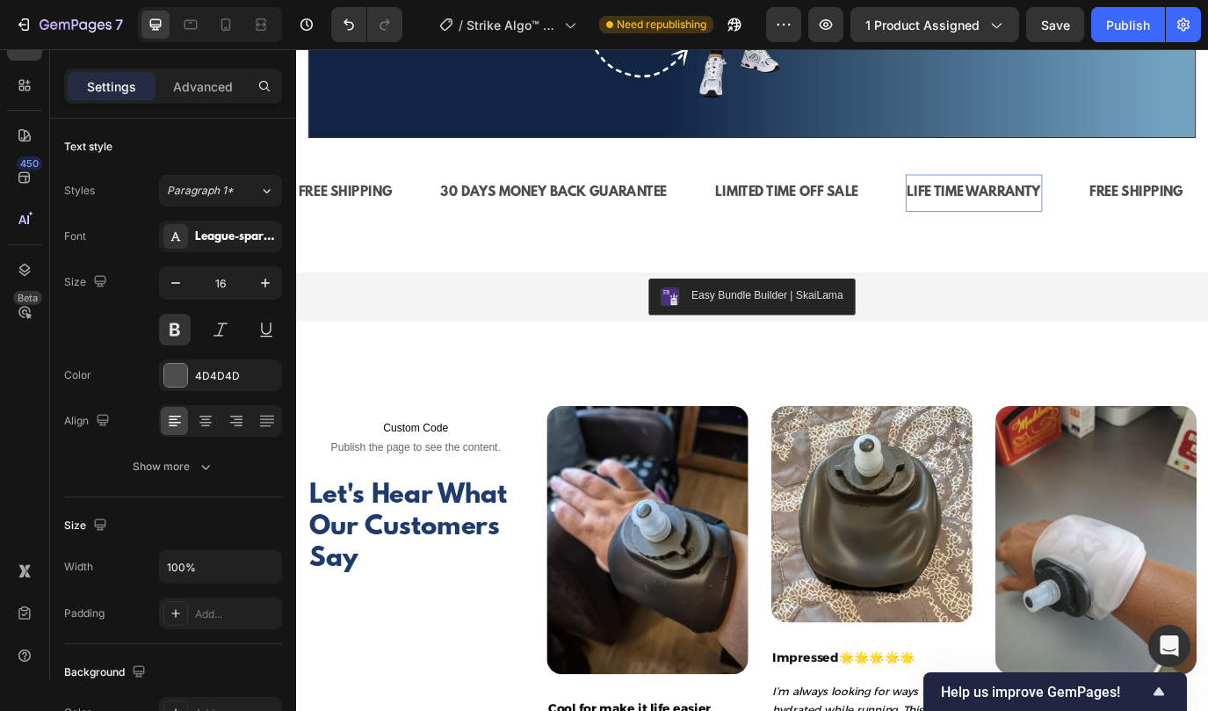
click at [1067, 213] on p "LIFE TIME WARRANTY" at bounding box center [1079, 215] width 155 height 25
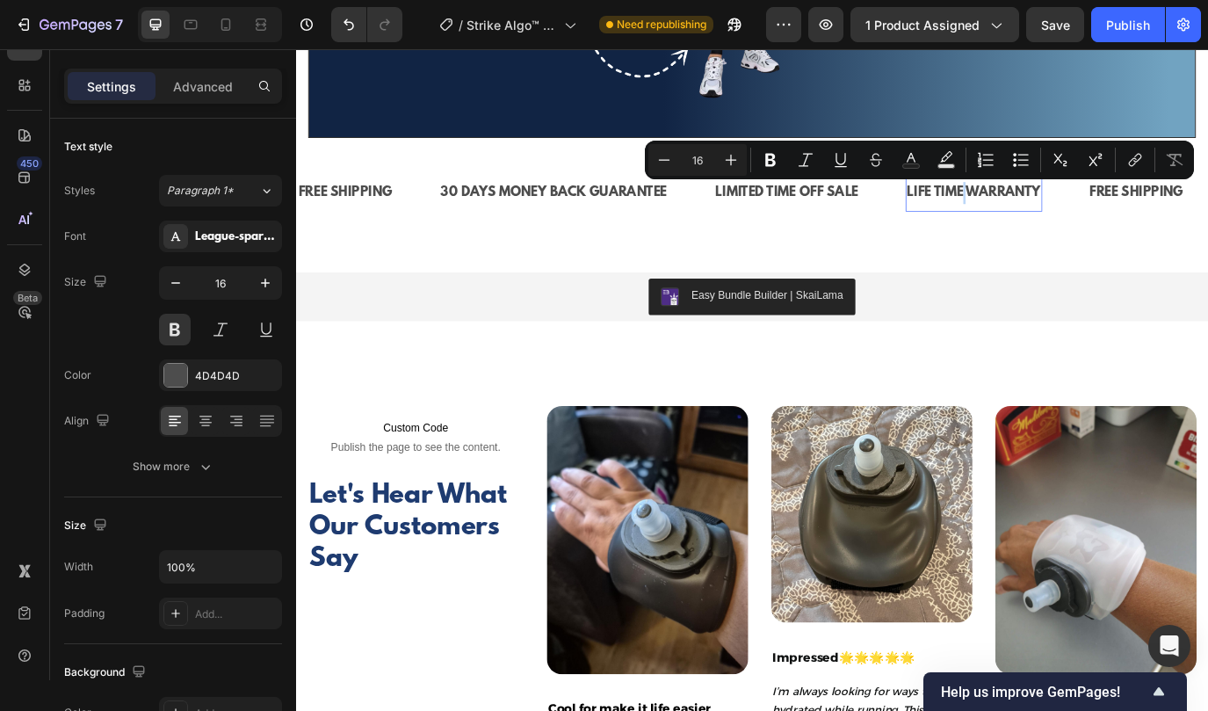
click at [1077, 213] on p "LIFE TIME WARRANTY" at bounding box center [1079, 215] width 155 height 25
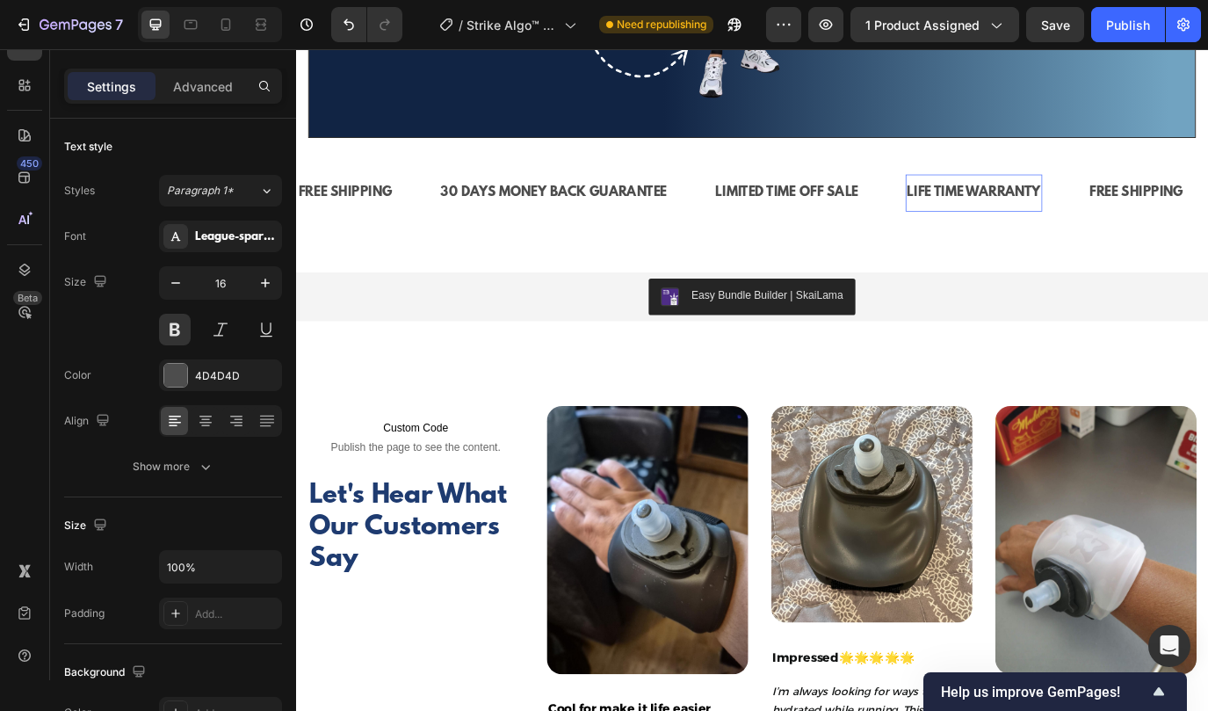
click at [1138, 221] on p "LIFE TIME WARRANTY" at bounding box center [1079, 215] width 155 height 25
click at [1080, 201] on div "30% Discount Offer" at bounding box center [1073, 215] width 146 height 29
click at [1122, 211] on p "30% Discount Offer" at bounding box center [1073, 215] width 142 height 25
click at [1122, 211] on p "30% Discount fer" at bounding box center [1064, 215] width 125 height 25
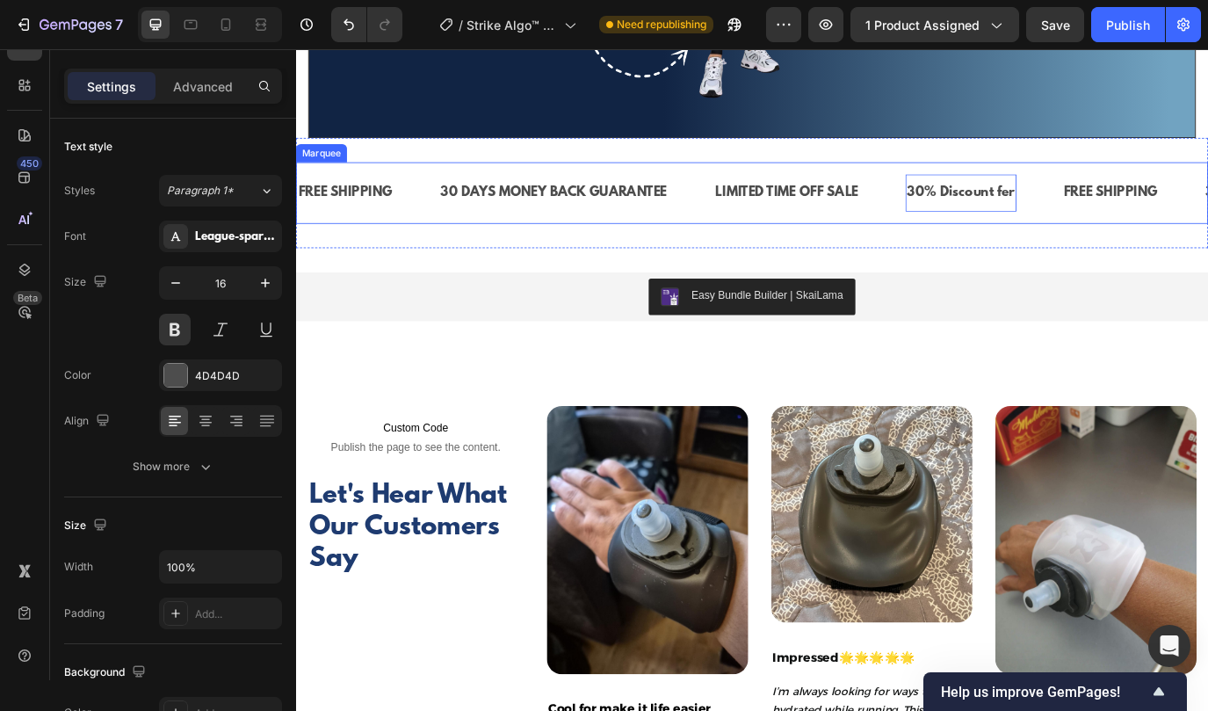
click at [1129, 217] on div "30% Discount fer Text Block 0" at bounding box center [1090, 215] width 181 height 43
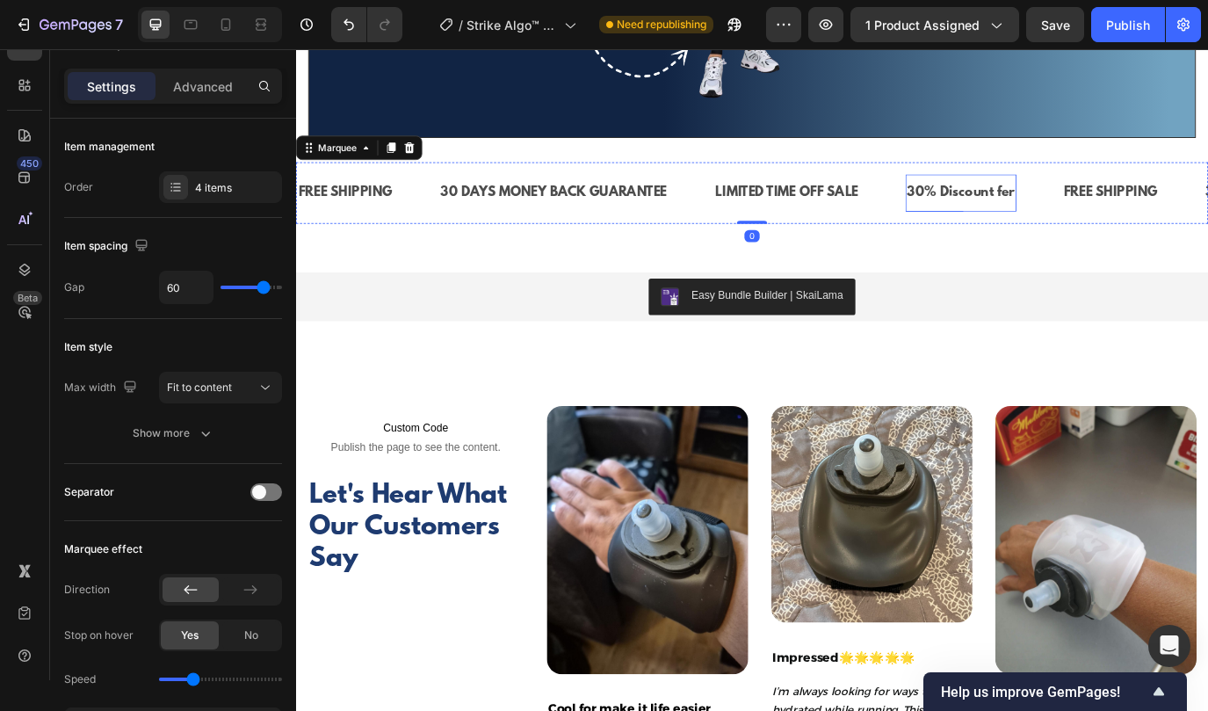
click at [1123, 217] on p "30% Discount fer" at bounding box center [1064, 215] width 125 height 25
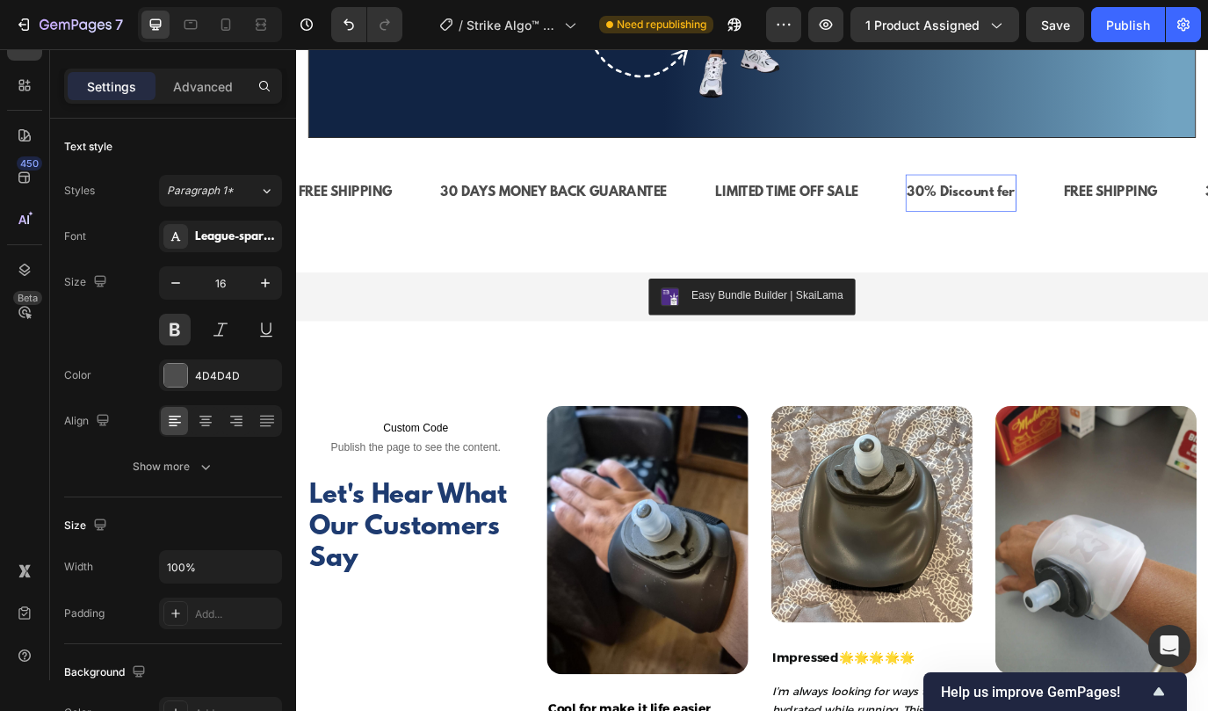
click at [1110, 213] on p "30% Discount fer" at bounding box center [1064, 215] width 125 height 25
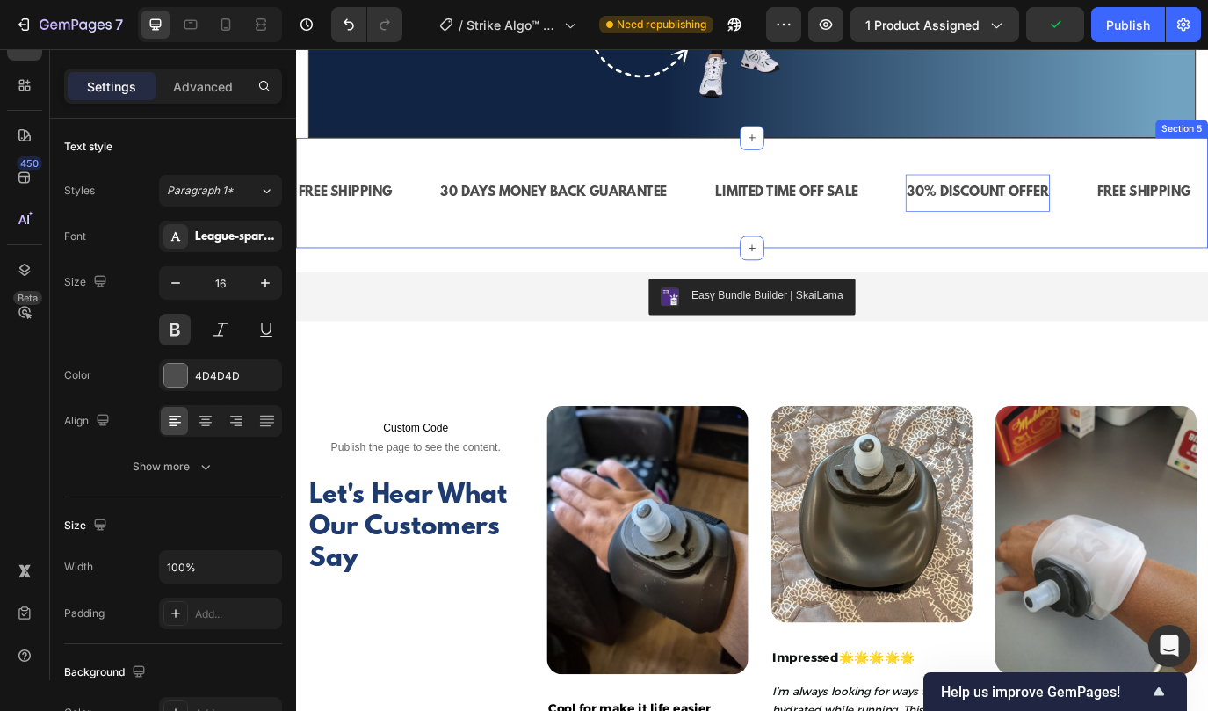
click at [1102, 265] on div "FREE SHIPPING Text Block 30 DAYS MONEY BACK GUARANTEE Text Block LIMITED TIME O…" at bounding box center [823, 215] width 1054 height 127
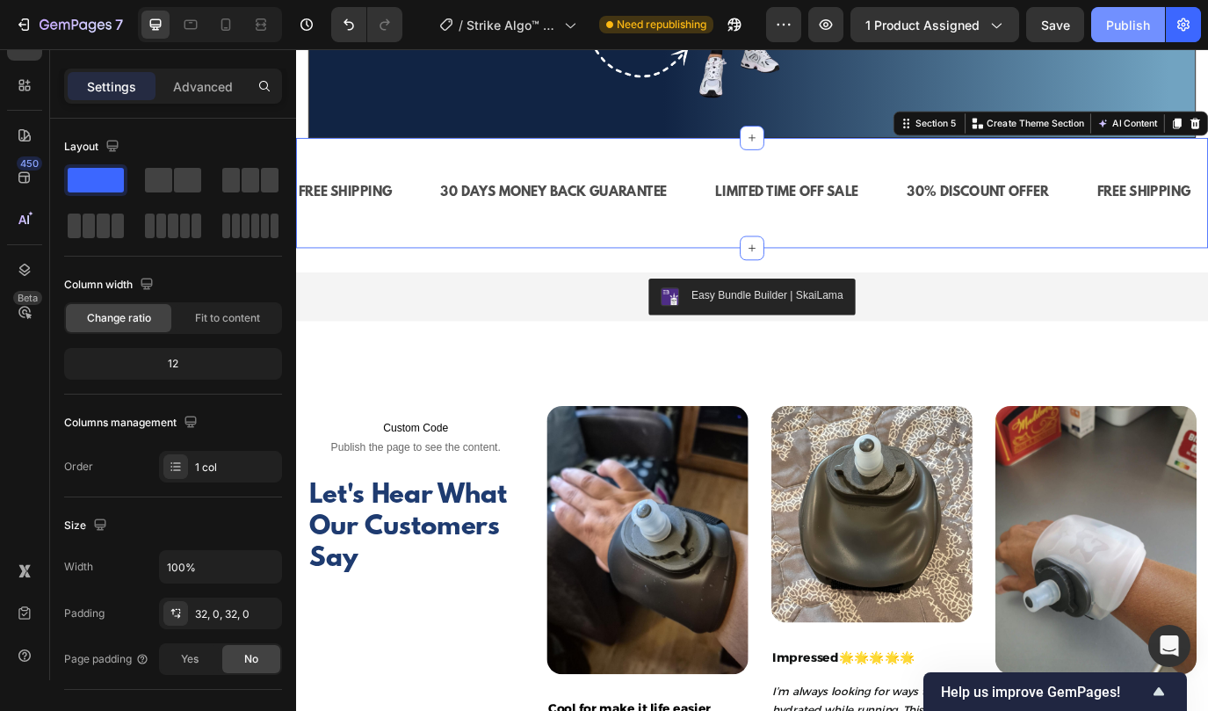
click at [1111, 32] on div "Publish" at bounding box center [1128, 25] width 44 height 18
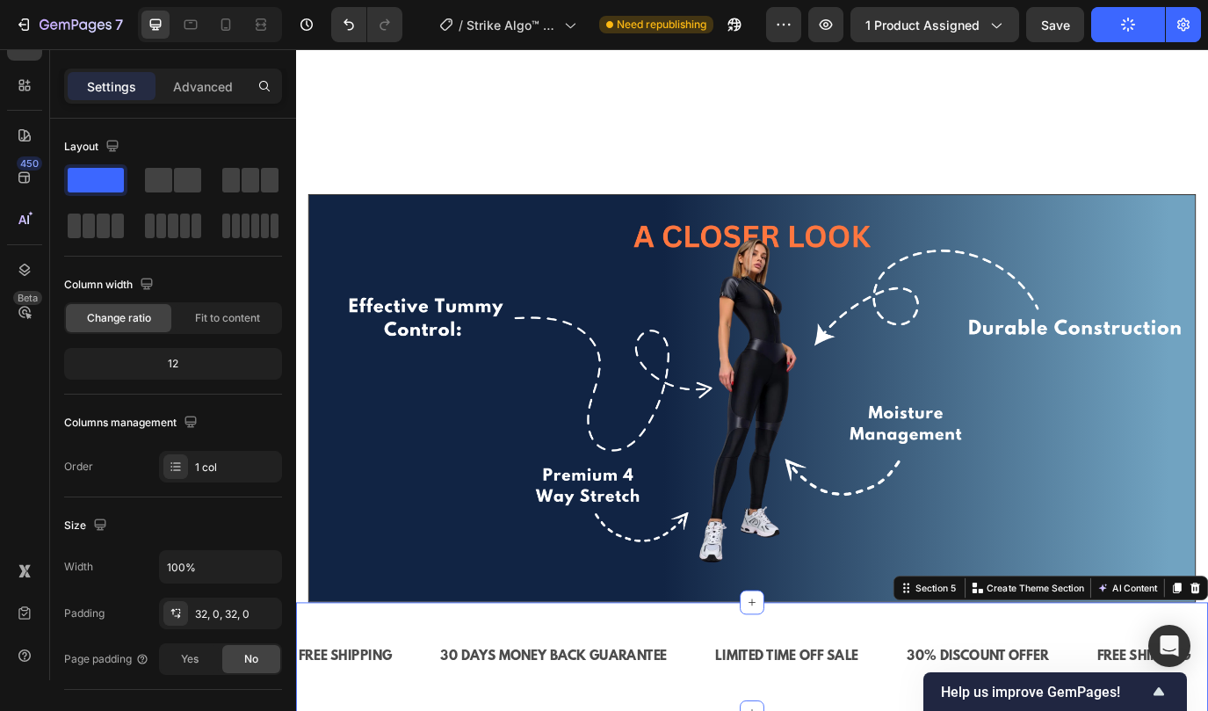
scroll to position [3623, 0]
